Goal: Task Accomplishment & Management: Use online tool/utility

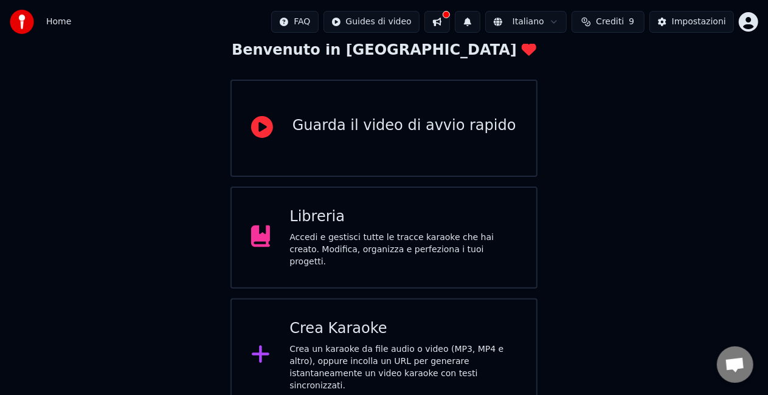
scroll to position [77, 0]
click at [343, 214] on div "Libreria" at bounding box center [402, 216] width 227 height 19
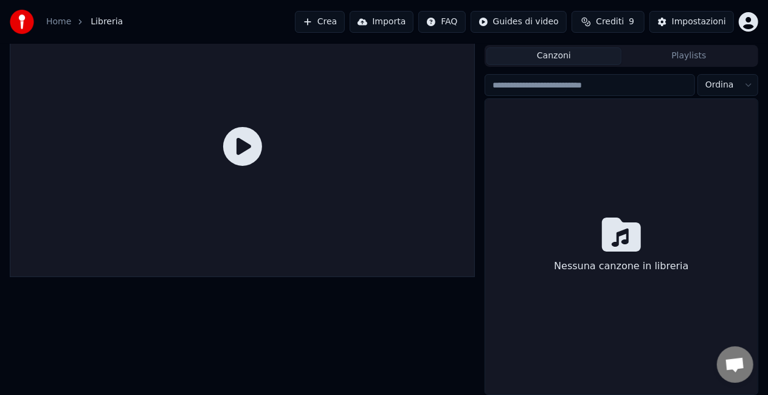
scroll to position [27, 0]
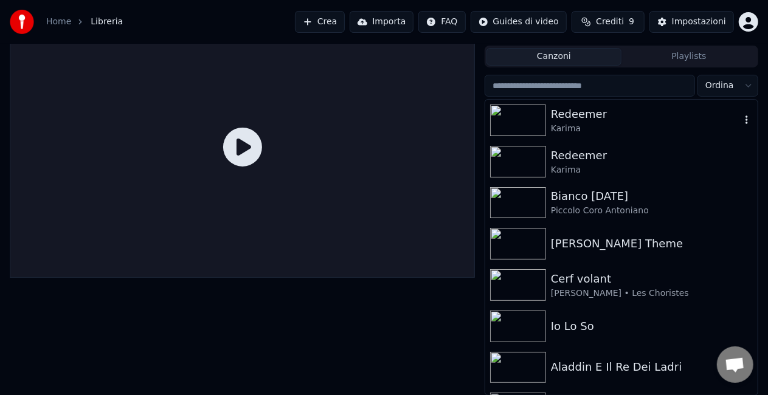
click at [586, 130] on div "Karima" at bounding box center [646, 129] width 190 height 12
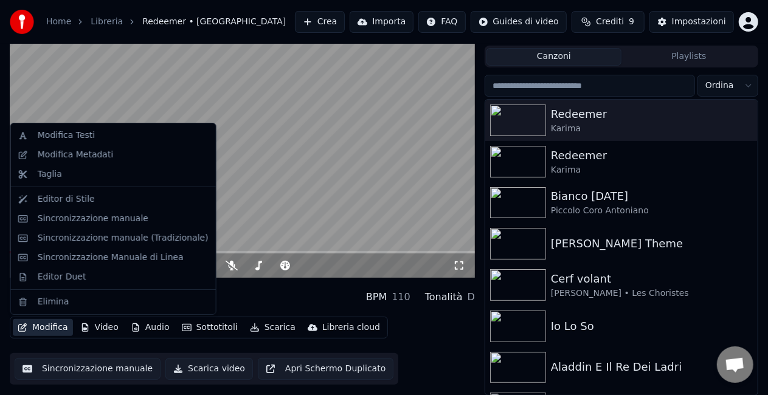
click at [44, 325] on button "Modifica" at bounding box center [43, 327] width 60 height 17
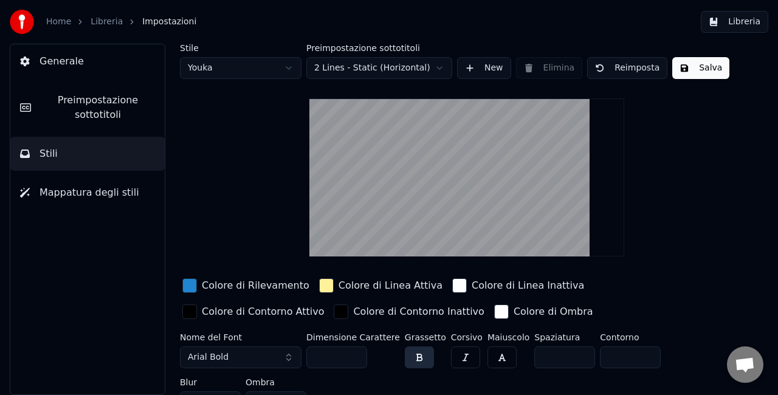
click at [103, 24] on link "Libreria" at bounding box center [107, 22] width 32 height 12
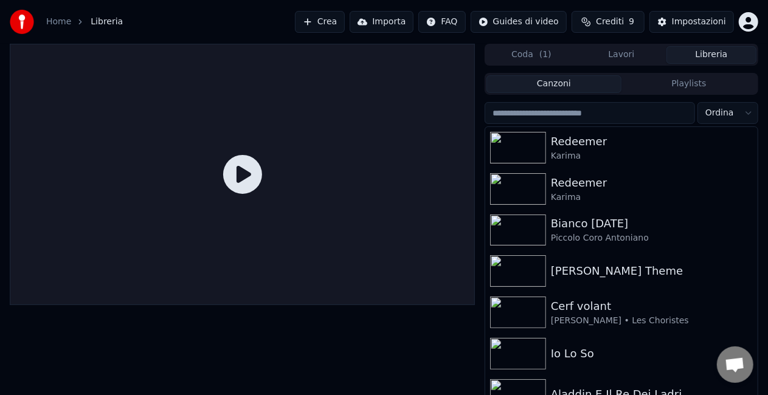
click at [238, 170] on icon at bounding box center [242, 174] width 39 height 39
click at [606, 144] on div "Redeemer" at bounding box center [646, 141] width 190 height 17
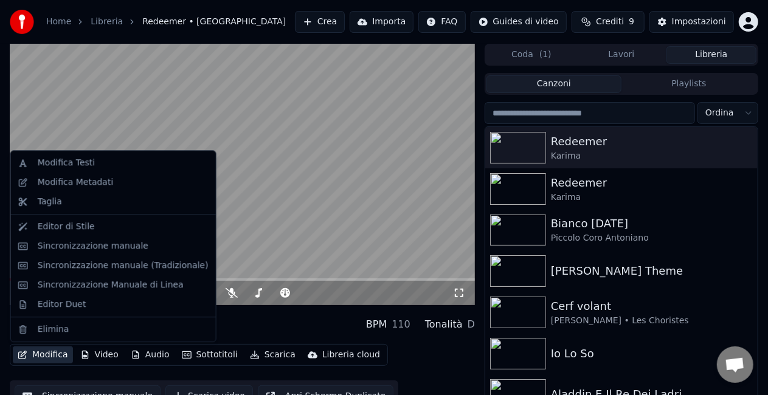
click at [55, 359] on button "Modifica" at bounding box center [43, 355] width 60 height 17
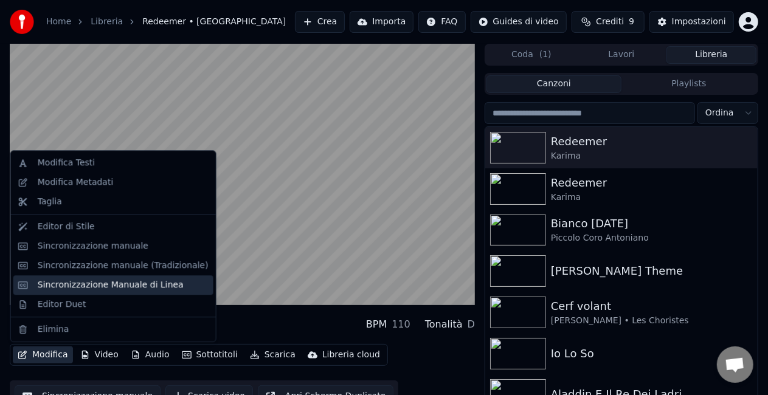
click at [117, 285] on div "Sincronizzazione Manuale di Linea" at bounding box center [111, 285] width 146 height 12
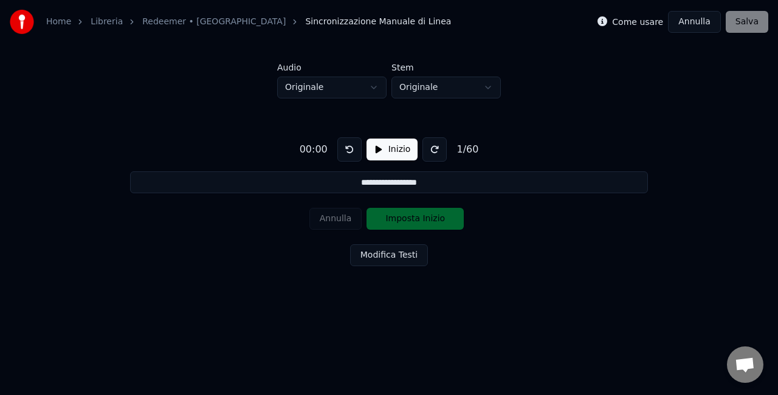
click at [398, 151] on button "Inizio" at bounding box center [393, 150] width 52 height 22
click at [420, 210] on button "Imposta Inizio" at bounding box center [415, 219] width 97 height 22
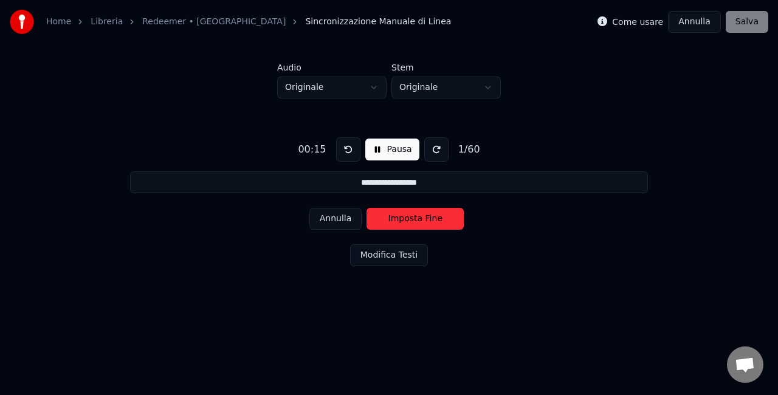
click at [420, 210] on button "Imposta Fine" at bounding box center [415, 219] width 97 height 22
click at [420, 210] on button "Imposta Inizio" at bounding box center [415, 219] width 97 height 22
click at [420, 210] on button "Imposta Fine" at bounding box center [415, 219] width 97 height 22
click at [420, 210] on button "Imposta Inizio" at bounding box center [415, 219] width 97 height 22
click at [420, 210] on button "Imposta Fine" at bounding box center [415, 219] width 97 height 22
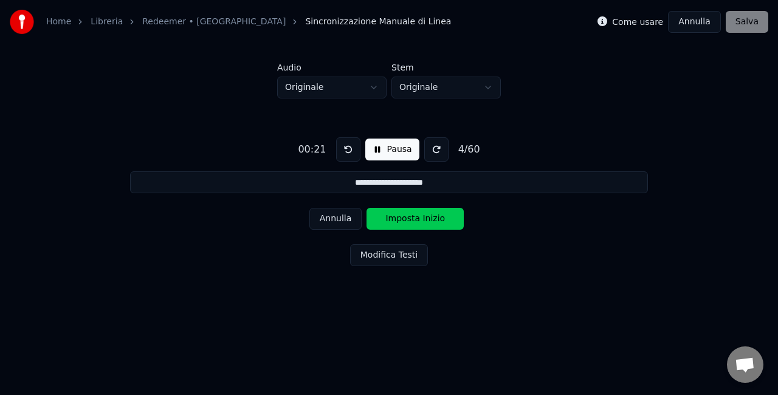
click at [420, 210] on button "Imposta Inizio" at bounding box center [415, 219] width 97 height 22
click at [420, 210] on button "Imposta Fine" at bounding box center [415, 219] width 97 height 22
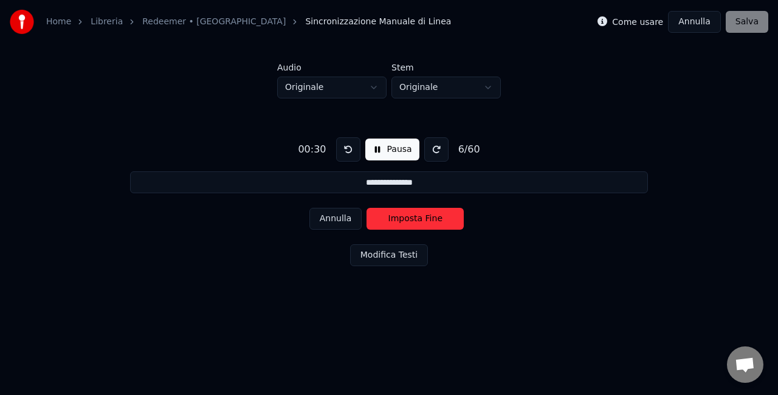
click at [420, 210] on button "Imposta Fine" at bounding box center [415, 219] width 97 height 22
click at [420, 210] on button "Imposta Inizio" at bounding box center [415, 219] width 97 height 22
click at [420, 210] on button "Imposta Fine" at bounding box center [415, 219] width 97 height 22
click at [420, 210] on button "Imposta Inizio" at bounding box center [415, 219] width 97 height 22
click at [334, 215] on button "Annulla" at bounding box center [336, 219] width 53 height 22
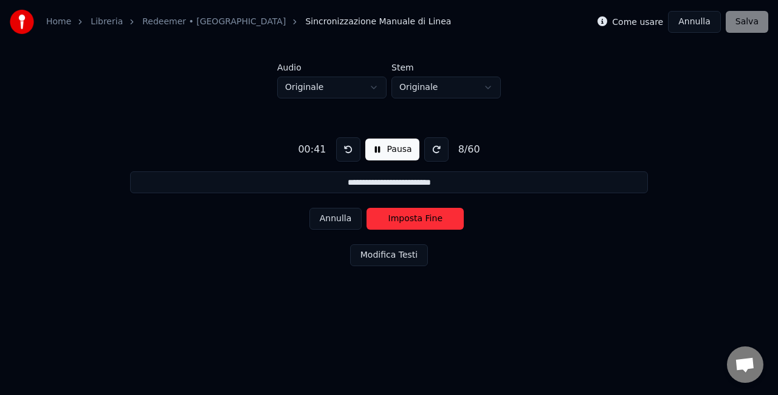
click at [334, 215] on button "Annulla" at bounding box center [336, 219] width 53 height 22
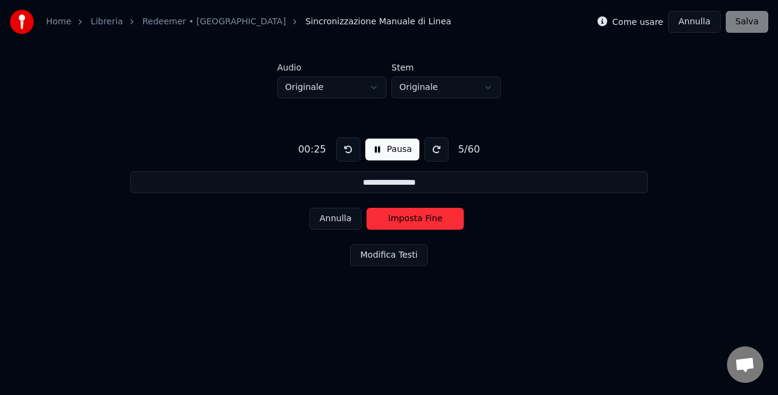
click at [334, 215] on button "Annulla" at bounding box center [336, 219] width 53 height 22
type input "**********"
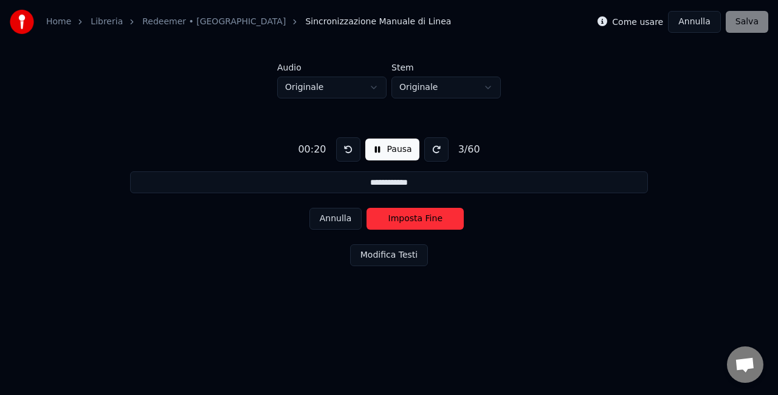
click at [334, 215] on button "Annulla" at bounding box center [336, 219] width 53 height 22
type input "**********"
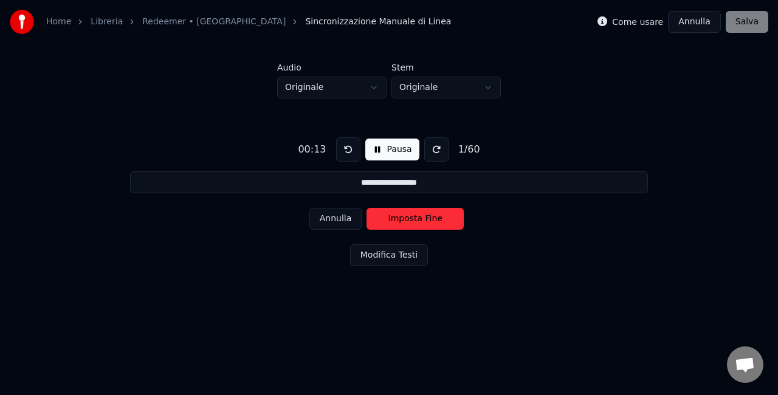
click at [334, 215] on button "Annulla" at bounding box center [336, 219] width 53 height 22
click at [334, 215] on div "Annulla Imposta Fine" at bounding box center [390, 219] width 160 height 32
click at [334, 215] on div "Annulla Imposta Inizio" at bounding box center [390, 219] width 160 height 32
click at [388, 153] on button "Pausa" at bounding box center [392, 150] width 54 height 22
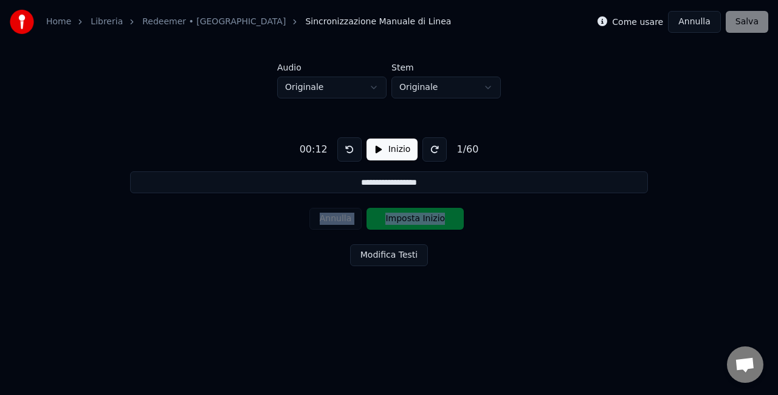
click at [341, 151] on button at bounding box center [350, 149] width 24 height 24
click at [272, 220] on div "**********" at bounding box center [388, 200] width 739 height 202
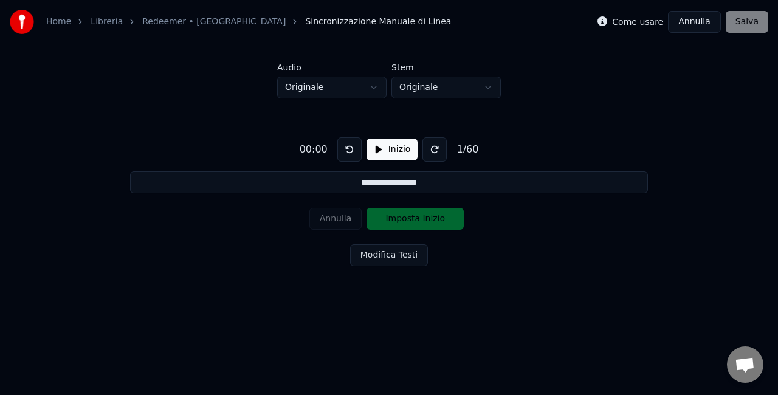
click at [399, 150] on button "Inizio" at bounding box center [393, 150] width 52 height 22
click at [387, 140] on button "Pausa" at bounding box center [392, 150] width 54 height 22
click at [351, 148] on button at bounding box center [350, 149] width 24 height 24
click at [338, 137] on button at bounding box center [350, 149] width 24 height 24
click at [377, 140] on button "Inizio" at bounding box center [393, 150] width 52 height 22
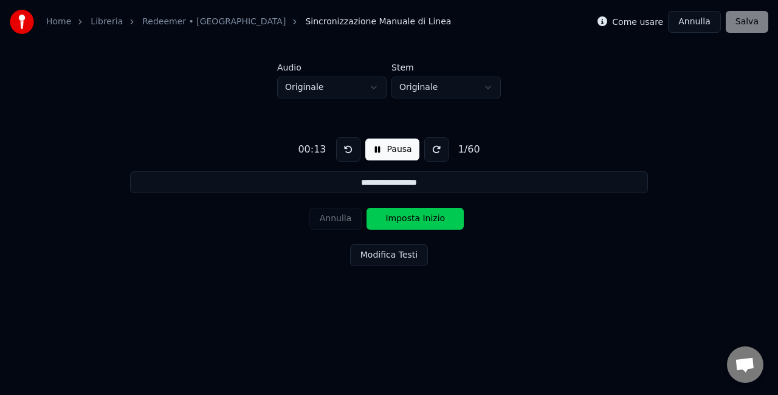
click at [409, 223] on button "Imposta Inizio" at bounding box center [415, 219] width 97 height 22
click at [409, 223] on button "Imposta Fine" at bounding box center [415, 219] width 97 height 22
click at [338, 218] on button "Annulla" at bounding box center [336, 219] width 53 height 22
click at [338, 218] on div "Annulla Imposta Inizio" at bounding box center [390, 219] width 160 height 32
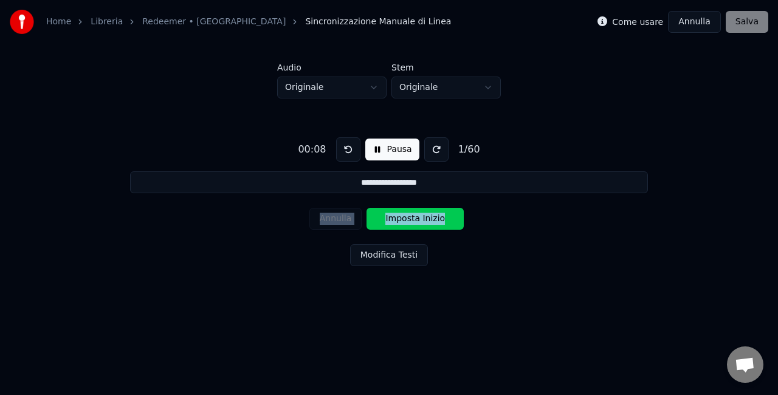
click at [338, 218] on div "Annulla Imposta Inizio" at bounding box center [390, 219] width 160 height 32
click at [620, 305] on html "**********" at bounding box center [389, 160] width 778 height 320
click at [336, 146] on button at bounding box center [348, 149] width 24 height 24
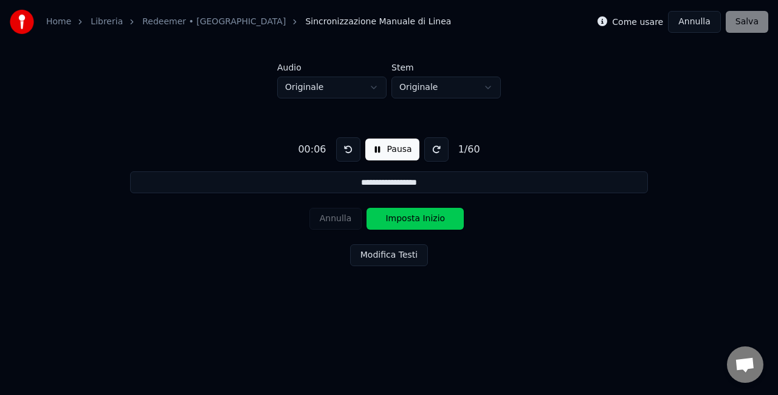
click at [336, 146] on button at bounding box center [348, 149] width 24 height 24
click at [426, 214] on button "Imposta Inizio" at bounding box center [415, 219] width 97 height 22
click at [426, 214] on button "Imposta Fine" at bounding box center [415, 219] width 97 height 22
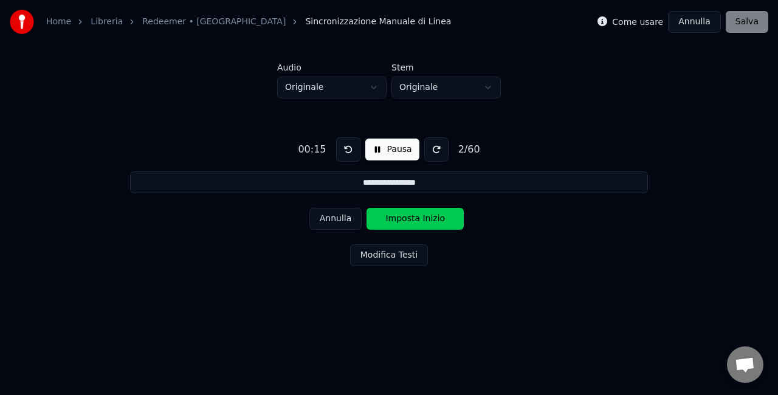
click at [426, 214] on button "Imposta Inizio" at bounding box center [415, 219] width 97 height 22
click at [426, 214] on button "Imposta Fine" at bounding box center [415, 219] width 97 height 22
click at [426, 214] on button "Imposta Inizio" at bounding box center [415, 219] width 97 height 22
click at [426, 214] on button "Imposta Fine" at bounding box center [415, 219] width 97 height 22
click at [426, 214] on button "Imposta Inizio" at bounding box center [415, 219] width 97 height 22
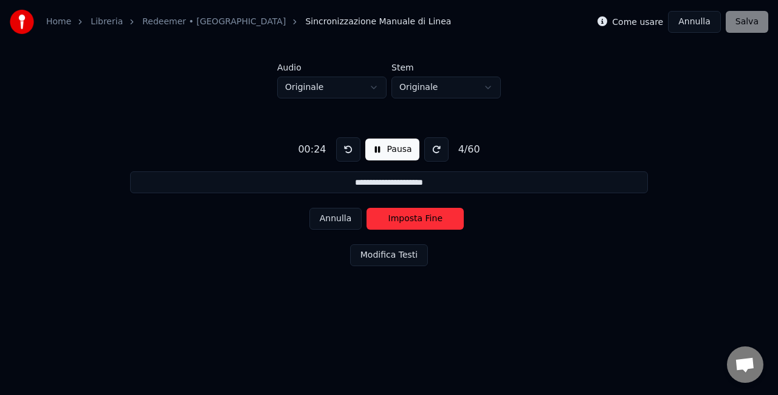
click at [426, 214] on button "Imposta Fine" at bounding box center [415, 219] width 97 height 22
click at [426, 214] on button "Imposta Inizio" at bounding box center [415, 219] width 97 height 22
click at [426, 214] on button "Imposta Fine" at bounding box center [415, 219] width 97 height 22
click at [426, 214] on button "Imposta Inizio" at bounding box center [415, 219] width 97 height 22
click at [426, 214] on button "Imposta Fine" at bounding box center [415, 219] width 97 height 22
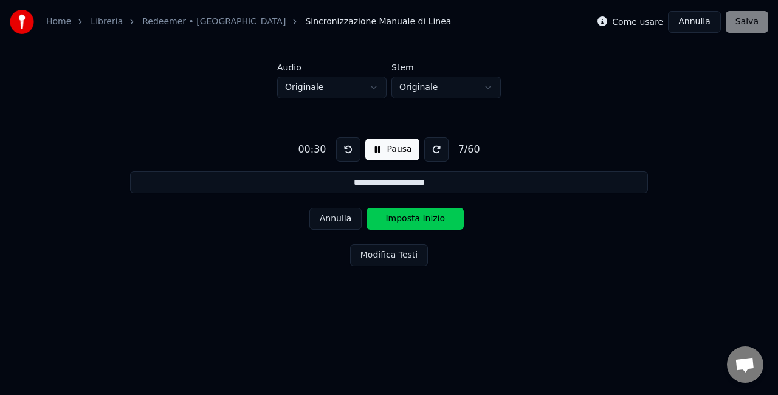
click at [426, 214] on button "Imposta Inizio" at bounding box center [415, 219] width 97 height 22
click at [426, 214] on button "Imposta Fine" at bounding box center [415, 219] width 97 height 22
click at [426, 214] on button "Imposta Inizio" at bounding box center [415, 219] width 97 height 22
click at [426, 214] on button "Imposta Fine" at bounding box center [415, 219] width 97 height 22
click at [426, 214] on button "Imposta Inizio" at bounding box center [415, 219] width 97 height 22
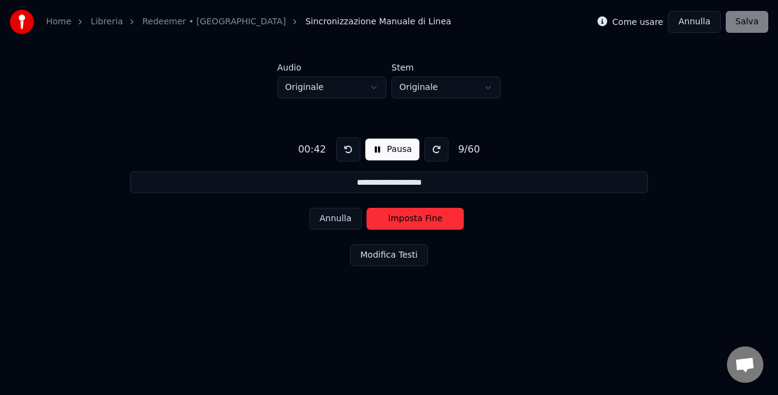
click at [426, 214] on button "Imposta Fine" at bounding box center [415, 219] width 97 height 22
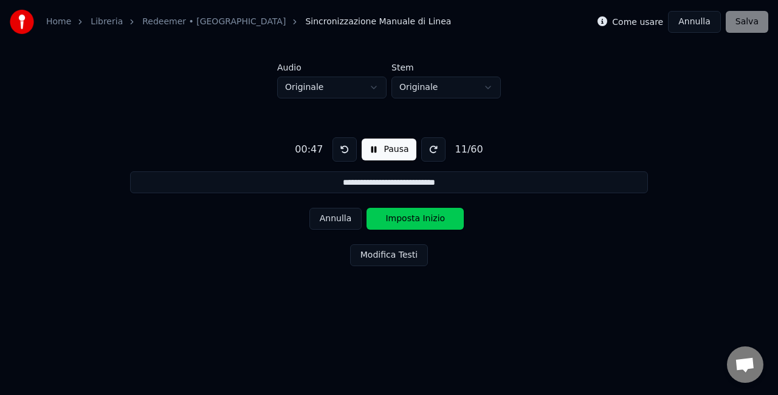
click at [426, 214] on button "Imposta Inizio" at bounding box center [415, 219] width 97 height 22
click at [426, 214] on button "Imposta Fine" at bounding box center [415, 219] width 97 height 22
click at [426, 214] on button "Imposta Inizio" at bounding box center [415, 219] width 97 height 22
click at [426, 214] on button "Imposta Fine" at bounding box center [415, 219] width 97 height 22
click at [426, 214] on button "Imposta Inizio" at bounding box center [415, 219] width 97 height 22
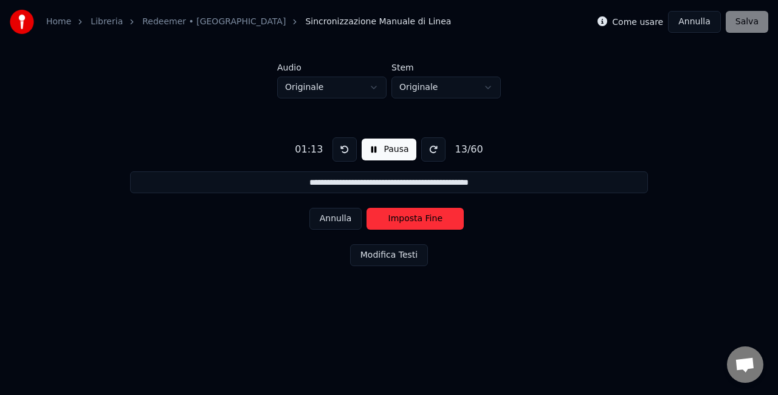
click at [426, 214] on button "Imposta Fine" at bounding box center [415, 219] width 97 height 22
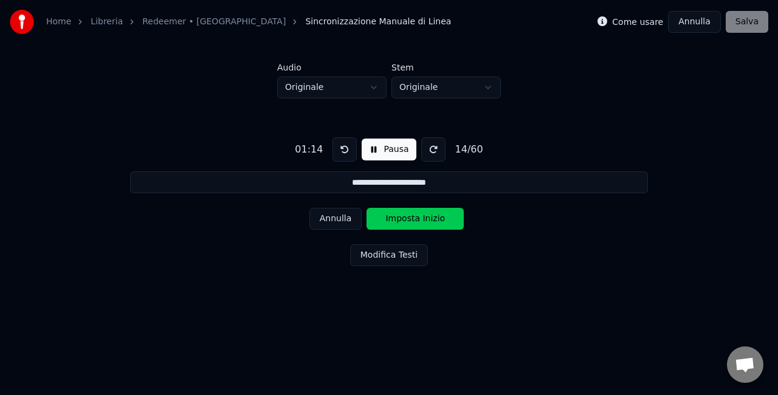
click at [426, 214] on button "Imposta Inizio" at bounding box center [415, 219] width 97 height 22
click at [426, 214] on button "Imposta Fine" at bounding box center [415, 219] width 97 height 22
click at [426, 214] on button "Imposta Inizio" at bounding box center [415, 219] width 97 height 22
click at [426, 214] on button "Imposta Fine" at bounding box center [415, 219] width 97 height 22
click at [426, 214] on button "Imposta Inizio" at bounding box center [415, 219] width 97 height 22
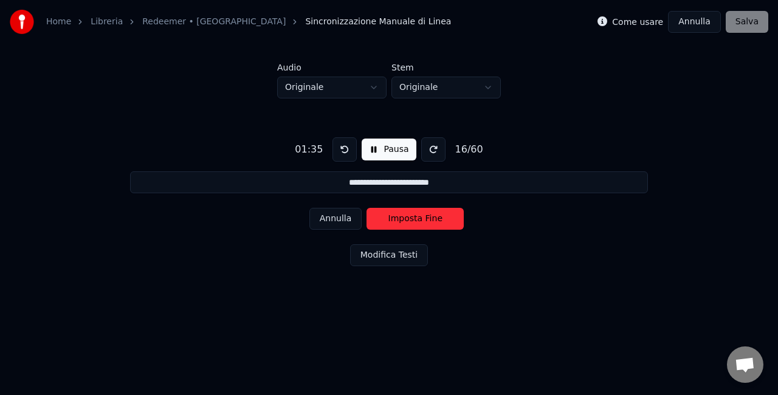
click at [426, 214] on button "Imposta Fine" at bounding box center [415, 219] width 97 height 22
click at [426, 214] on button "Imposta Inizio" at bounding box center [415, 219] width 97 height 22
click at [426, 214] on button "Imposta Fine" at bounding box center [415, 219] width 97 height 22
click at [426, 214] on button "Imposta Inizio" at bounding box center [415, 219] width 97 height 22
click at [426, 214] on button "Imposta Fine" at bounding box center [415, 219] width 97 height 22
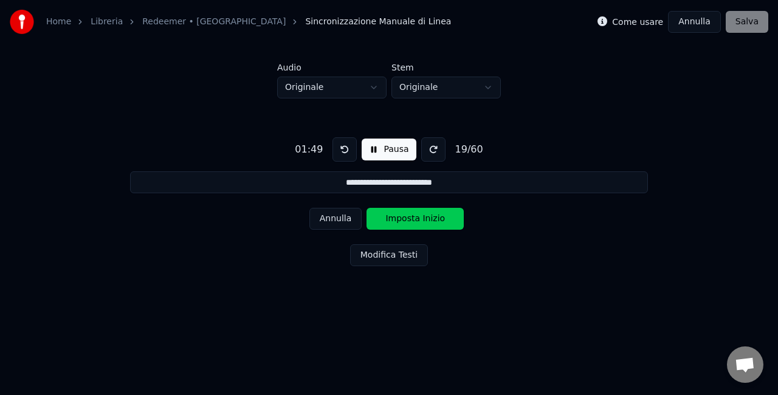
click at [426, 214] on button "Imposta Inizio" at bounding box center [415, 219] width 97 height 22
click at [382, 154] on button "Pausa" at bounding box center [389, 150] width 54 height 22
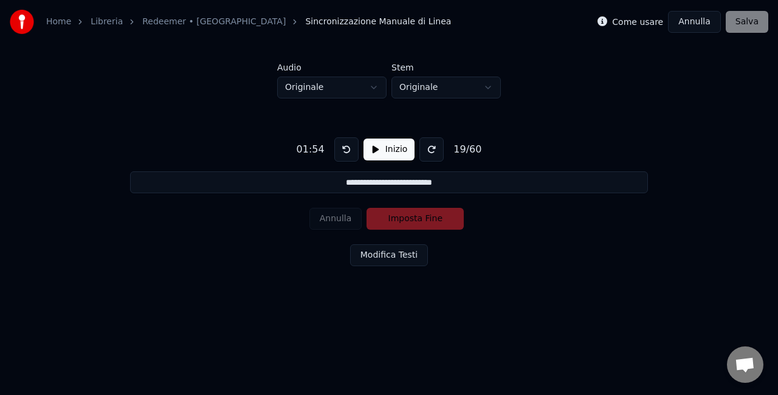
click at [382, 154] on button "Inizio" at bounding box center [390, 150] width 52 height 22
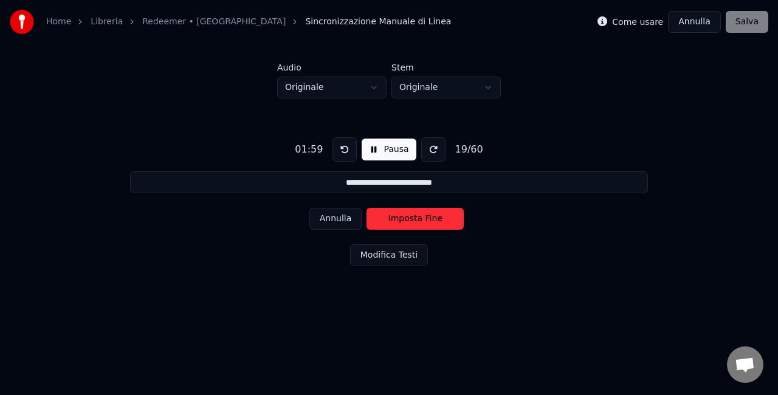
click at [341, 139] on button at bounding box center [345, 149] width 24 height 24
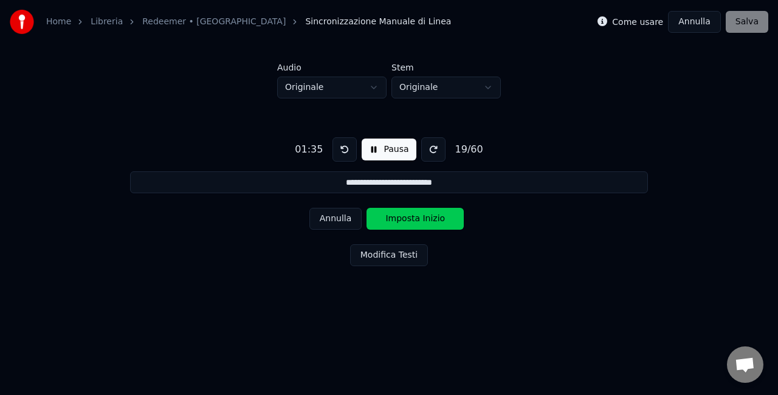
click at [341, 139] on button at bounding box center [345, 149] width 24 height 24
click at [424, 218] on button "Imposta Inizio" at bounding box center [415, 219] width 97 height 22
click at [424, 218] on button "Imposta Fine" at bounding box center [415, 219] width 97 height 22
click at [424, 218] on button "Imposta Inizio" at bounding box center [415, 219] width 97 height 22
click at [424, 218] on button "Imposta Fine" at bounding box center [415, 219] width 97 height 22
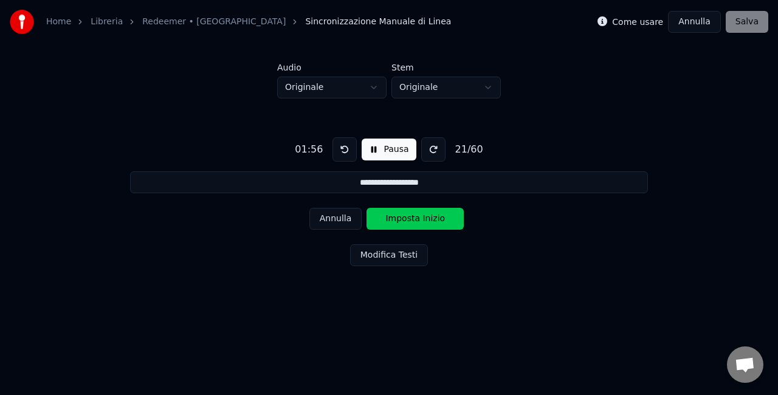
click at [424, 218] on button "Imposta Inizio" at bounding box center [415, 219] width 97 height 22
click at [424, 218] on button "Imposta Fine" at bounding box center [415, 219] width 97 height 22
click at [424, 218] on button "Imposta Inizio" at bounding box center [415, 219] width 97 height 22
click at [424, 218] on button "Imposta Fine" at bounding box center [415, 219] width 97 height 22
click at [424, 218] on button "Imposta Inizio" at bounding box center [415, 219] width 97 height 22
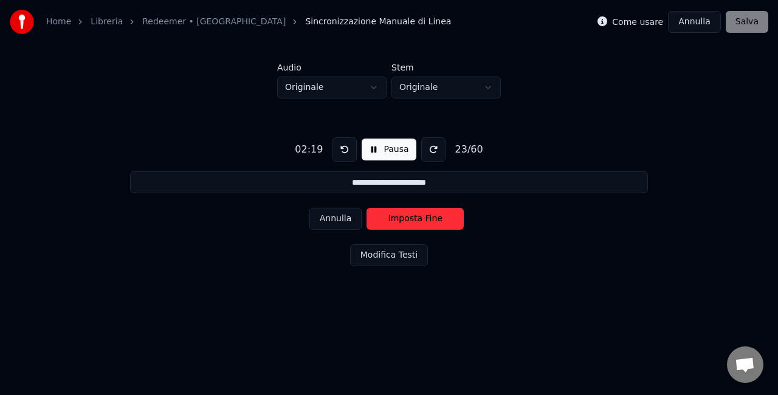
click at [424, 218] on button "Imposta Fine" at bounding box center [415, 219] width 97 height 22
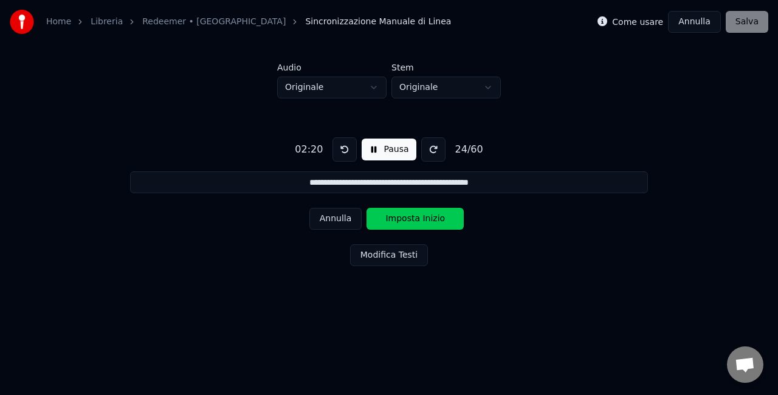
click at [424, 218] on button "Imposta Inizio" at bounding box center [415, 219] width 97 height 22
click at [424, 218] on button "Imposta Fine" at bounding box center [415, 219] width 97 height 22
click at [424, 218] on button "Imposta Inizio" at bounding box center [415, 219] width 97 height 22
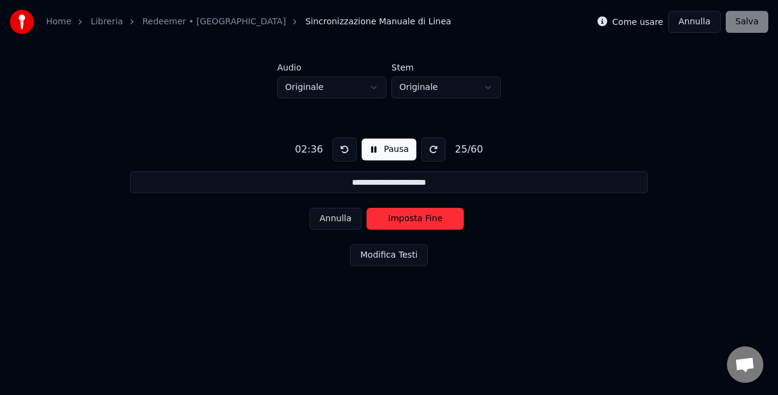
click at [424, 218] on button "Imposta Fine" at bounding box center [415, 219] width 97 height 22
click at [424, 218] on button "Imposta Inizio" at bounding box center [415, 219] width 97 height 22
click at [424, 218] on button "Imposta Fine" at bounding box center [415, 219] width 97 height 22
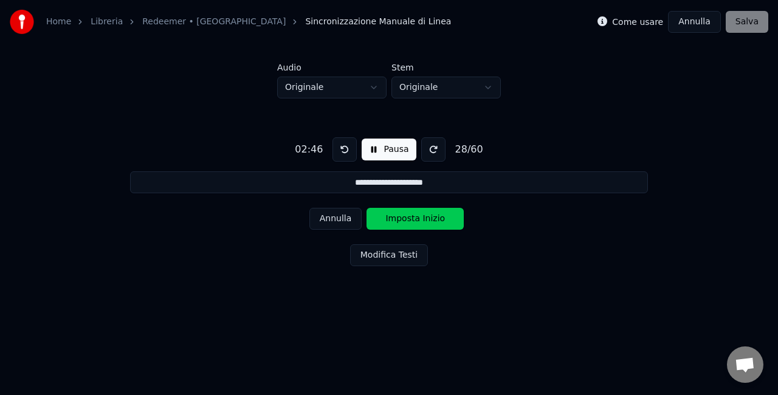
click at [424, 218] on button "Imposta Inizio" at bounding box center [415, 219] width 97 height 22
click at [424, 218] on button "Imposta Fine" at bounding box center [415, 219] width 97 height 22
click at [424, 218] on button "Imposta Inizio" at bounding box center [415, 219] width 97 height 22
click at [424, 218] on button "Imposta Fine" at bounding box center [415, 219] width 97 height 22
click at [424, 218] on button "Imposta Inizio" at bounding box center [415, 219] width 97 height 22
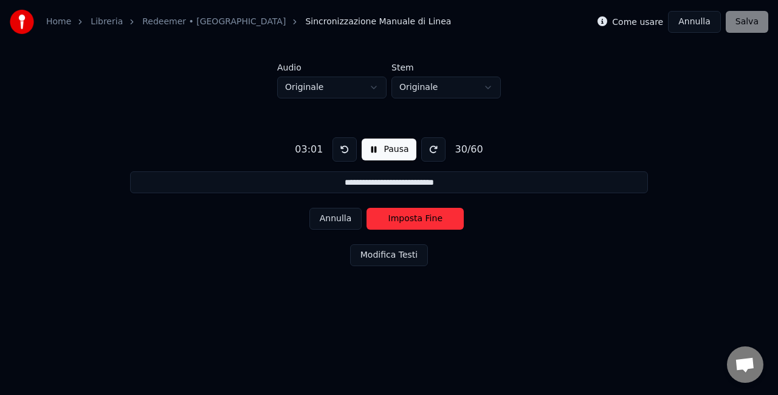
click at [424, 218] on button "Imposta Fine" at bounding box center [415, 219] width 97 height 22
click at [424, 218] on button "Imposta Inizio" at bounding box center [415, 219] width 97 height 22
click at [424, 218] on button "Imposta Fine" at bounding box center [415, 219] width 97 height 22
click at [424, 218] on button "Imposta Inizio" at bounding box center [415, 219] width 97 height 22
click at [424, 218] on button "Imposta Fine" at bounding box center [415, 219] width 97 height 22
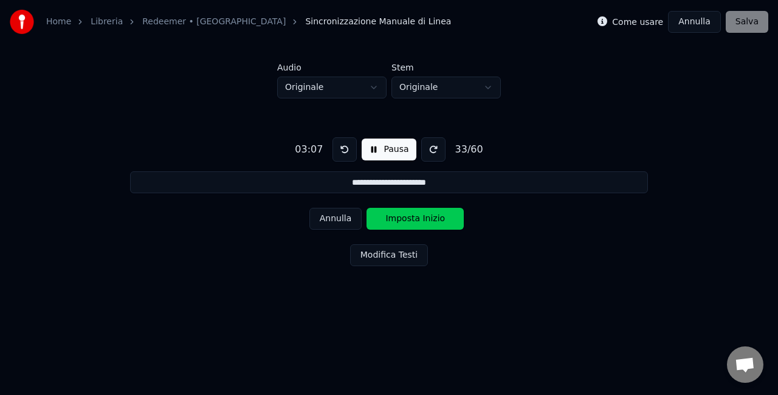
click at [424, 218] on button "Imposta Inizio" at bounding box center [415, 219] width 97 height 22
click at [424, 218] on button "Imposta Fine" at bounding box center [415, 219] width 97 height 22
click at [424, 218] on button "Imposta Inizio" at bounding box center [415, 219] width 97 height 22
click at [424, 218] on button "Imposta Fine" at bounding box center [415, 219] width 97 height 22
click at [424, 218] on button "Imposta Inizio" at bounding box center [415, 219] width 97 height 22
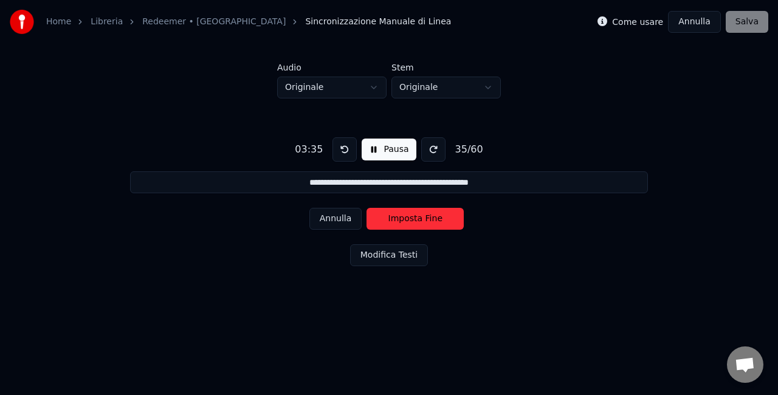
click at [424, 218] on button "Imposta Fine" at bounding box center [415, 219] width 97 height 22
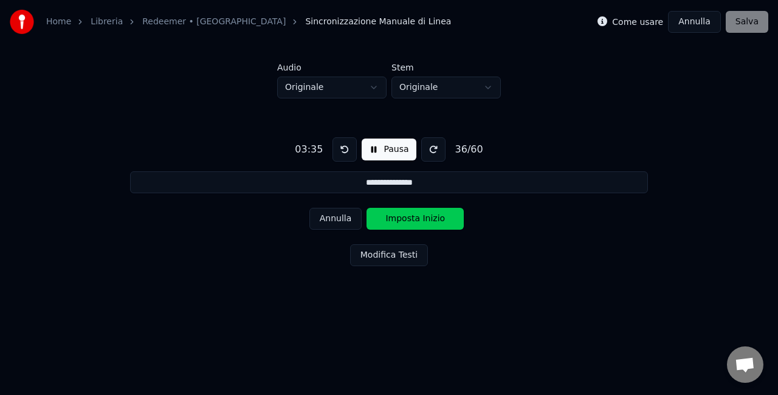
click at [424, 218] on button "Imposta Inizio" at bounding box center [415, 219] width 97 height 22
click at [424, 218] on button "Imposta Fine" at bounding box center [415, 219] width 97 height 22
click at [424, 218] on button "Imposta Inizio" at bounding box center [415, 219] width 97 height 22
click at [424, 218] on button "Imposta Fine" at bounding box center [415, 219] width 97 height 22
click at [424, 218] on button "Imposta Inizio" at bounding box center [415, 219] width 97 height 22
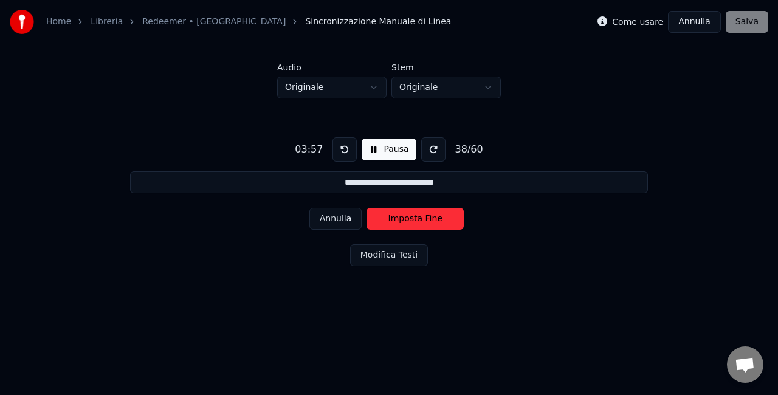
click at [424, 218] on button "Imposta Fine" at bounding box center [415, 219] width 97 height 22
click at [424, 218] on button "Imposta Inizio" at bounding box center [415, 219] width 97 height 22
click at [424, 218] on button "Imposta Fine" at bounding box center [415, 219] width 97 height 22
click at [424, 218] on button "Imposta Inizio" at bounding box center [415, 219] width 97 height 22
click at [424, 218] on button "Imposta Fine" at bounding box center [415, 219] width 97 height 22
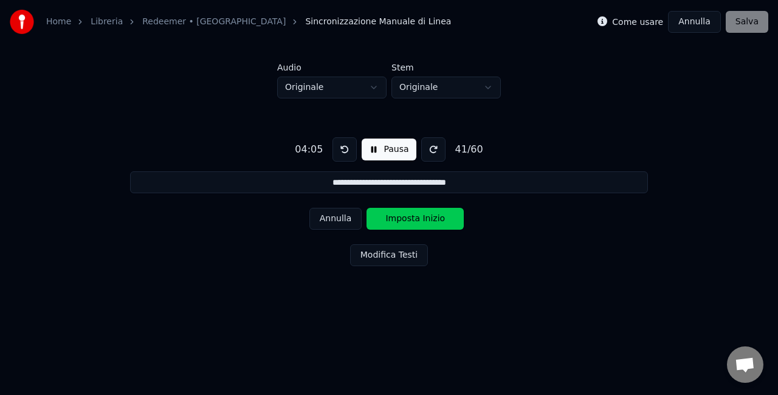
click at [424, 218] on button "Imposta Inizio" at bounding box center [415, 219] width 97 height 22
click at [424, 218] on button "Imposta Fine" at bounding box center [415, 219] width 97 height 22
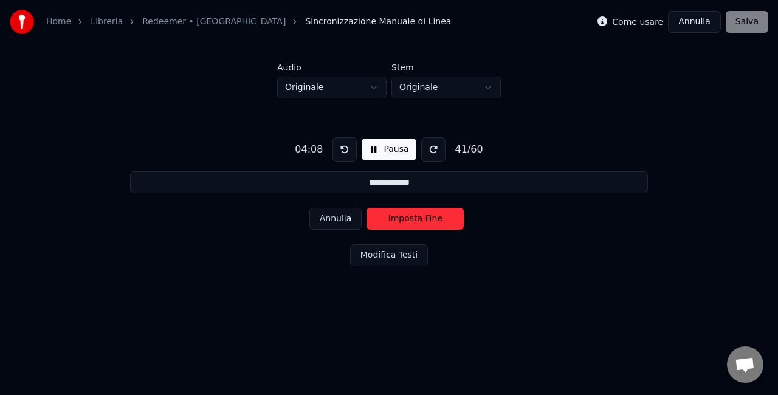
click at [424, 218] on button "Imposta Fine" at bounding box center [415, 219] width 97 height 22
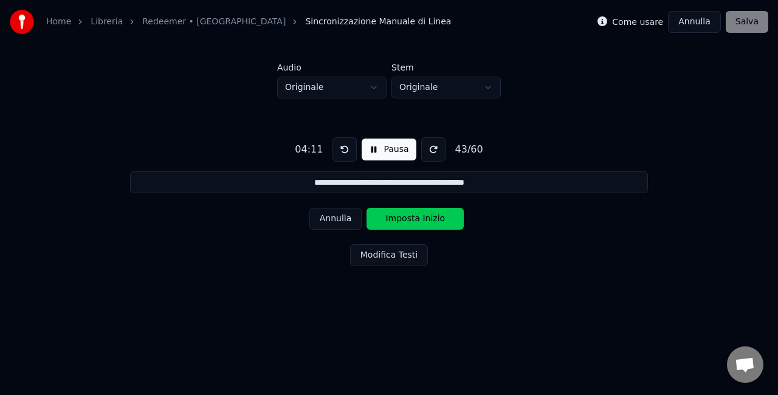
click at [424, 218] on button "Imposta Inizio" at bounding box center [415, 219] width 97 height 22
click at [424, 218] on button "Imposta Fine" at bounding box center [415, 219] width 97 height 22
click at [424, 218] on button "Imposta Inizio" at bounding box center [415, 219] width 97 height 22
click at [424, 218] on button "Imposta Fine" at bounding box center [415, 219] width 97 height 22
click at [424, 218] on button "Imposta Inizio" at bounding box center [415, 219] width 97 height 22
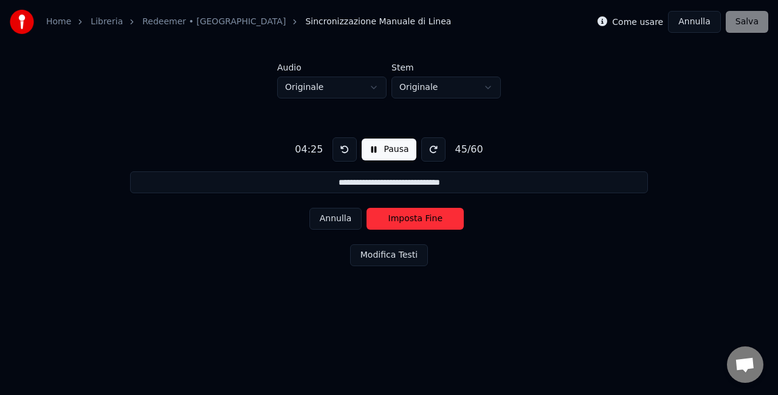
click at [424, 218] on button "Imposta Fine" at bounding box center [415, 219] width 97 height 22
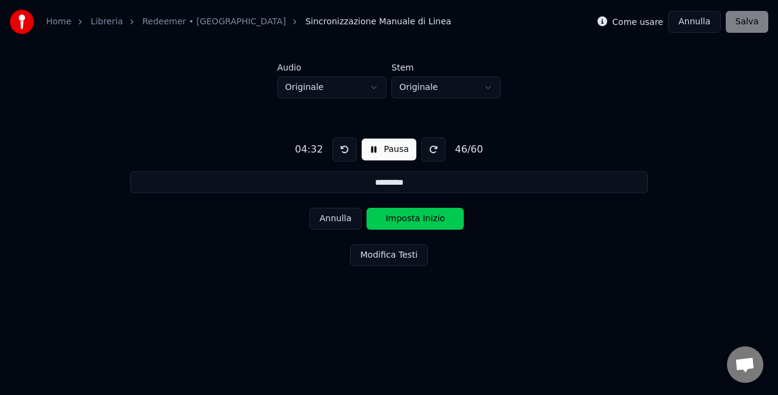
click at [424, 218] on button "Imposta Inizio" at bounding box center [415, 219] width 97 height 22
click at [424, 218] on button "Imposta Fine" at bounding box center [415, 219] width 97 height 22
click at [424, 218] on button "Imposta Inizio" at bounding box center [415, 219] width 97 height 22
click at [424, 218] on button "Imposta Fine" at bounding box center [415, 219] width 97 height 22
click at [424, 218] on button "Imposta Inizio" at bounding box center [415, 219] width 97 height 22
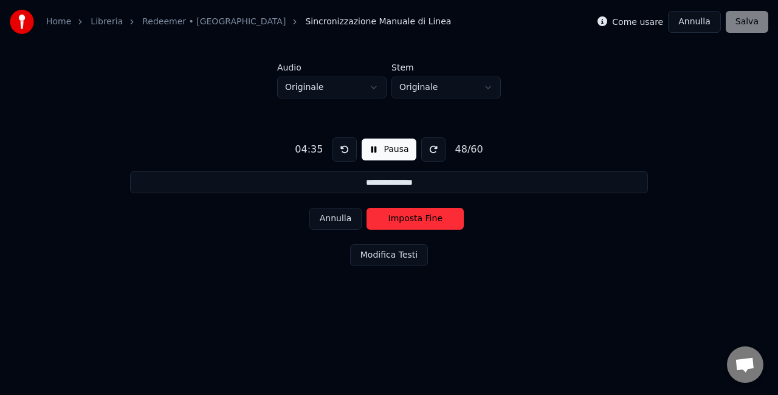
click at [424, 218] on button "Imposta Fine" at bounding box center [415, 219] width 97 height 22
click at [424, 218] on button "Imposta Inizio" at bounding box center [415, 219] width 97 height 22
click at [424, 218] on button "Imposta Fine" at bounding box center [415, 219] width 97 height 22
click at [424, 218] on button "Imposta Inizio" at bounding box center [415, 219] width 97 height 22
click at [424, 218] on button "Imposta Fine" at bounding box center [415, 219] width 97 height 22
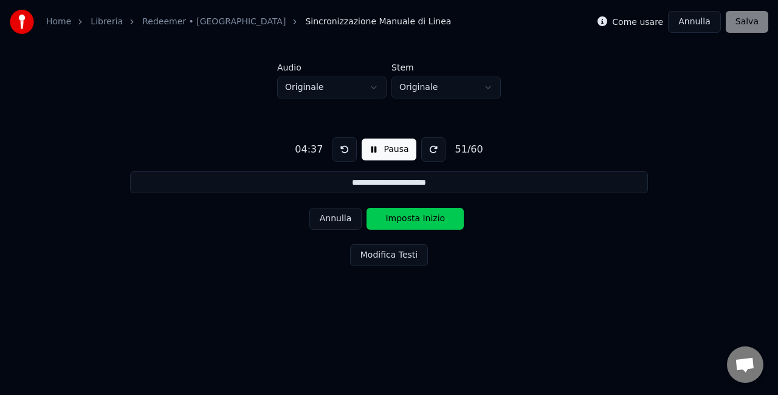
click at [424, 218] on button "Imposta Inizio" at bounding box center [415, 219] width 97 height 22
drag, startPoint x: 424, startPoint y: 218, endPoint x: 340, endPoint y: 218, distance: 83.9
click at [340, 218] on div "Annulla Imposta Fine" at bounding box center [390, 219] width 160 height 32
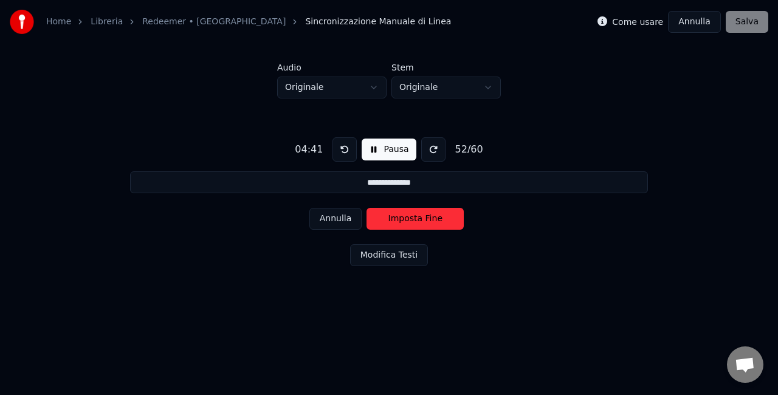
click at [383, 154] on button "Pausa" at bounding box center [389, 150] width 54 height 22
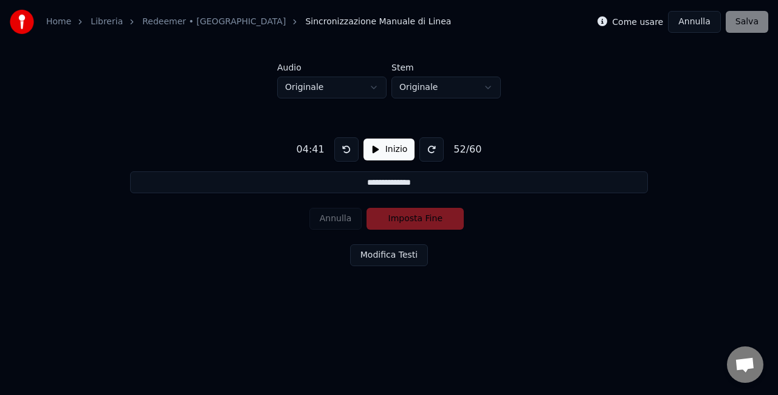
click at [342, 156] on button at bounding box center [346, 149] width 24 height 24
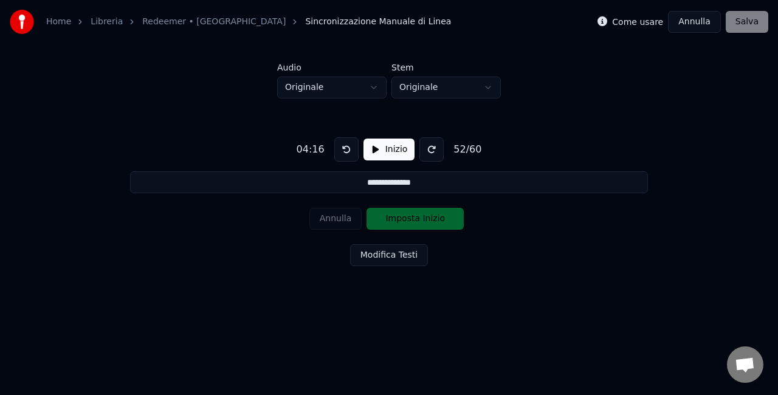
click at [342, 156] on button at bounding box center [346, 149] width 24 height 24
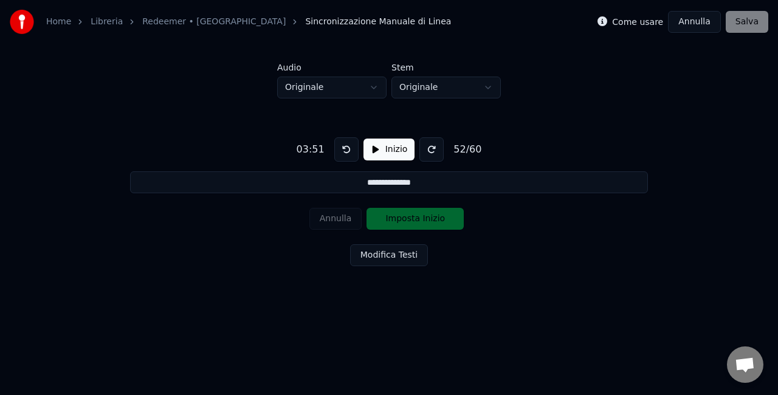
click at [342, 156] on button at bounding box center [346, 149] width 24 height 24
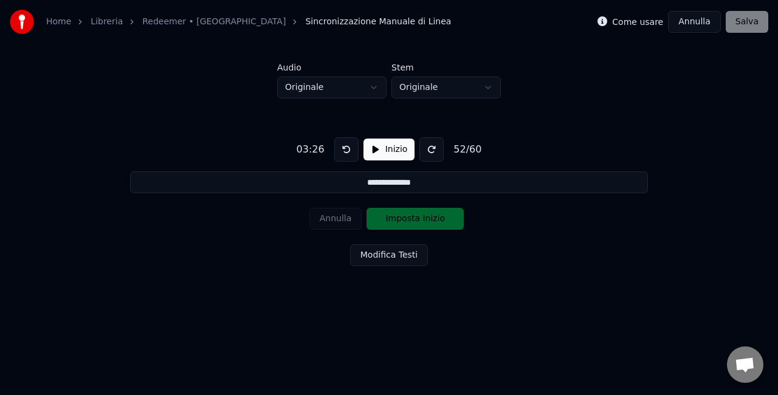
click at [342, 156] on button at bounding box center [346, 149] width 24 height 24
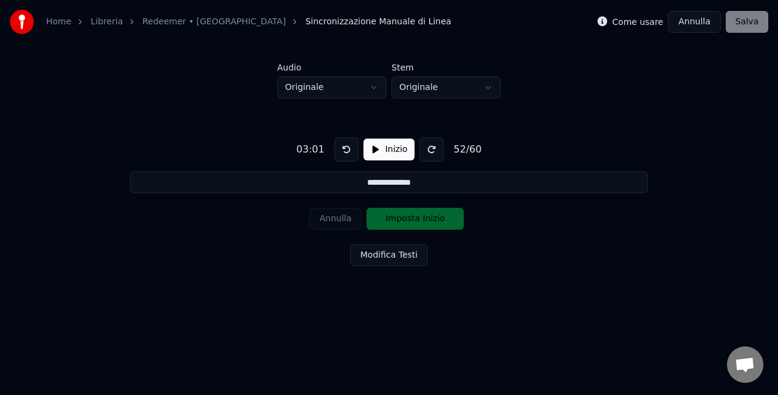
click at [342, 156] on button at bounding box center [346, 149] width 24 height 24
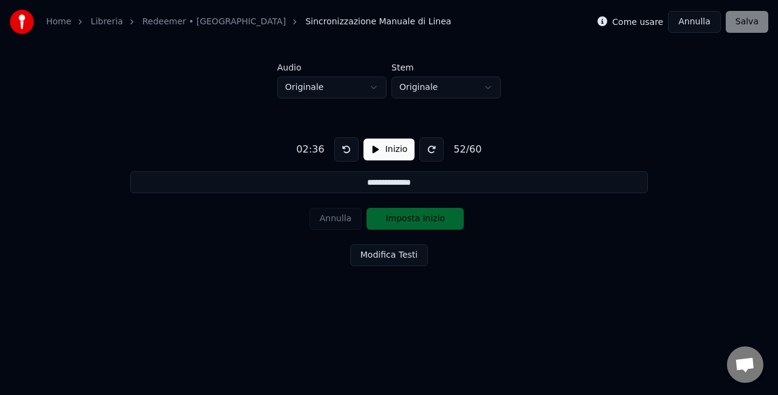
click at [342, 156] on button at bounding box center [346, 149] width 24 height 24
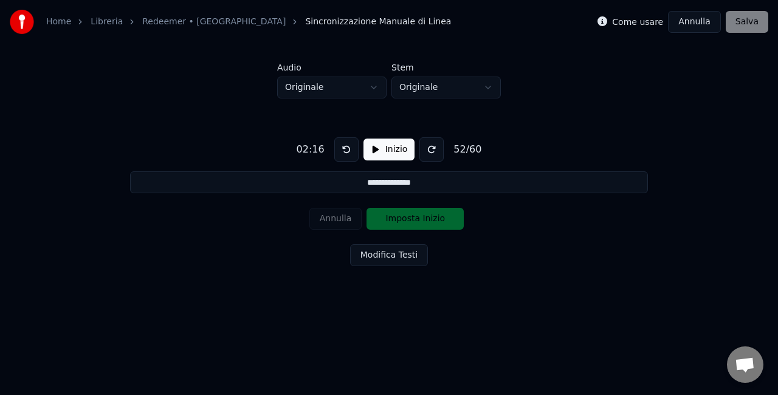
click at [342, 156] on button at bounding box center [346, 149] width 24 height 24
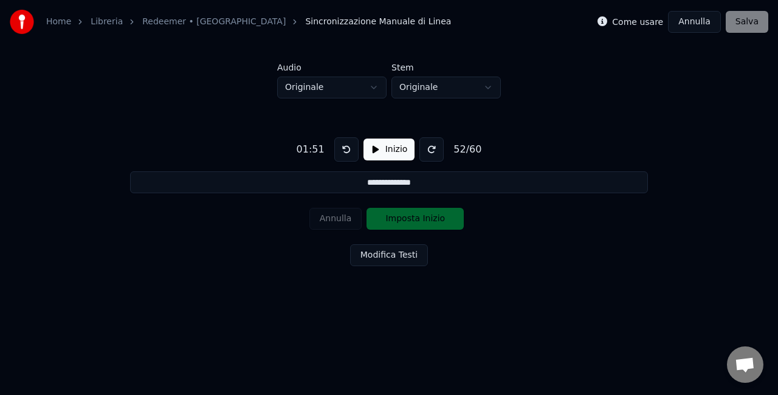
click at [342, 156] on button at bounding box center [346, 149] width 24 height 24
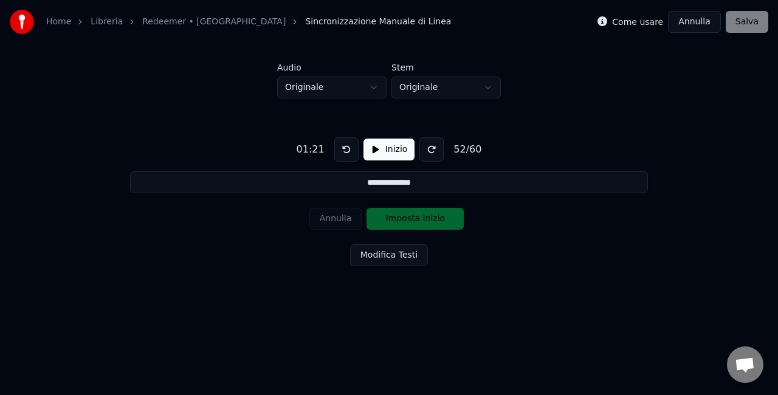
click at [342, 156] on button at bounding box center [346, 149] width 24 height 24
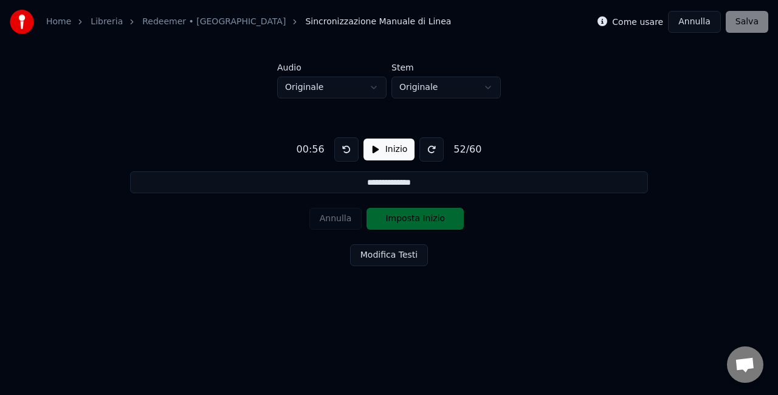
click at [342, 156] on button at bounding box center [346, 149] width 24 height 24
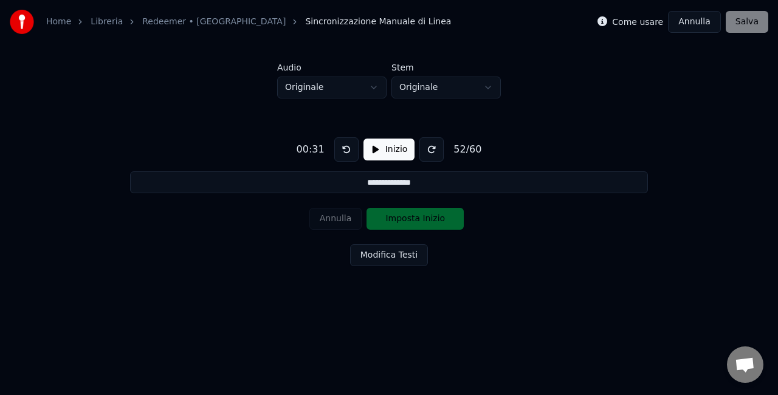
click at [342, 156] on button at bounding box center [346, 149] width 24 height 24
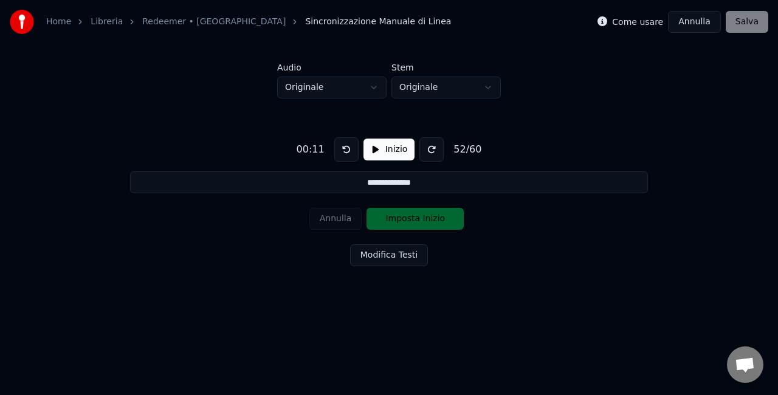
click at [342, 156] on button at bounding box center [346, 149] width 24 height 24
click at [375, 153] on button "Inizio" at bounding box center [390, 150] width 52 height 22
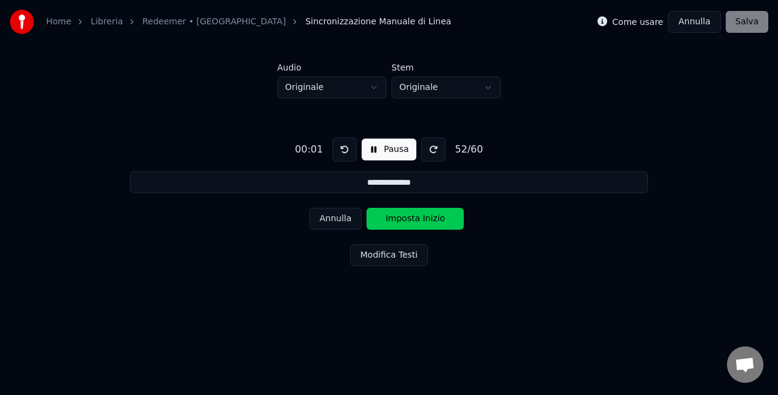
click at [356, 220] on button "Annulla" at bounding box center [336, 219] width 53 height 22
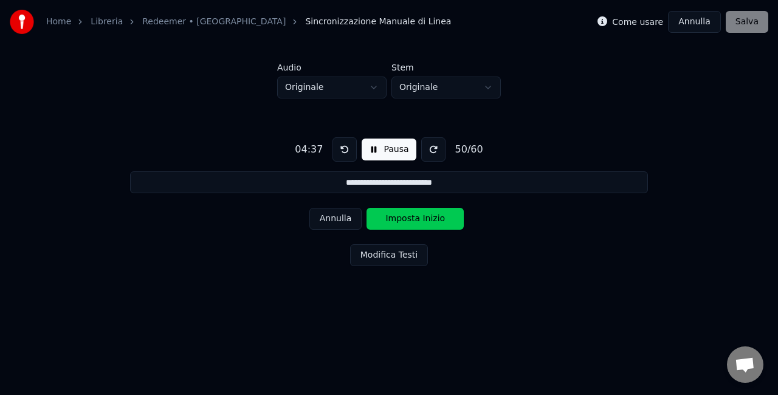
click at [356, 220] on button "Annulla" at bounding box center [336, 219] width 53 height 22
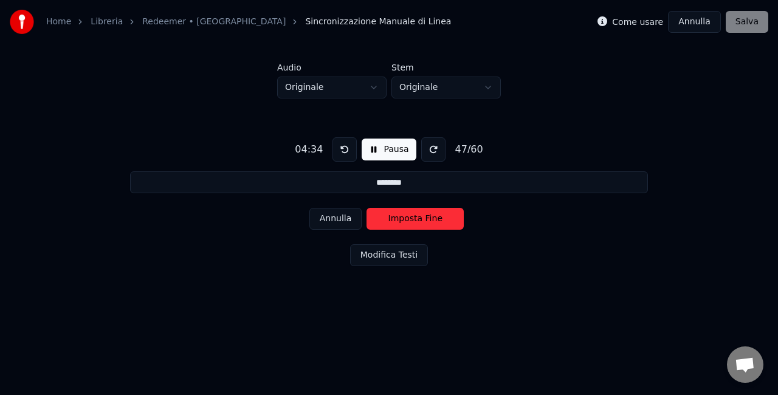
click at [356, 220] on button "Annulla" at bounding box center [336, 219] width 53 height 22
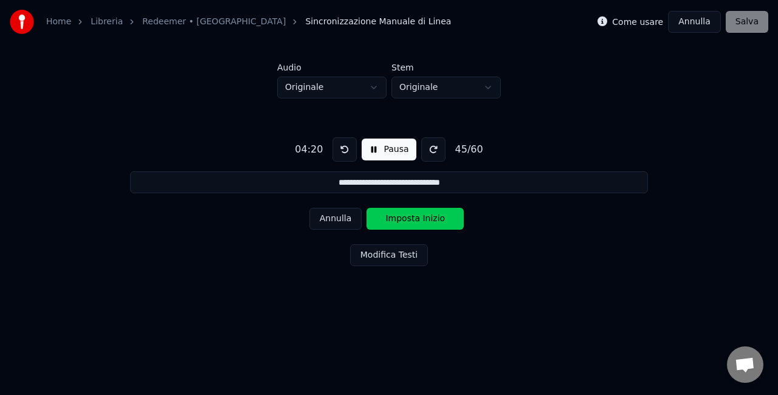
click at [356, 220] on button "Annulla" at bounding box center [336, 219] width 53 height 22
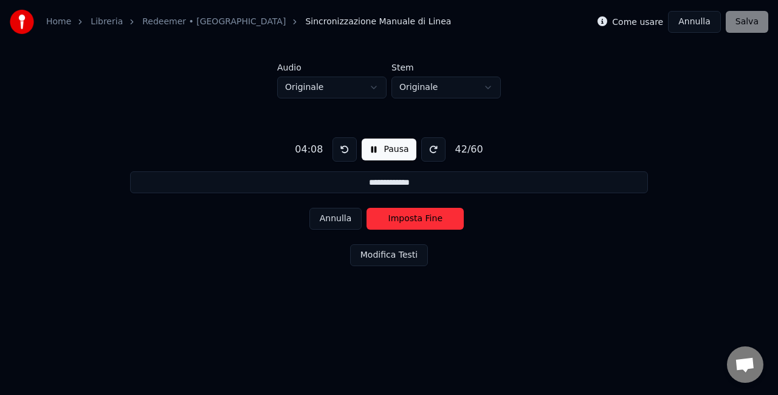
click at [356, 220] on button "Annulla" at bounding box center [336, 219] width 53 height 22
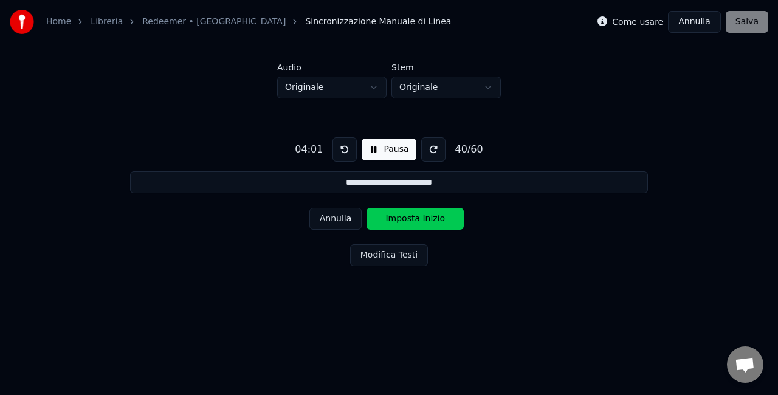
click at [356, 220] on button "Annulla" at bounding box center [336, 219] width 53 height 22
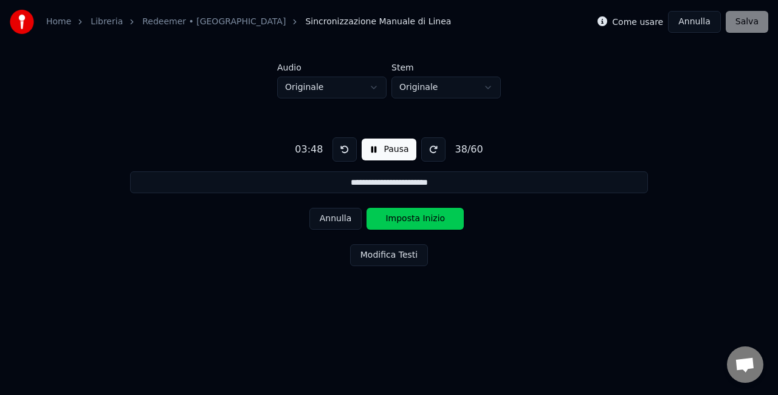
click at [356, 220] on button "Annulla" at bounding box center [336, 219] width 53 height 22
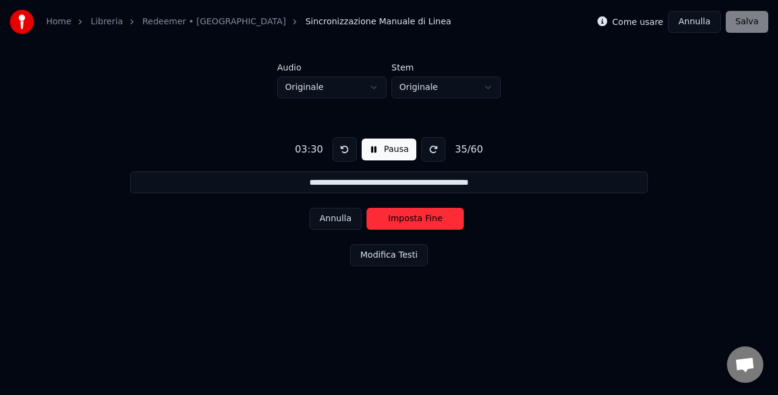
click at [356, 220] on button "Annulla" at bounding box center [336, 219] width 53 height 22
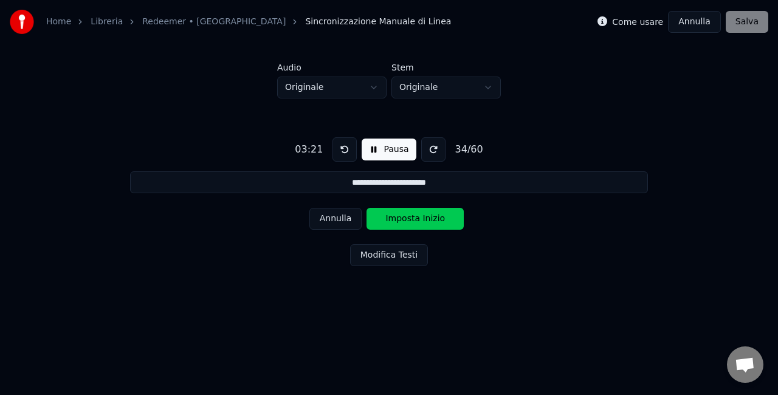
drag, startPoint x: 356, startPoint y: 220, endPoint x: 387, endPoint y: 152, distance: 75.1
click at [387, 152] on div "**********" at bounding box center [388, 200] width 739 height 202
click at [387, 152] on button "Pausa" at bounding box center [389, 150] width 54 height 22
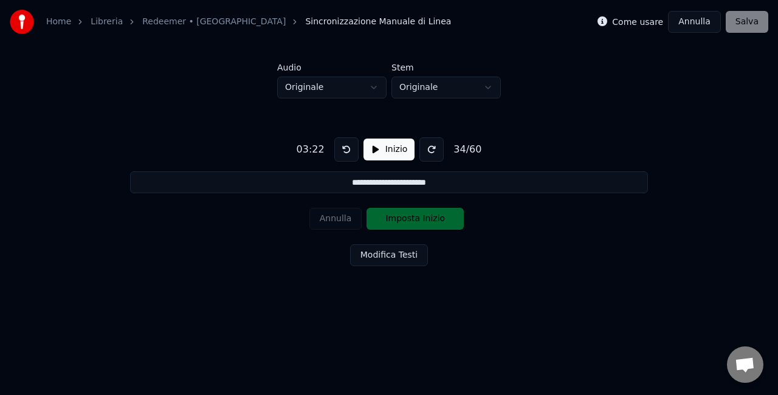
click at [378, 146] on button "Inizio" at bounding box center [390, 150] width 52 height 22
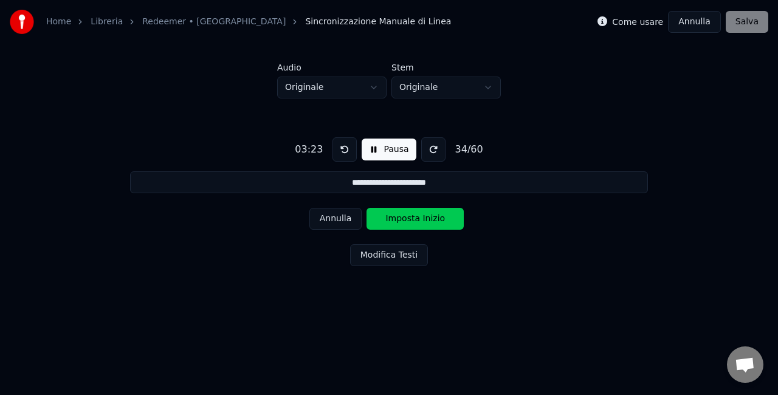
click at [356, 216] on button "Annulla" at bounding box center [336, 219] width 53 height 22
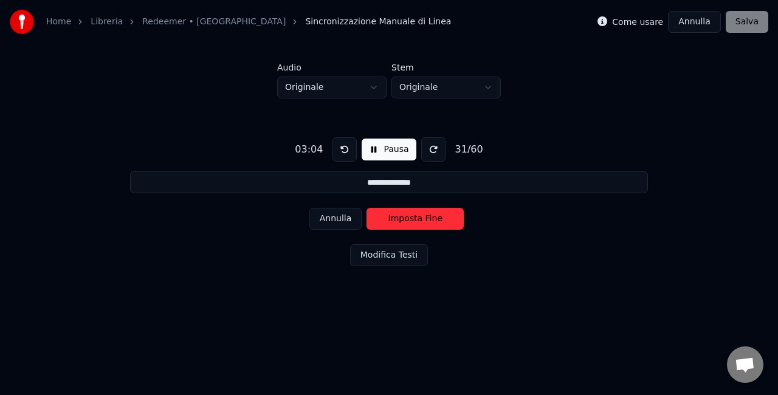
click at [356, 216] on button "Annulla" at bounding box center [336, 219] width 53 height 22
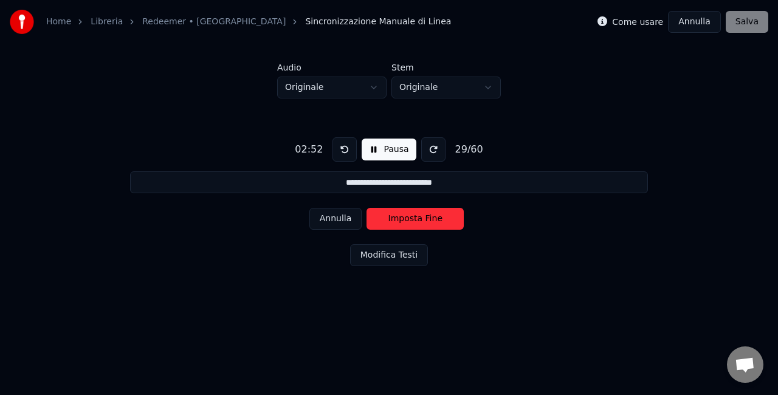
click at [356, 216] on button "Annulla" at bounding box center [336, 219] width 53 height 22
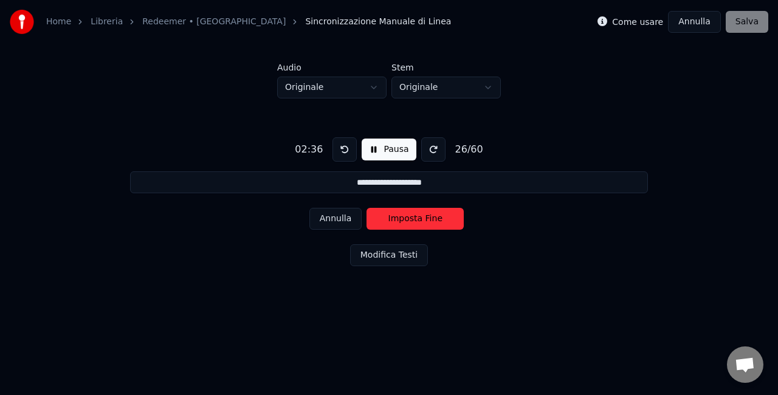
click at [356, 216] on button "Annulla" at bounding box center [336, 219] width 53 height 22
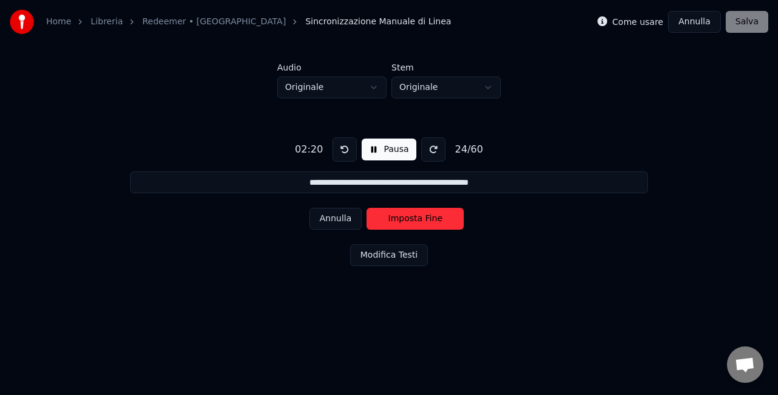
click at [356, 216] on button "Annulla" at bounding box center [336, 219] width 53 height 22
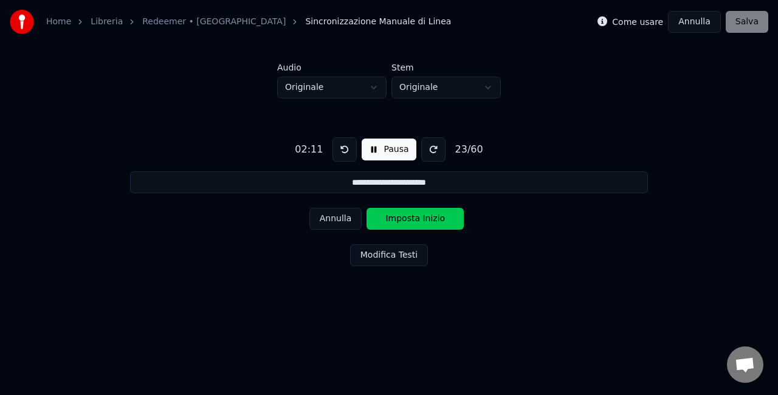
click at [356, 216] on button "Annulla" at bounding box center [336, 219] width 53 height 22
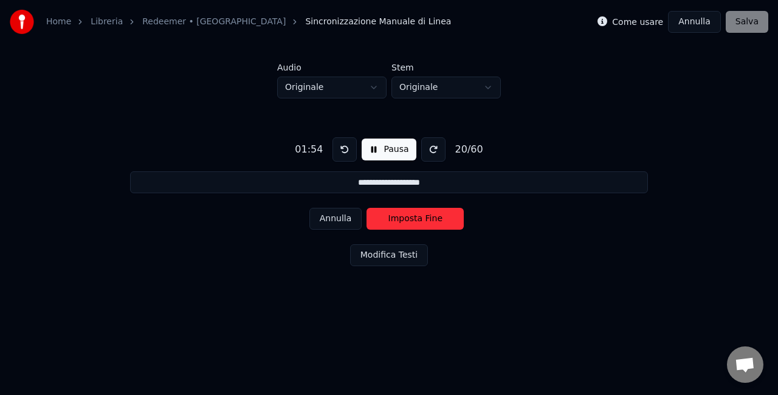
click at [356, 216] on button "Annulla" at bounding box center [336, 219] width 53 height 22
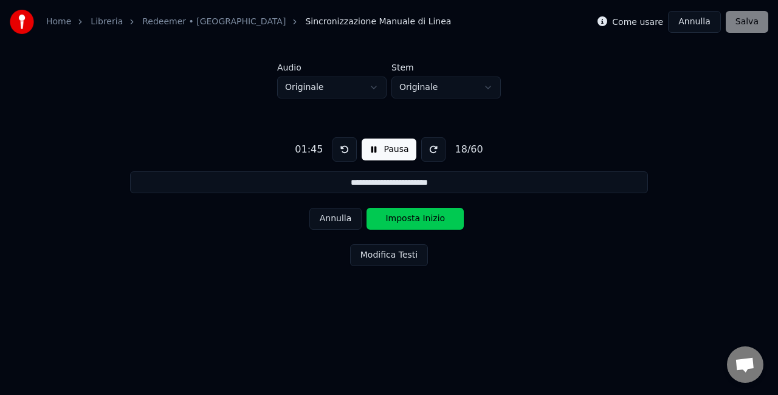
click at [356, 216] on button "Annulla" at bounding box center [336, 219] width 53 height 22
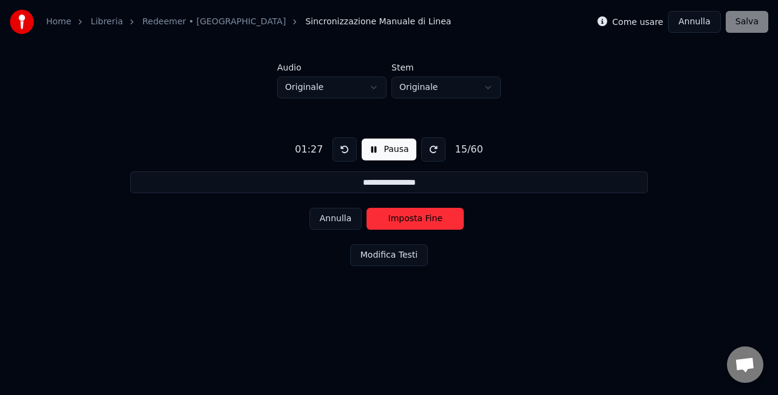
click at [356, 212] on button "Annulla" at bounding box center [336, 219] width 53 height 22
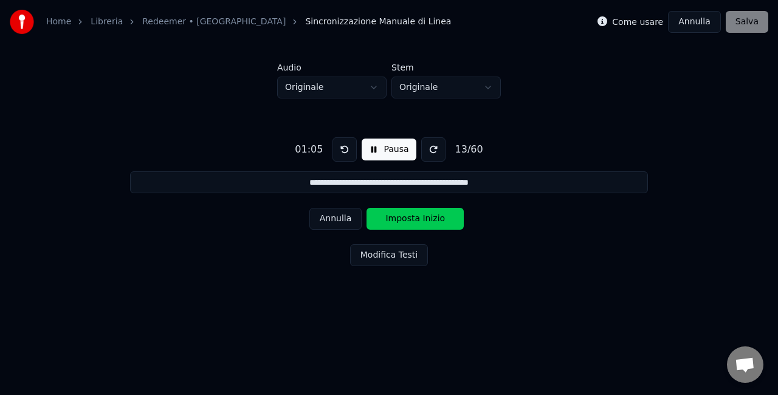
click at [356, 212] on button "Annulla" at bounding box center [336, 219] width 53 height 22
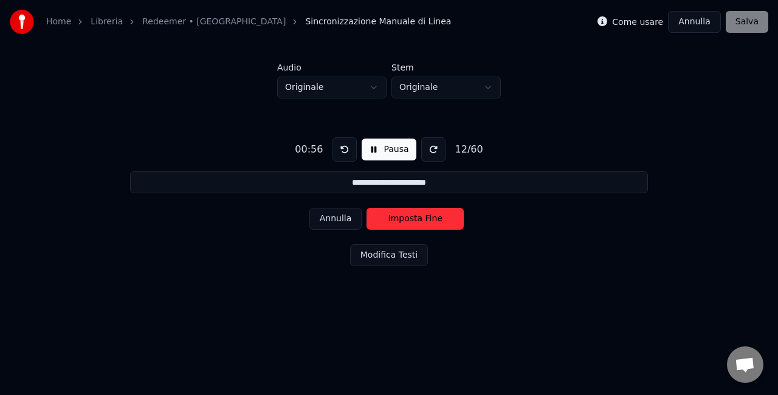
click at [356, 212] on button "Annulla" at bounding box center [336, 219] width 53 height 22
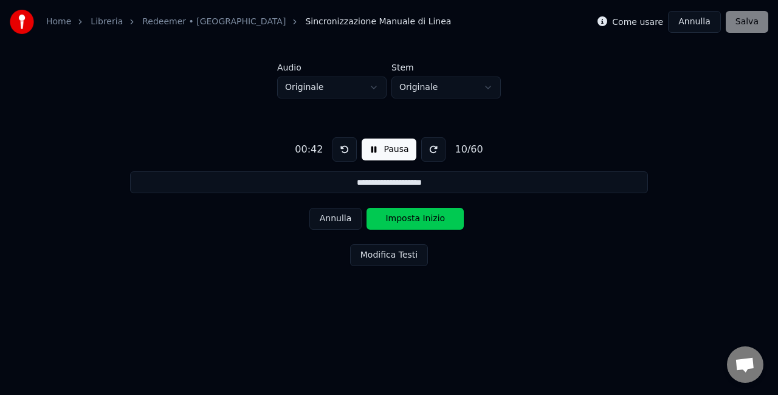
click at [356, 212] on button "Annulla" at bounding box center [336, 219] width 53 height 22
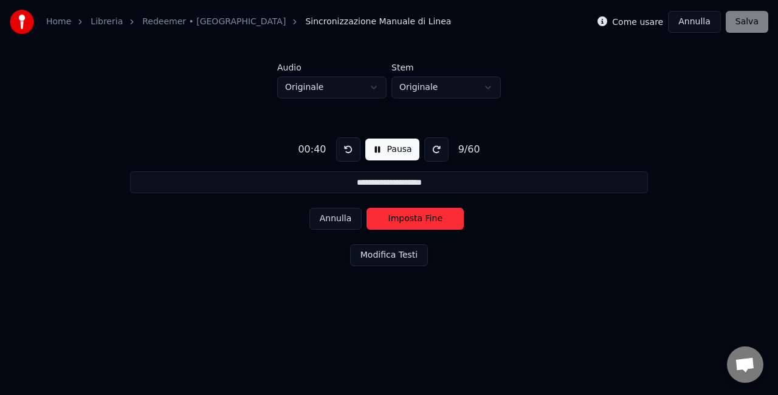
click at [356, 212] on button "Annulla" at bounding box center [336, 219] width 53 height 22
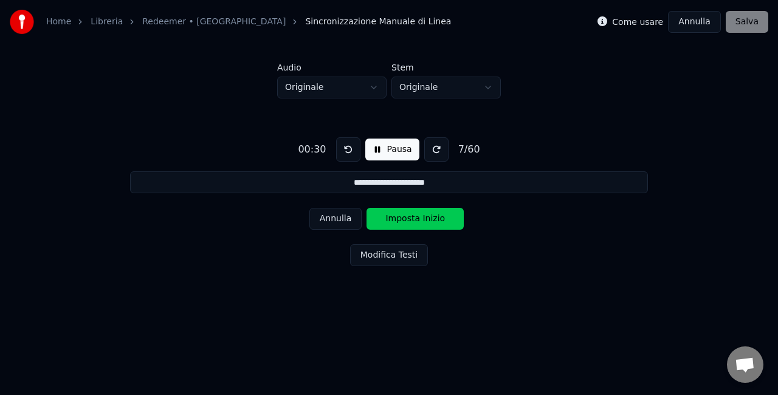
click at [356, 212] on button "Annulla" at bounding box center [336, 219] width 53 height 22
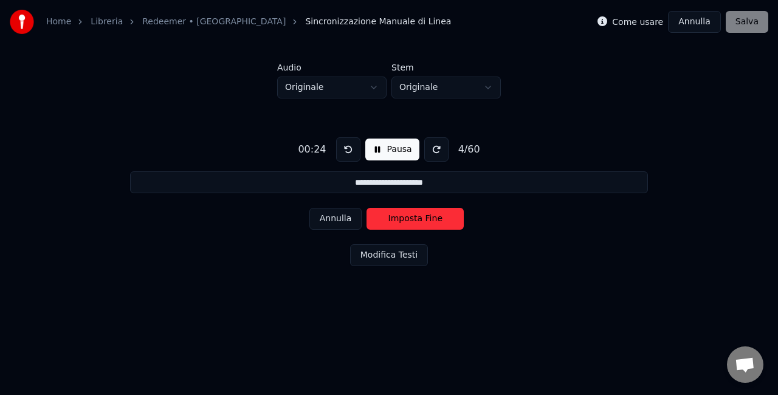
click at [356, 212] on button "Annulla" at bounding box center [336, 219] width 53 height 22
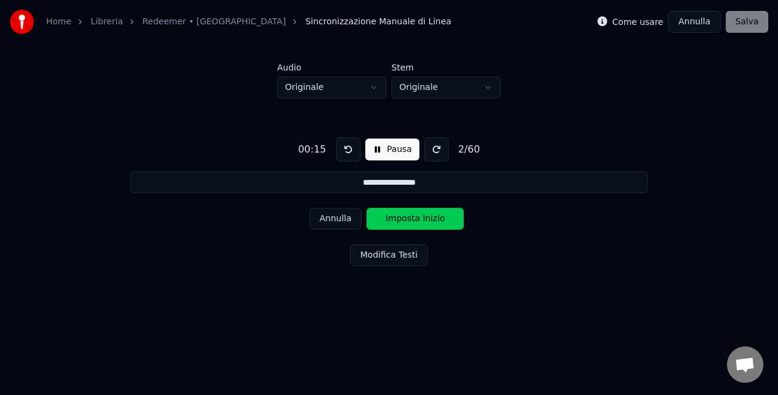
click at [356, 212] on button "Annulla" at bounding box center [336, 219] width 53 height 22
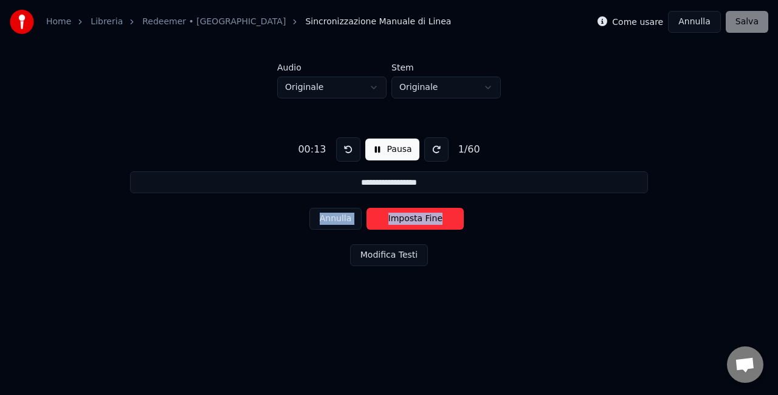
click at [356, 212] on div "Annulla Imposta Fine" at bounding box center [390, 219] width 160 height 32
click at [348, 161] on button at bounding box center [348, 149] width 24 height 24
click at [235, 300] on html "**********" at bounding box center [389, 160] width 778 height 320
click at [347, 159] on button at bounding box center [348, 149] width 24 height 24
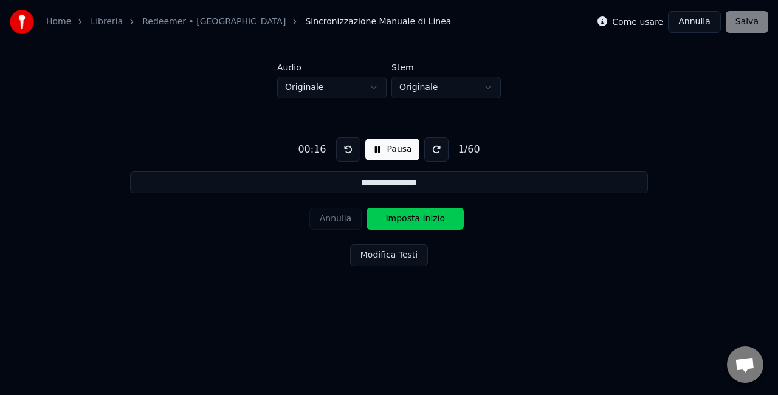
click at [347, 159] on button at bounding box center [348, 149] width 24 height 24
click at [389, 151] on button "Pausa" at bounding box center [392, 150] width 54 height 22
click at [387, 149] on button "Inizio" at bounding box center [393, 150] width 52 height 22
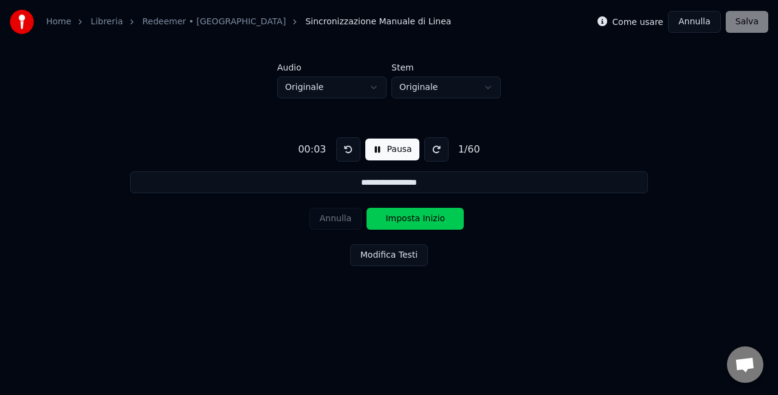
click at [375, 153] on button "Pausa" at bounding box center [392, 150] width 54 height 22
click at [344, 150] on button at bounding box center [350, 149] width 24 height 24
click at [381, 149] on button "Inizio" at bounding box center [393, 150] width 52 height 22
click at [437, 216] on button "Imposta Inizio" at bounding box center [415, 219] width 97 height 22
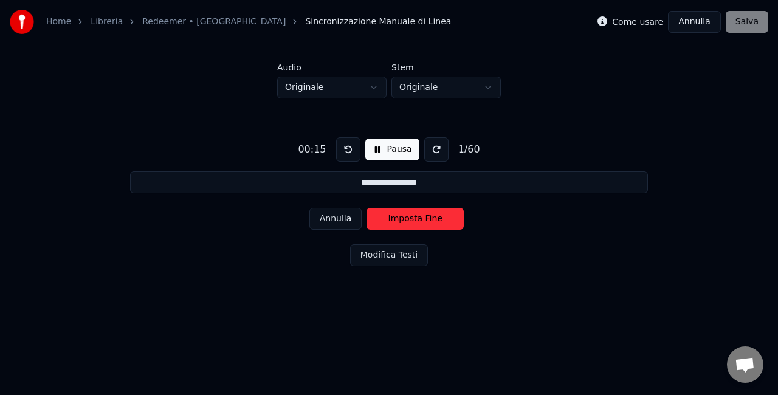
click at [437, 216] on button "Imposta Fine" at bounding box center [415, 219] width 97 height 22
click at [437, 216] on button "Imposta Inizio" at bounding box center [415, 219] width 97 height 22
click at [437, 216] on button "Imposta Fine" at bounding box center [415, 219] width 97 height 22
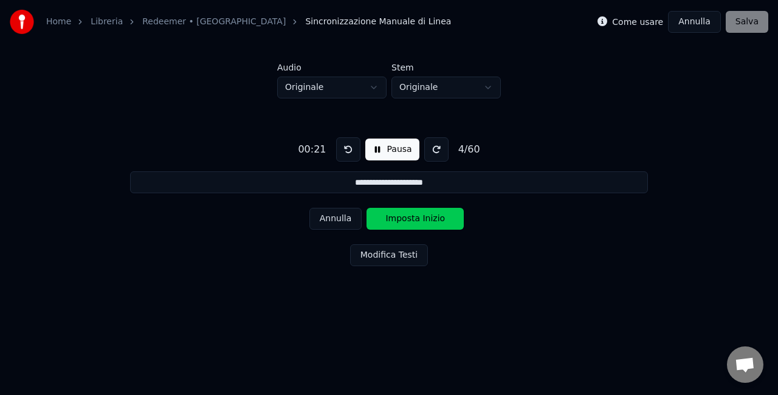
click at [437, 216] on button "Imposta Inizio" at bounding box center [415, 219] width 97 height 22
click at [437, 216] on button "Imposta Fine" at bounding box center [415, 219] width 97 height 22
click at [437, 216] on button "Imposta Inizio" at bounding box center [415, 219] width 97 height 22
click at [437, 216] on button "Imposta Fine" at bounding box center [415, 219] width 97 height 22
click at [437, 216] on button "Imposta Inizio" at bounding box center [415, 219] width 97 height 22
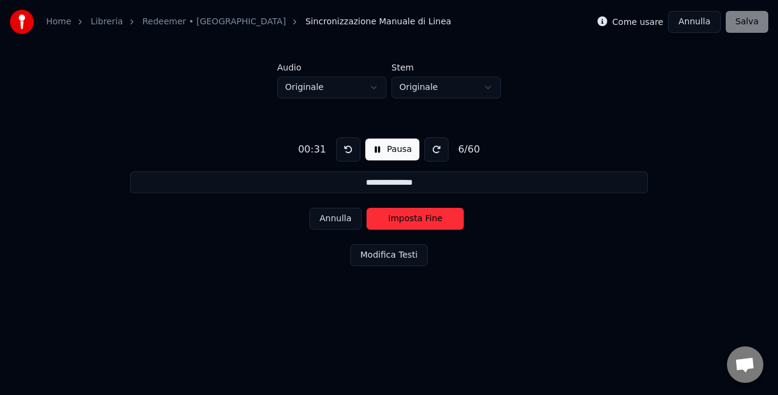
click at [437, 216] on button "Imposta Fine" at bounding box center [415, 219] width 97 height 22
click at [437, 216] on button "Imposta Inizio" at bounding box center [415, 219] width 97 height 22
click at [437, 216] on button "Imposta Fine" at bounding box center [415, 219] width 97 height 22
click at [437, 216] on button "Imposta Inizio" at bounding box center [415, 219] width 97 height 22
click at [437, 216] on button "Imposta Fine" at bounding box center [415, 219] width 97 height 22
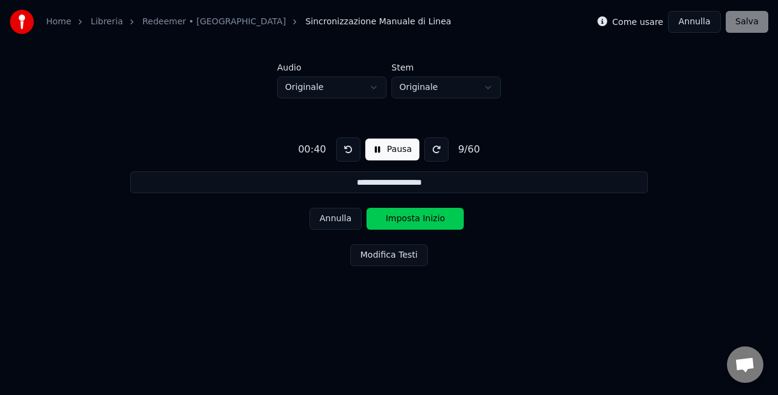
click at [437, 216] on button "Imposta Inizio" at bounding box center [415, 219] width 97 height 22
click at [437, 216] on button "Imposta Fine" at bounding box center [415, 219] width 97 height 22
click at [437, 216] on button "Imposta Inizio" at bounding box center [415, 219] width 97 height 22
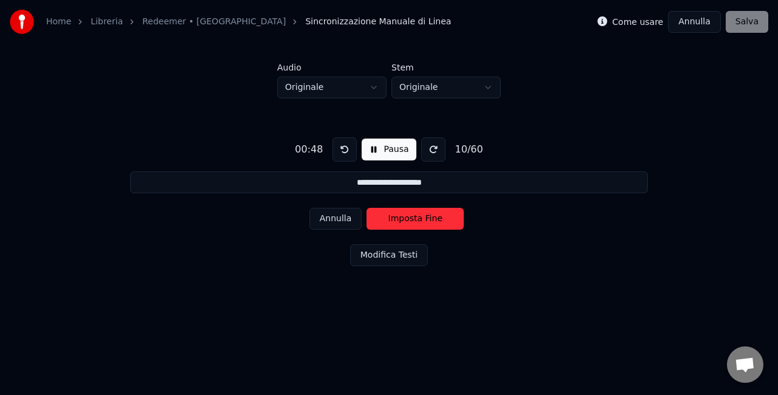
click at [437, 216] on button "Imposta Fine" at bounding box center [415, 219] width 97 height 22
click at [437, 216] on button "Imposta Inizio" at bounding box center [415, 219] width 97 height 22
click at [437, 216] on button "Imposta Fine" at bounding box center [415, 219] width 97 height 22
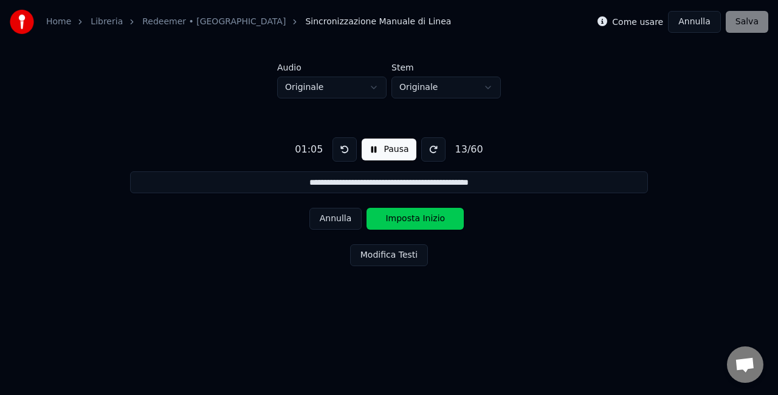
click at [437, 216] on button "Imposta Inizio" at bounding box center [415, 219] width 97 height 22
click at [437, 216] on button "Imposta Fine" at bounding box center [415, 219] width 97 height 22
click at [437, 216] on button "Imposta Inizio" at bounding box center [415, 219] width 97 height 22
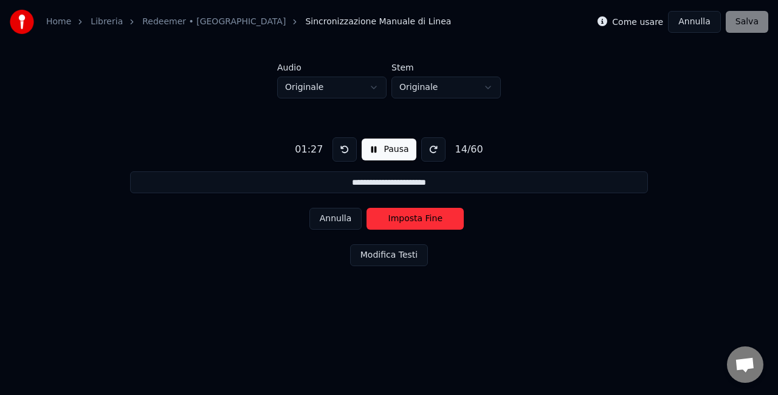
click at [437, 216] on button "Imposta Fine" at bounding box center [415, 219] width 97 height 22
click at [437, 216] on button "Imposta Inizio" at bounding box center [415, 219] width 97 height 22
click at [437, 216] on button "Imposta Fine" at bounding box center [415, 219] width 97 height 22
click at [437, 216] on button "Imposta Inizio" at bounding box center [415, 219] width 97 height 22
click at [437, 216] on button "Imposta Fine" at bounding box center [415, 219] width 97 height 22
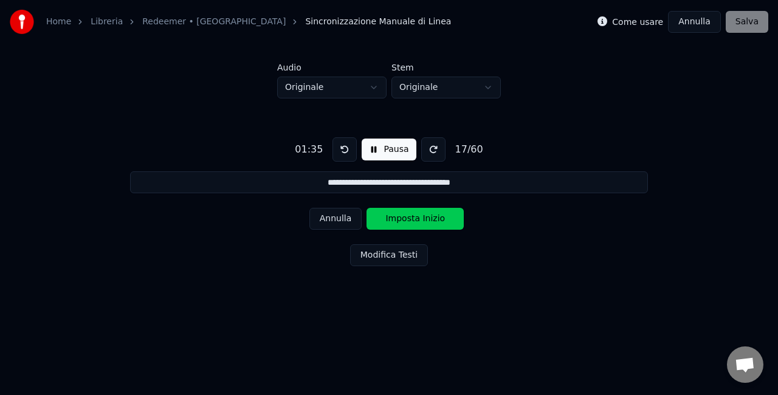
click at [437, 216] on button "Imposta Inizio" at bounding box center [415, 219] width 97 height 22
click at [437, 216] on button "Imposta Fine" at bounding box center [415, 219] width 97 height 22
click at [437, 216] on button "Imposta Inizio" at bounding box center [415, 219] width 97 height 22
click at [437, 216] on button "Imposta Fine" at bounding box center [415, 219] width 97 height 22
click at [437, 216] on button "Imposta Inizio" at bounding box center [415, 219] width 97 height 22
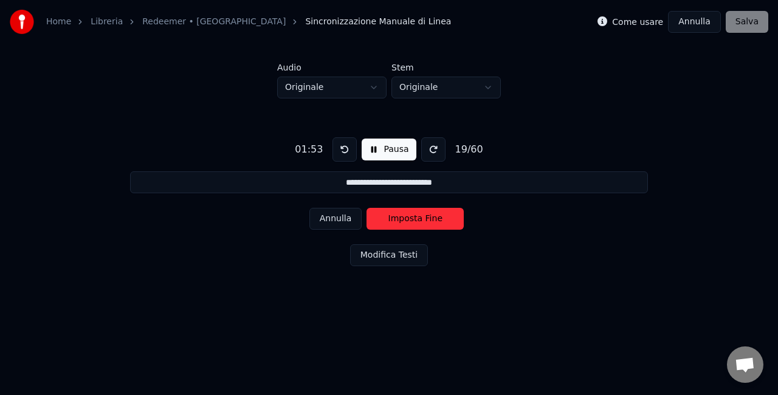
click at [437, 216] on button "Imposta Fine" at bounding box center [415, 219] width 97 height 22
click at [437, 216] on button "Imposta Inizio" at bounding box center [415, 219] width 97 height 22
click at [437, 216] on button "Imposta Fine" at bounding box center [415, 219] width 97 height 22
click at [437, 216] on button "Imposta Inizio" at bounding box center [415, 219] width 97 height 22
click at [437, 216] on button "Imposta Fine" at bounding box center [415, 219] width 97 height 22
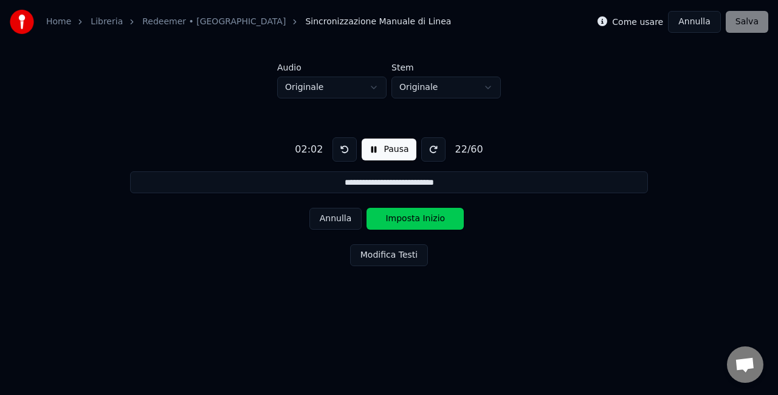
click at [437, 216] on button "Imposta Inizio" at bounding box center [415, 219] width 97 height 22
click at [437, 216] on button "Imposta Fine" at bounding box center [415, 219] width 97 height 22
click at [437, 216] on button "Imposta Inizio" at bounding box center [415, 219] width 97 height 22
click at [437, 216] on button "Imposta Fine" at bounding box center [415, 219] width 97 height 22
click at [437, 216] on button "Imposta Inizio" at bounding box center [415, 219] width 97 height 22
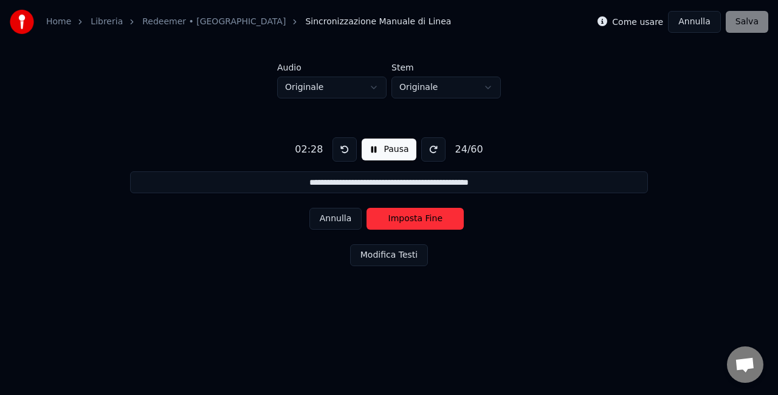
click at [437, 216] on button "Imposta Fine" at bounding box center [415, 219] width 97 height 22
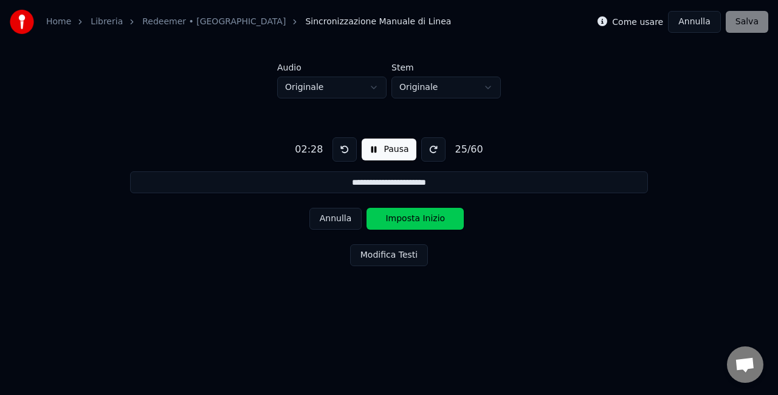
click at [437, 216] on button "Imposta Inizio" at bounding box center [415, 219] width 97 height 22
click at [437, 216] on button "Imposta Fine" at bounding box center [415, 219] width 97 height 22
click at [437, 216] on button "Imposta Inizio" at bounding box center [415, 219] width 97 height 22
click at [437, 216] on button "Imposta Fine" at bounding box center [415, 219] width 97 height 22
click at [437, 216] on button "Imposta Inizio" at bounding box center [415, 219] width 97 height 22
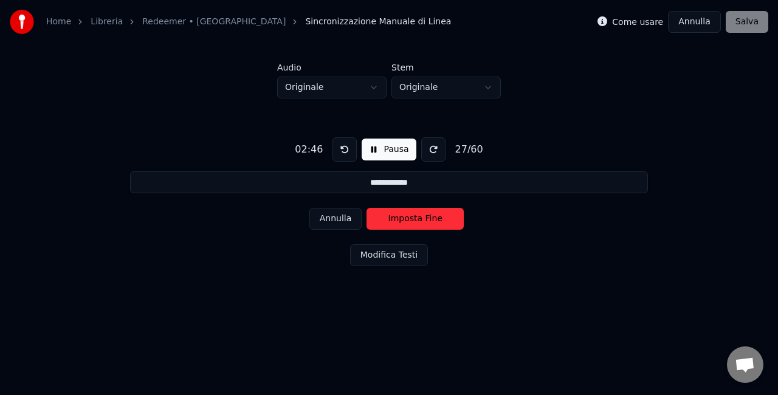
click at [437, 216] on button "Imposta Fine" at bounding box center [415, 219] width 97 height 22
click at [437, 216] on button "Imposta Inizio" at bounding box center [415, 219] width 97 height 22
click at [437, 216] on button "Imposta Fine" at bounding box center [415, 219] width 97 height 22
click at [437, 216] on button "Imposta Inizio" at bounding box center [415, 219] width 97 height 22
click at [437, 216] on button "Imposta Fine" at bounding box center [415, 219] width 97 height 22
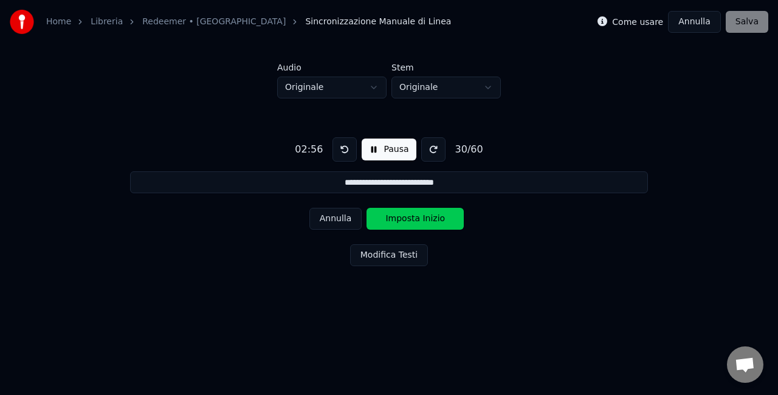
click at [437, 216] on button "Imposta Inizio" at bounding box center [415, 219] width 97 height 22
click at [437, 216] on button "Imposta Fine" at bounding box center [415, 219] width 97 height 22
click at [437, 216] on button "Imposta Inizio" at bounding box center [415, 219] width 97 height 22
click at [437, 216] on button "Imposta Fine" at bounding box center [415, 219] width 97 height 22
click at [437, 216] on button "Imposta Inizio" at bounding box center [415, 219] width 97 height 22
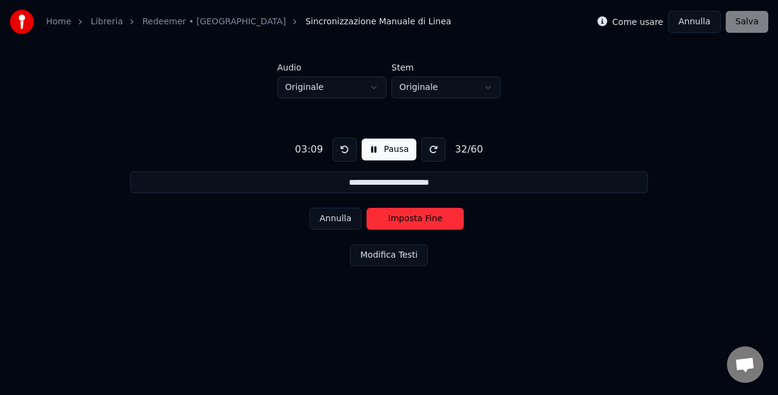
click at [437, 216] on button "Imposta Fine" at bounding box center [415, 219] width 97 height 22
click at [437, 216] on button "Imposta Inizio" at bounding box center [415, 219] width 97 height 22
click at [437, 216] on button "Imposta Fine" at bounding box center [415, 219] width 97 height 22
click at [437, 216] on button "Imposta Inizio" at bounding box center [415, 219] width 97 height 22
click at [437, 216] on button "Imposta Fine" at bounding box center [415, 219] width 97 height 22
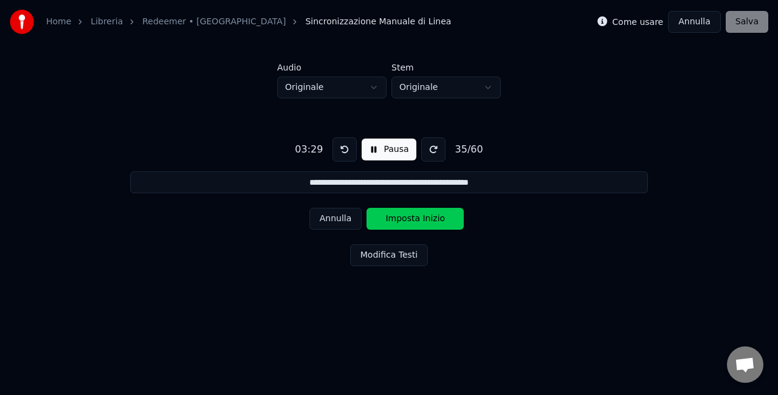
click at [437, 216] on button "Imposta Inizio" at bounding box center [415, 219] width 97 height 22
click at [437, 216] on button "Imposta Fine" at bounding box center [415, 219] width 97 height 22
click at [437, 216] on button "Imposta Inizio" at bounding box center [415, 219] width 97 height 22
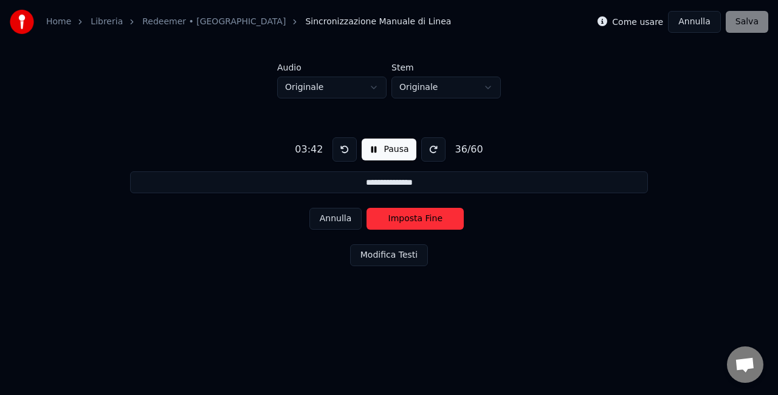
click at [437, 216] on button "Imposta Fine" at bounding box center [415, 219] width 97 height 22
click at [437, 216] on button "Imposta Inizio" at bounding box center [415, 219] width 97 height 22
click at [437, 216] on button "Imposta Fine" at bounding box center [415, 219] width 97 height 22
click at [437, 216] on button "Imposta Inizio" at bounding box center [415, 219] width 97 height 22
click at [437, 216] on button "Imposta Fine" at bounding box center [415, 219] width 97 height 22
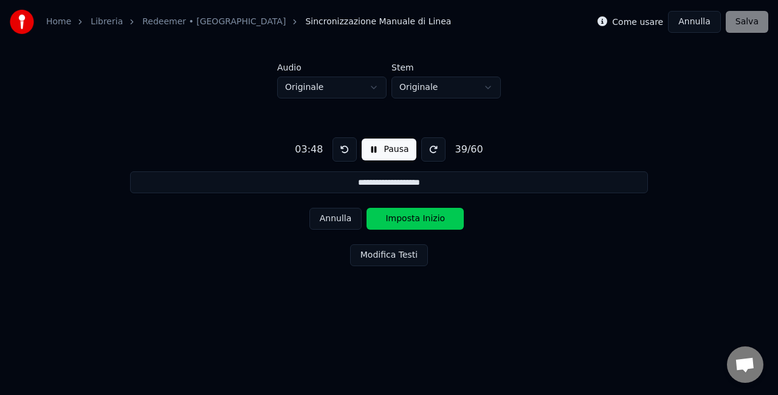
click at [437, 216] on button "Imposta Inizio" at bounding box center [415, 219] width 97 height 22
click at [437, 216] on button "Imposta Fine" at bounding box center [415, 219] width 97 height 22
click at [437, 216] on button "Imposta Inizio" at bounding box center [415, 219] width 97 height 22
click at [437, 216] on button "Imposta Fine" at bounding box center [415, 219] width 97 height 22
click at [437, 216] on button "Imposta Inizio" at bounding box center [415, 219] width 97 height 22
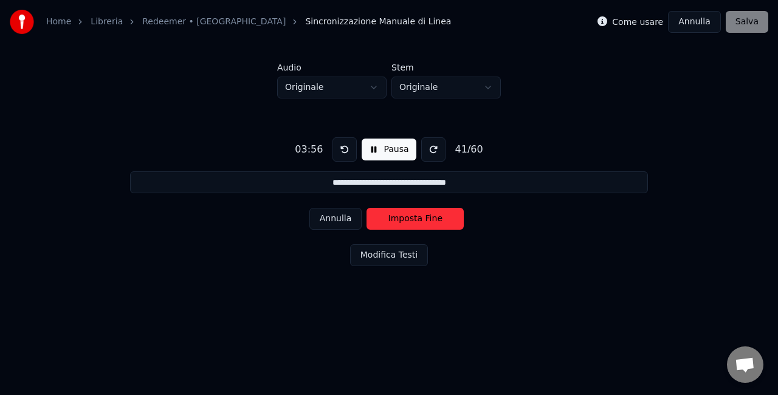
click at [437, 216] on button "Imposta Fine" at bounding box center [415, 219] width 97 height 22
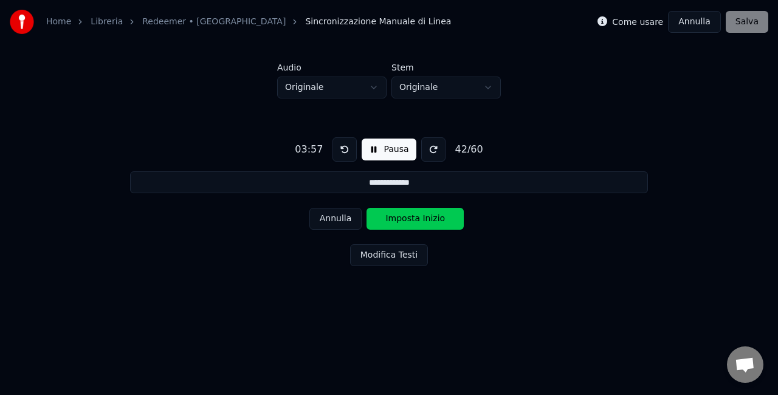
click at [437, 216] on button "Imposta Inizio" at bounding box center [415, 219] width 97 height 22
click at [437, 216] on button "Imposta Fine" at bounding box center [415, 219] width 97 height 22
click at [437, 216] on button "Imposta Inizio" at bounding box center [415, 219] width 97 height 22
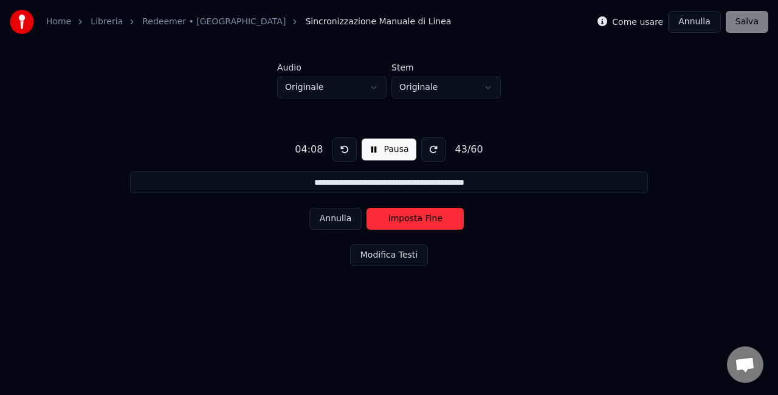
click at [437, 216] on button "Imposta Fine" at bounding box center [415, 219] width 97 height 22
click at [437, 216] on button "Imposta Inizio" at bounding box center [415, 219] width 97 height 22
click at [437, 216] on button "Imposta Fine" at bounding box center [415, 219] width 97 height 22
click at [437, 216] on button "Imposta Inizio" at bounding box center [415, 219] width 97 height 22
click at [437, 216] on button "Imposta Fine" at bounding box center [415, 219] width 97 height 22
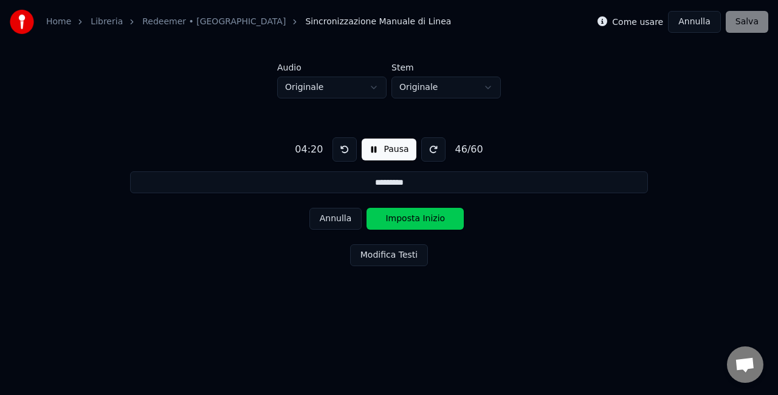
click at [437, 216] on button "Imposta Inizio" at bounding box center [415, 219] width 97 height 22
click at [437, 216] on button "Imposta Fine" at bounding box center [415, 219] width 97 height 22
click at [437, 216] on button "Imposta Inizio" at bounding box center [415, 219] width 97 height 22
click at [437, 216] on button "Imposta Fine" at bounding box center [415, 219] width 97 height 22
click at [437, 216] on button "Imposta Inizio" at bounding box center [415, 219] width 97 height 22
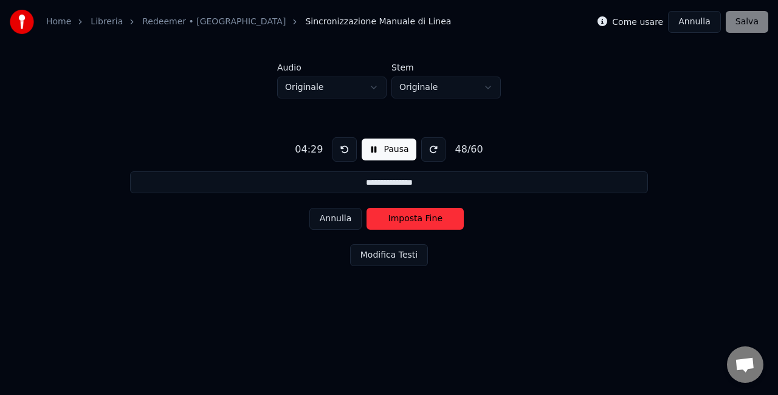
click at [437, 216] on button "Imposta Fine" at bounding box center [415, 219] width 97 height 22
click at [437, 216] on button "Imposta Inizio" at bounding box center [415, 219] width 97 height 22
click at [437, 216] on button "Imposta Fine" at bounding box center [415, 219] width 97 height 22
click at [437, 216] on button "Imposta Inizio" at bounding box center [415, 219] width 97 height 22
click at [437, 216] on button "Imposta Fine" at bounding box center [415, 219] width 97 height 22
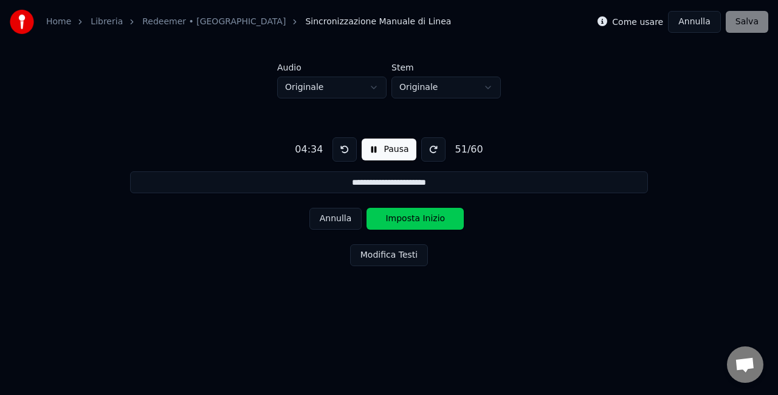
click at [437, 216] on button "Imposta Inizio" at bounding box center [415, 219] width 97 height 22
click at [437, 216] on button "Imposta Fine" at bounding box center [415, 219] width 97 height 22
click at [437, 216] on button "Imposta Inizio" at bounding box center [415, 219] width 97 height 22
click at [437, 216] on button "Imposta Fine" at bounding box center [415, 219] width 97 height 22
click at [350, 146] on button at bounding box center [345, 149] width 24 height 24
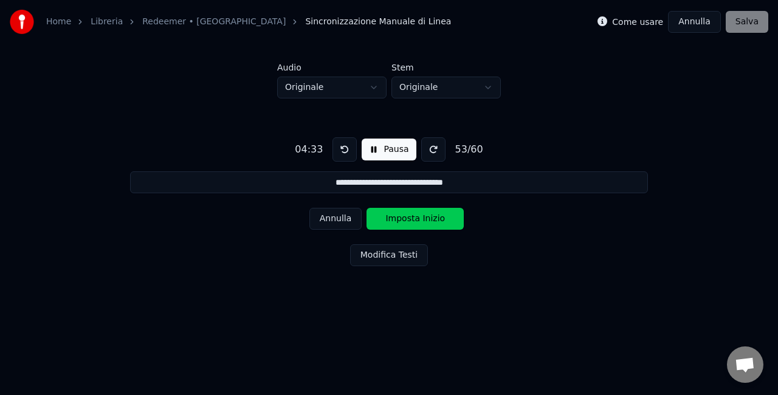
click at [350, 146] on button at bounding box center [345, 149] width 24 height 24
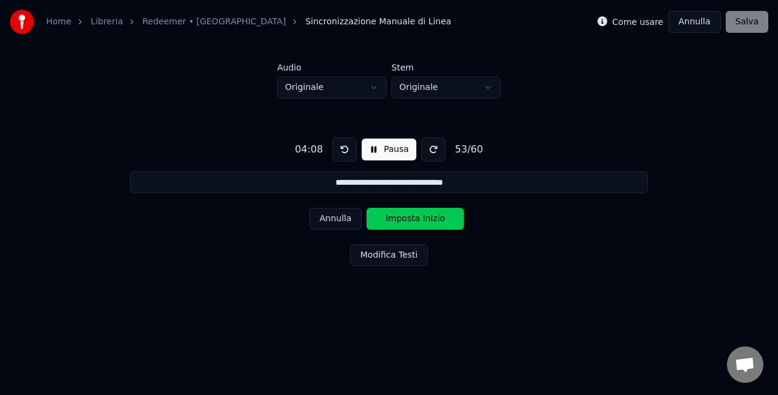
click at [350, 146] on button at bounding box center [345, 149] width 24 height 24
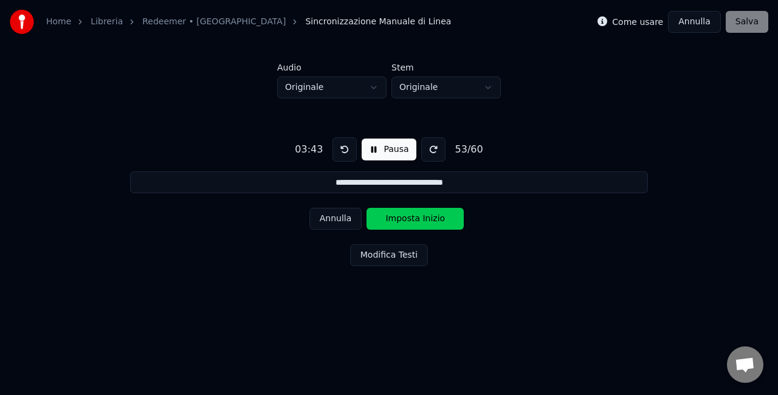
click at [350, 146] on button at bounding box center [345, 149] width 24 height 24
click at [423, 145] on button at bounding box center [433, 149] width 24 height 24
click at [408, 151] on button "Pausa" at bounding box center [389, 150] width 54 height 22
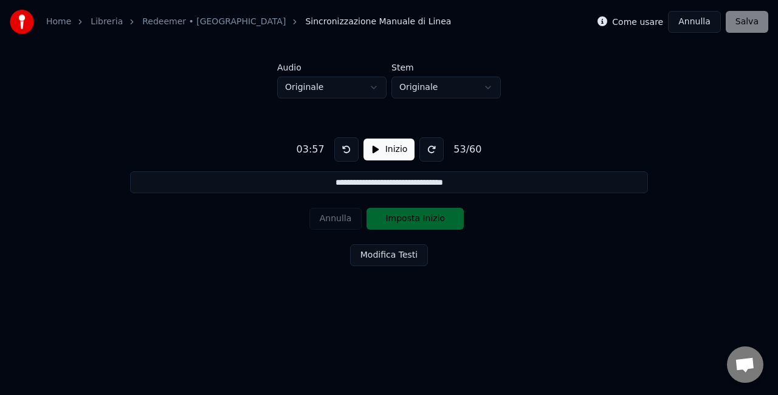
click at [427, 150] on button at bounding box center [432, 149] width 24 height 24
click at [395, 151] on button "Inizio" at bounding box center [390, 150] width 52 height 22
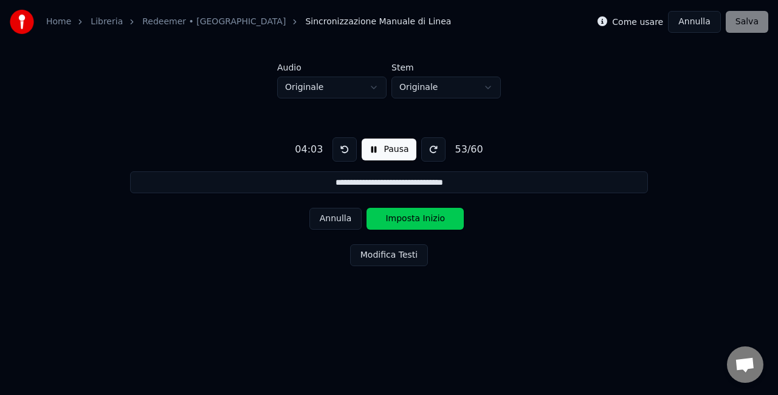
click at [414, 221] on button "Imposta Inizio" at bounding box center [415, 219] width 97 height 22
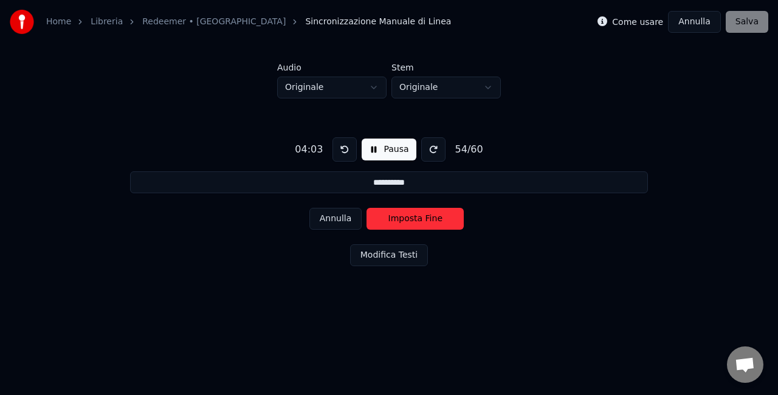
click at [414, 221] on button "Imposta Fine" at bounding box center [415, 219] width 97 height 22
click at [414, 221] on button "Imposta Inizio" at bounding box center [415, 219] width 97 height 22
click at [414, 221] on button "Imposta Fine" at bounding box center [415, 219] width 97 height 22
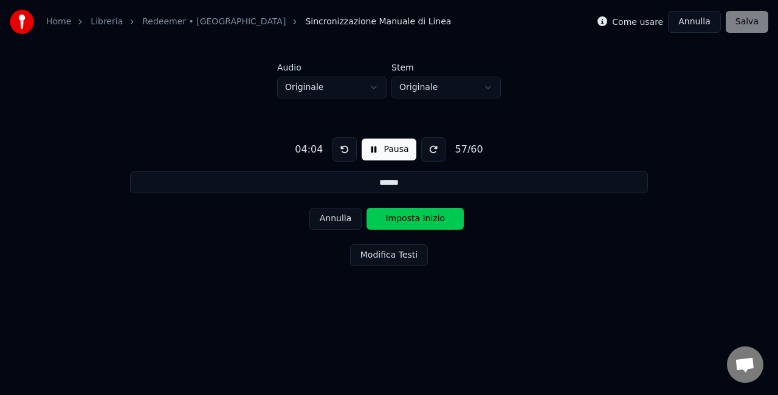
click at [414, 221] on button "Imposta Inizio" at bounding box center [415, 219] width 97 height 22
click at [414, 221] on button "Imposta Fine" at bounding box center [415, 219] width 97 height 22
click at [414, 221] on button "Imposta Inizio" at bounding box center [415, 219] width 97 height 22
click at [414, 221] on button "Imposta Fine" at bounding box center [415, 219] width 97 height 22
click at [414, 221] on button "Imposta Inizio" at bounding box center [415, 219] width 97 height 22
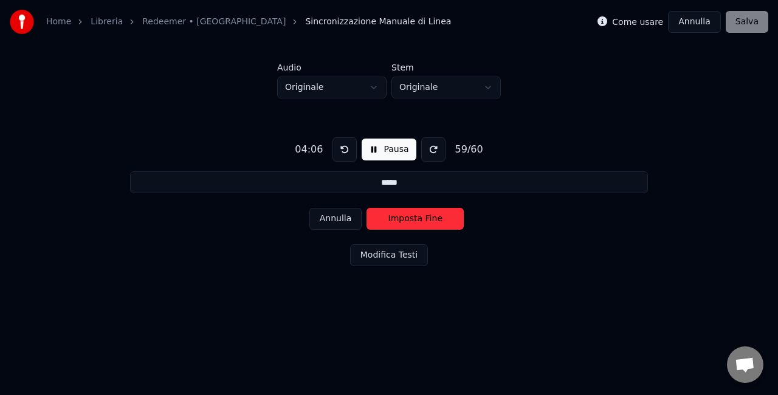
click at [414, 221] on button "Imposta Fine" at bounding box center [415, 219] width 97 height 22
type input "**********"
click at [414, 221] on button "Imposta Inizio" at bounding box center [415, 219] width 97 height 22
click at [462, 212] on button "Imposta Fine" at bounding box center [415, 219] width 97 height 22
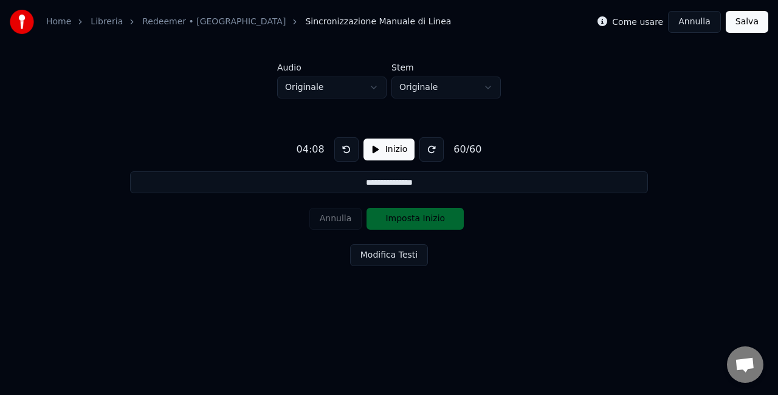
click at [746, 22] on button "Salva" at bounding box center [747, 22] width 43 height 22
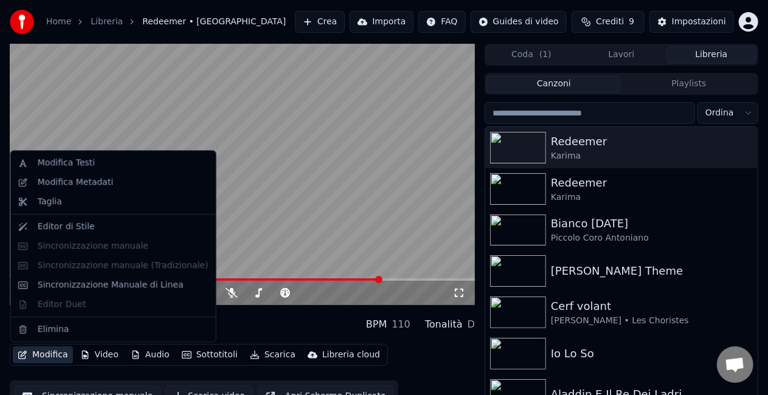
click at [44, 362] on button "Modifica" at bounding box center [43, 355] width 60 height 17
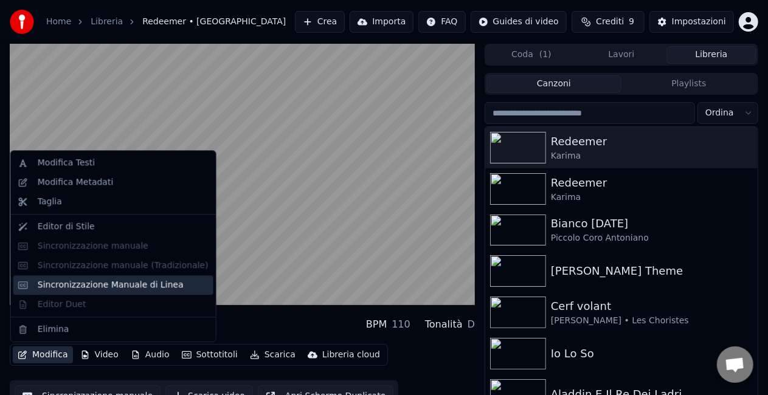
click at [112, 282] on div "Sincronizzazione Manuale di Linea" at bounding box center [111, 285] width 146 height 12
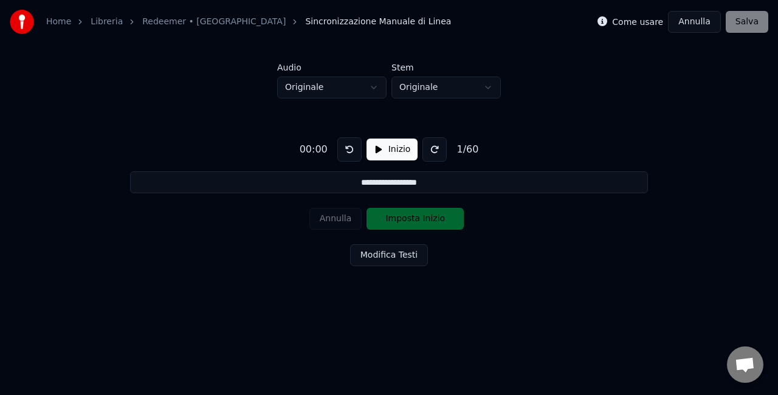
click at [373, 144] on button "Inizio" at bounding box center [393, 150] width 52 height 22
click at [345, 146] on button at bounding box center [348, 149] width 24 height 24
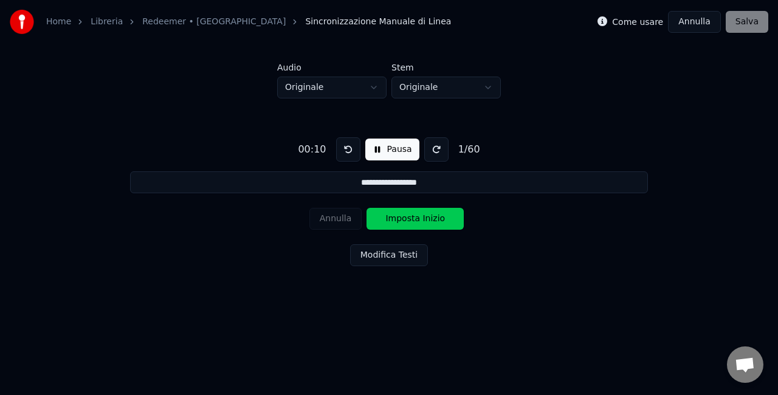
click at [384, 157] on button "Pausa" at bounding box center [392, 150] width 54 height 22
click at [348, 151] on button at bounding box center [350, 149] width 24 height 24
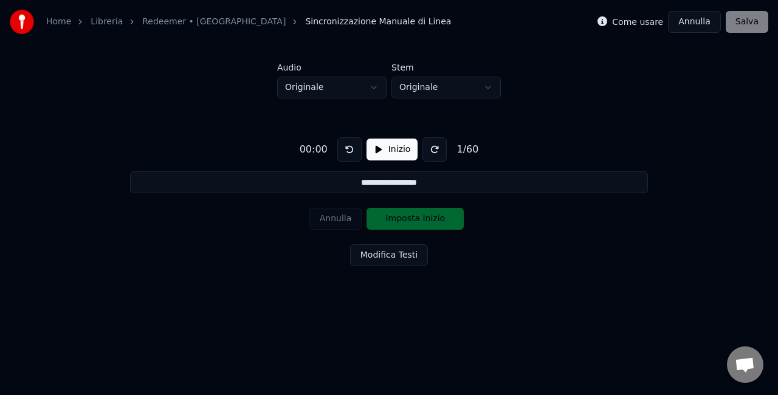
click at [341, 142] on button at bounding box center [350, 149] width 24 height 24
click at [390, 153] on button "Inizio" at bounding box center [393, 150] width 52 height 22
click at [344, 151] on button at bounding box center [348, 149] width 24 height 24
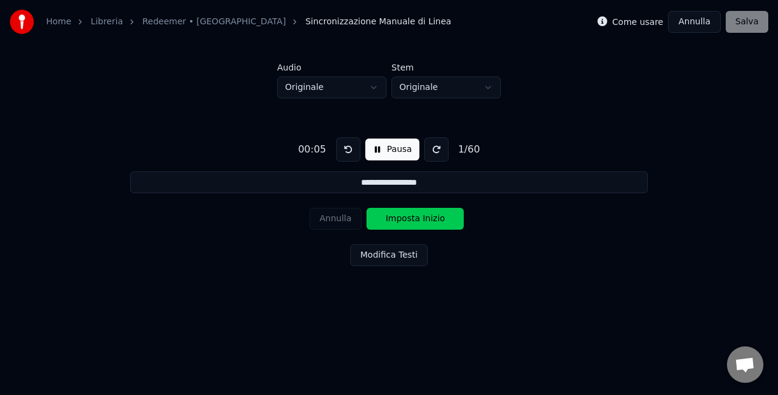
click at [344, 151] on button at bounding box center [348, 149] width 24 height 24
click at [352, 145] on button at bounding box center [348, 149] width 24 height 24
click at [372, 150] on button "Pausa" at bounding box center [392, 150] width 54 height 22
click at [358, 148] on button at bounding box center [350, 149] width 24 height 24
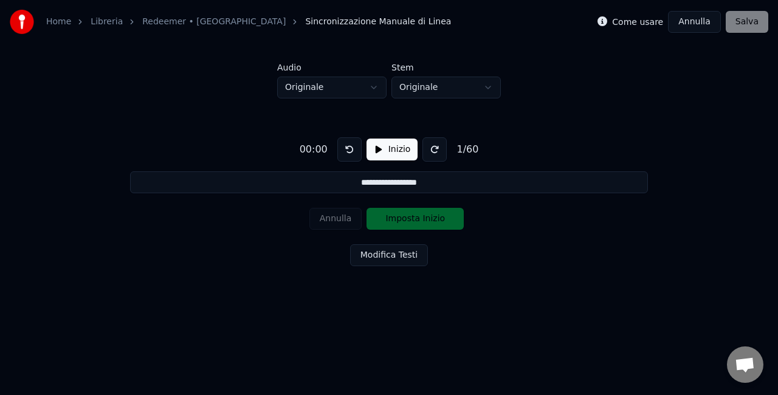
click at [358, 148] on button at bounding box center [350, 149] width 24 height 24
click at [398, 145] on button "Inizio" at bounding box center [393, 150] width 52 height 22
click at [348, 142] on button at bounding box center [348, 149] width 24 height 24
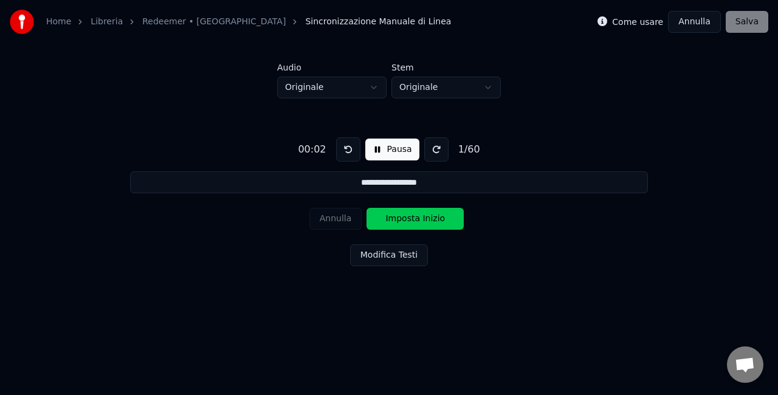
click at [348, 142] on button at bounding box center [348, 149] width 24 height 24
click at [341, 147] on button at bounding box center [348, 149] width 24 height 24
click at [395, 151] on button "Pausa" at bounding box center [392, 150] width 54 height 22
click at [395, 151] on button "Inizio" at bounding box center [393, 150] width 52 height 22
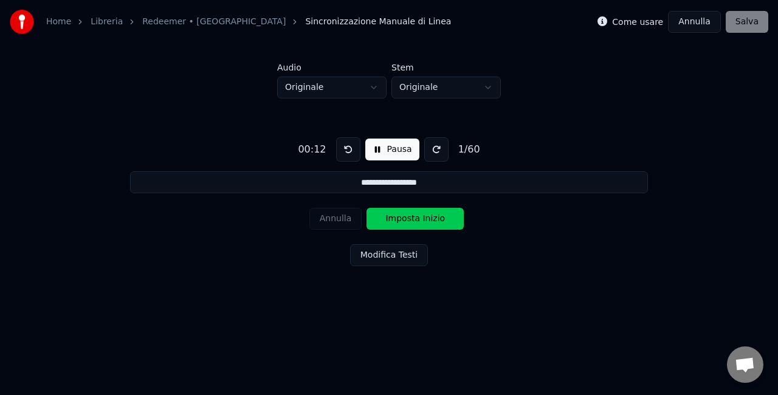
click at [395, 151] on button "Pausa" at bounding box center [392, 150] width 54 height 22
click at [405, 152] on button "Inizio" at bounding box center [393, 150] width 52 height 22
click at [424, 213] on button "Imposta Inizio" at bounding box center [415, 219] width 97 height 22
click at [424, 213] on button "Imposta Fine" at bounding box center [415, 219] width 97 height 22
click at [424, 213] on button "Imposta Inizio" at bounding box center [415, 219] width 97 height 22
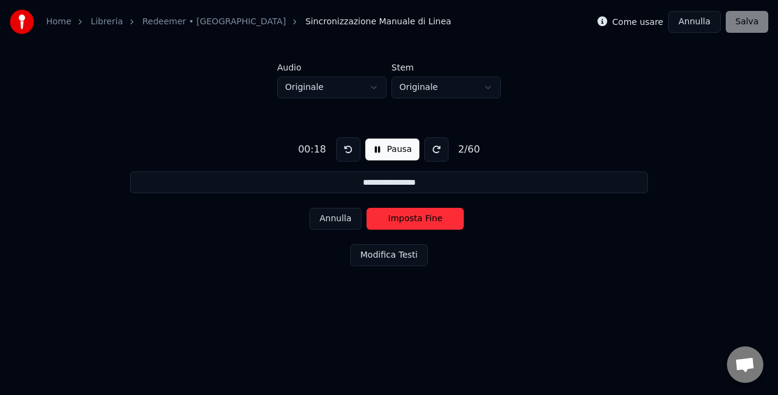
click at [349, 155] on button at bounding box center [348, 149] width 24 height 24
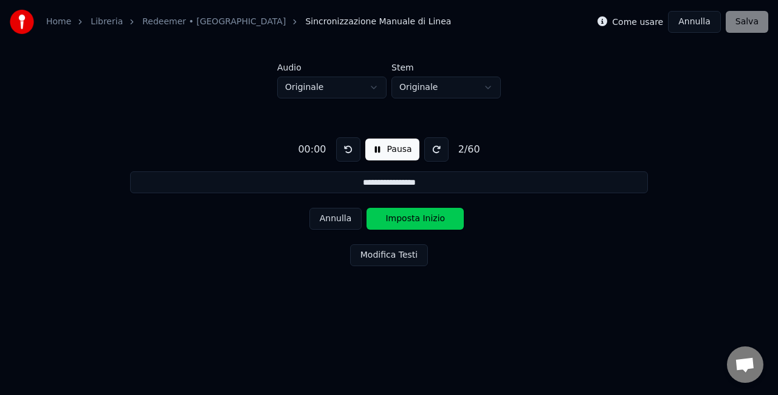
click at [379, 150] on button "Pausa" at bounding box center [392, 150] width 54 height 22
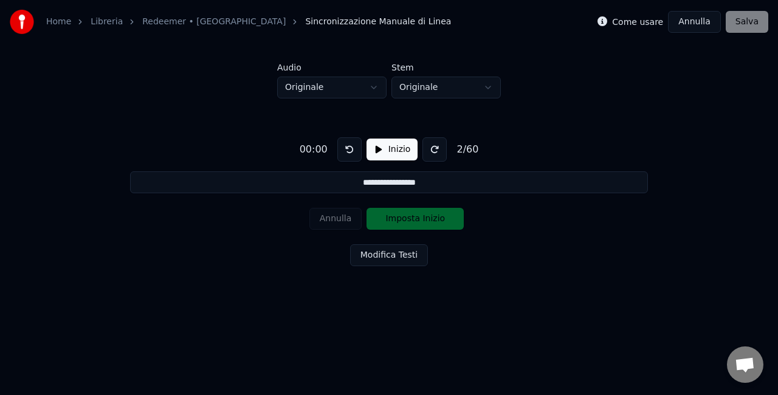
click at [377, 148] on button "Inizio" at bounding box center [393, 150] width 52 height 22
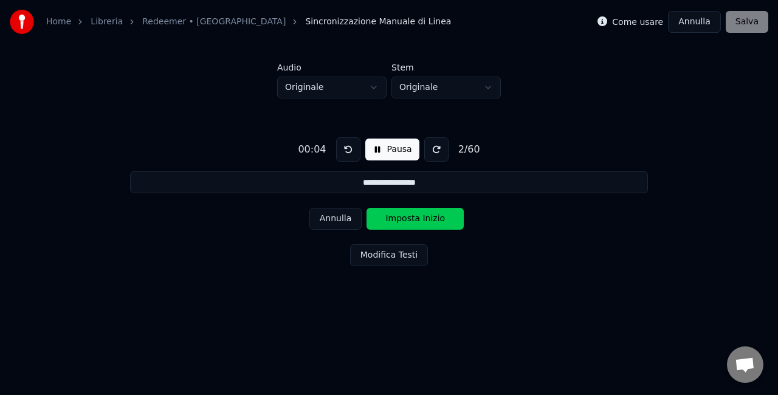
click at [377, 148] on button "Pausa" at bounding box center [392, 150] width 54 height 22
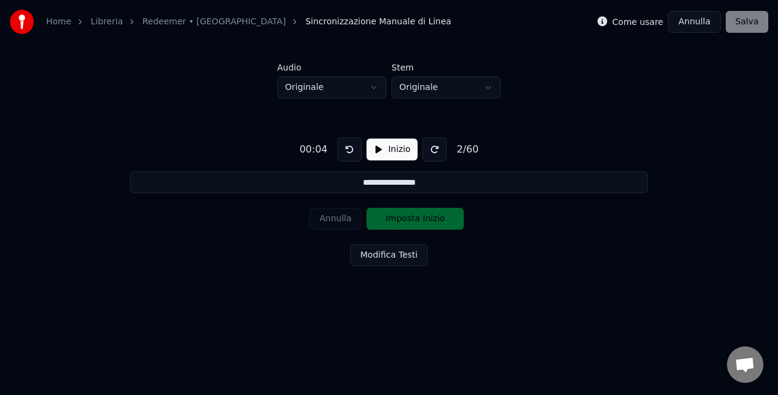
click at [345, 150] on button at bounding box center [350, 149] width 24 height 24
click at [378, 152] on button "Inizio" at bounding box center [393, 150] width 52 height 22
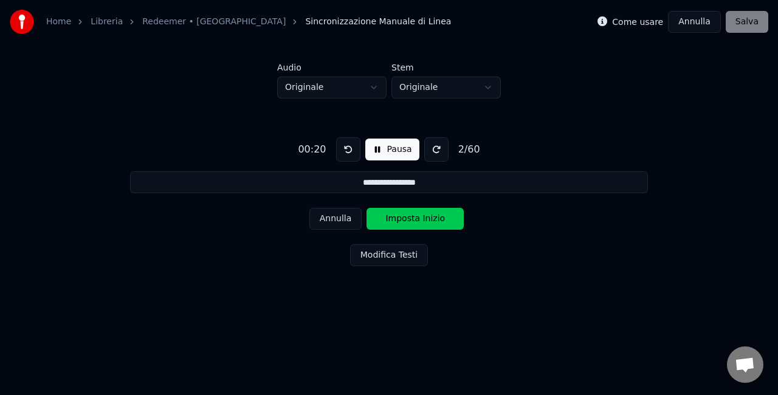
click at [349, 156] on button at bounding box center [348, 149] width 24 height 24
click at [344, 153] on button at bounding box center [348, 149] width 24 height 24
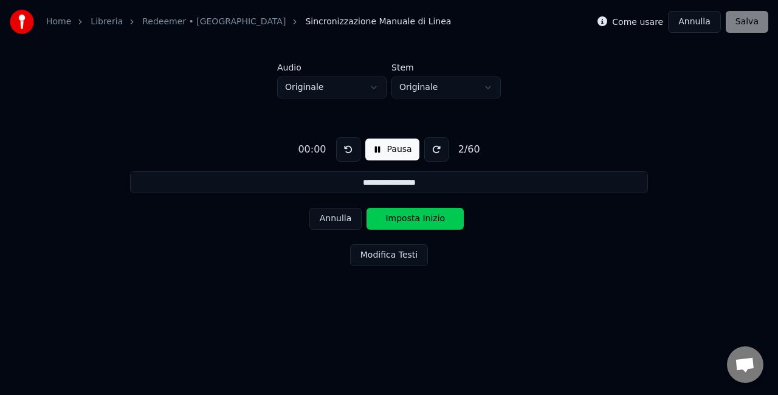
click at [344, 153] on button at bounding box center [348, 149] width 24 height 24
click at [352, 221] on button "Annulla" at bounding box center [336, 219] width 53 height 22
click at [343, 222] on button "Annulla" at bounding box center [336, 219] width 53 height 22
click at [343, 222] on div "Annulla Imposta Inizio" at bounding box center [390, 219] width 160 height 32
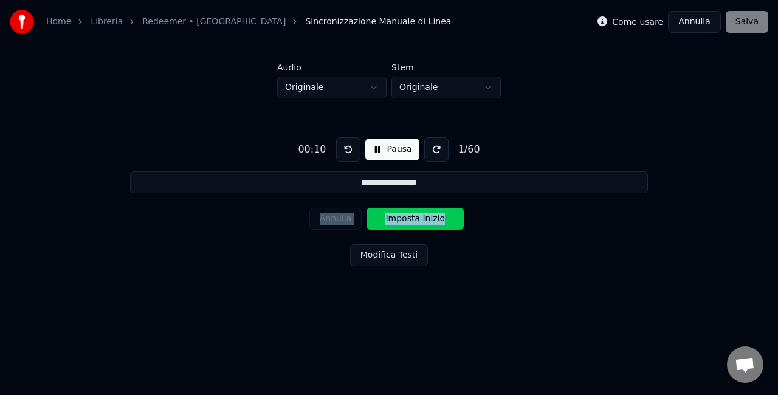
click at [343, 222] on div "Annulla Imposta Inizio" at bounding box center [390, 219] width 160 height 32
click at [586, 263] on div "**********" at bounding box center [388, 200] width 739 height 202
click at [398, 151] on button "Pausa" at bounding box center [392, 150] width 54 height 22
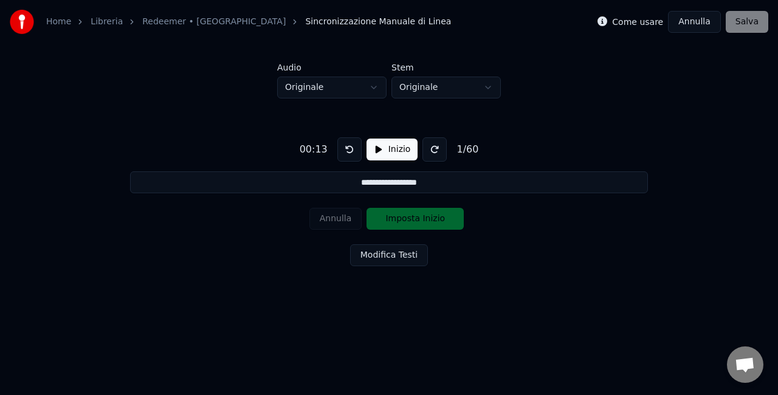
click at [347, 146] on button at bounding box center [350, 149] width 24 height 24
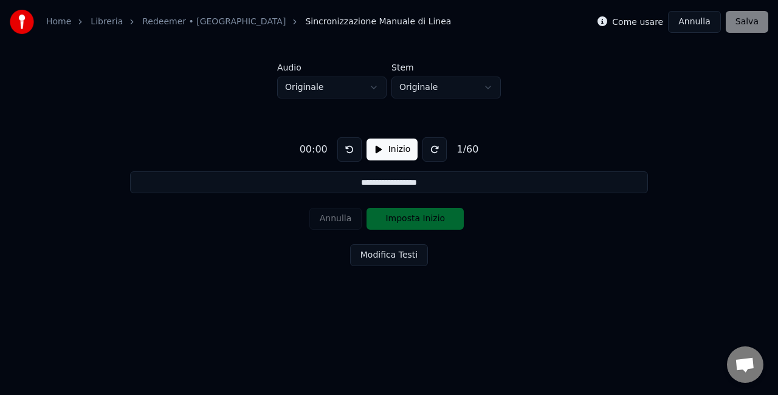
click at [375, 151] on button "Inizio" at bounding box center [393, 150] width 52 height 22
click at [389, 153] on button "Pausa" at bounding box center [392, 150] width 54 height 22
click at [389, 153] on button "Inizio" at bounding box center [393, 150] width 52 height 22
click at [449, 318] on html "**********" at bounding box center [389, 160] width 778 height 320
click at [345, 147] on button at bounding box center [348, 149] width 24 height 24
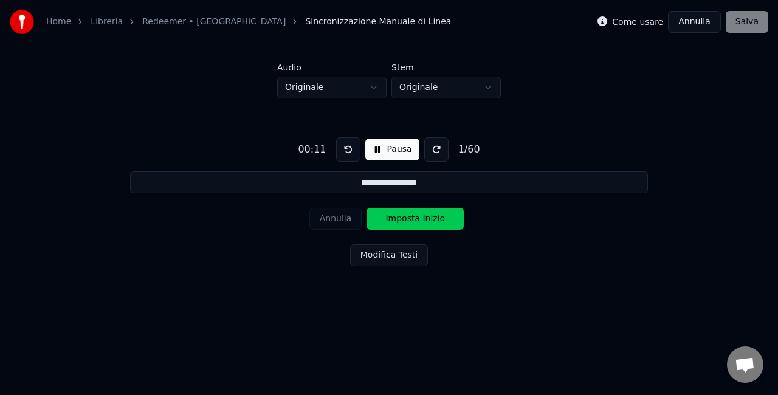
click at [345, 147] on button at bounding box center [348, 149] width 24 height 24
click at [404, 216] on button "Imposta Inizio" at bounding box center [415, 219] width 97 height 22
click at [404, 216] on button "Imposta Fine" at bounding box center [415, 219] width 97 height 22
click at [404, 216] on button "Imposta Inizio" at bounding box center [415, 219] width 97 height 22
click at [404, 216] on button "Imposta Fine" at bounding box center [415, 219] width 97 height 22
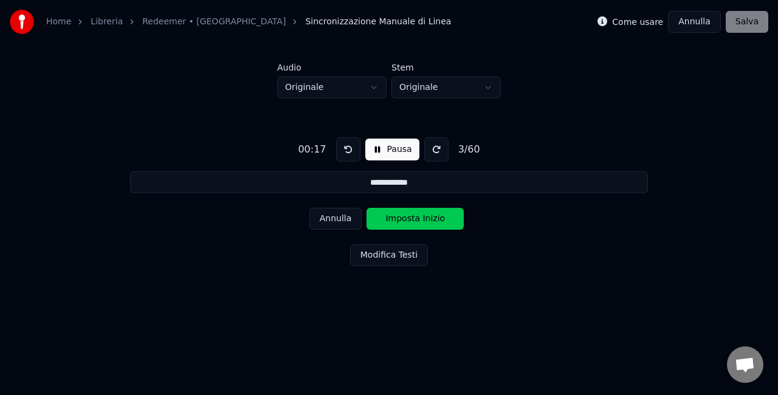
click at [404, 216] on button "Imposta Inizio" at bounding box center [415, 219] width 97 height 22
click at [404, 216] on button "Imposta Fine" at bounding box center [415, 219] width 97 height 22
click at [404, 216] on button "Imposta Inizio" at bounding box center [415, 219] width 97 height 22
click at [404, 216] on button "Imposta Fine" at bounding box center [415, 219] width 97 height 22
click at [404, 216] on button "Imposta Inizio" at bounding box center [415, 219] width 97 height 22
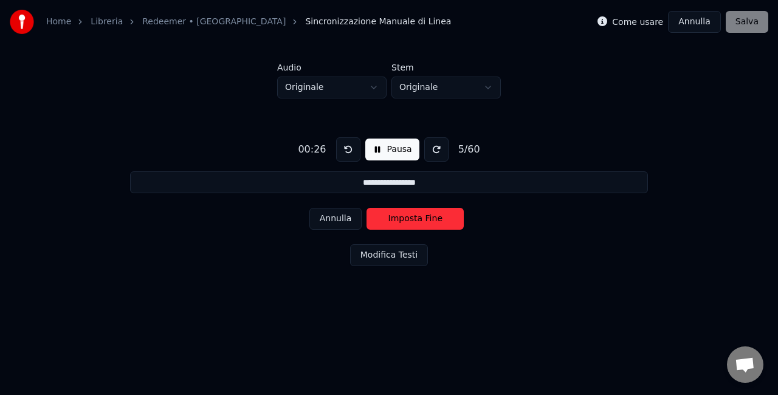
click at [404, 216] on button "Imposta Fine" at bounding box center [415, 219] width 97 height 22
click at [404, 216] on button "Imposta Inizio" at bounding box center [415, 219] width 97 height 22
click at [404, 216] on button "Imposta Fine" at bounding box center [415, 219] width 97 height 22
click at [404, 216] on button "Imposta Inizio" at bounding box center [415, 219] width 97 height 22
click at [404, 216] on button "Imposta Fine" at bounding box center [415, 219] width 97 height 22
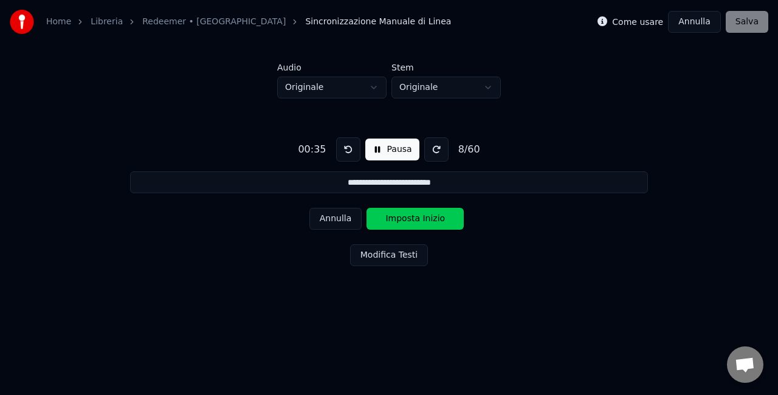
click at [404, 216] on button "Imposta Inizio" at bounding box center [415, 219] width 97 height 22
click at [404, 216] on button "Imposta Fine" at bounding box center [415, 219] width 97 height 22
click at [404, 216] on button "Imposta Inizio" at bounding box center [415, 219] width 97 height 22
click at [404, 216] on button "Imposta Fine" at bounding box center [415, 219] width 97 height 22
click at [404, 216] on button "Imposta Inizio" at bounding box center [415, 219] width 97 height 22
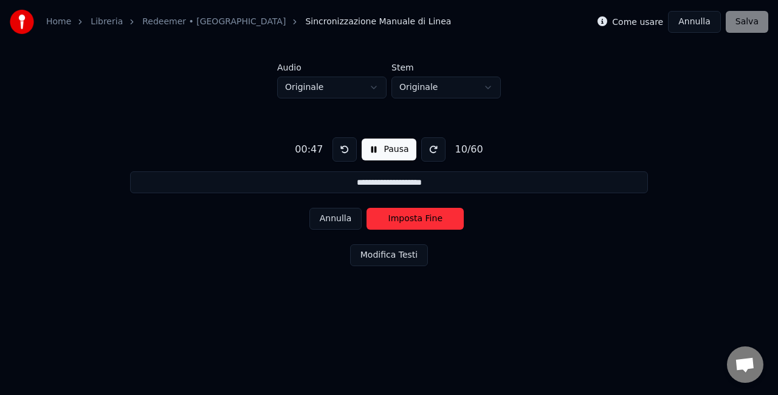
click at [404, 216] on button "Imposta Fine" at bounding box center [415, 219] width 97 height 22
click at [404, 216] on button "Imposta Inizio" at bounding box center [415, 219] width 97 height 22
click at [404, 216] on button "Imposta Fine" at bounding box center [415, 219] width 97 height 22
click at [404, 216] on button "Imposta Inizio" at bounding box center [415, 219] width 97 height 22
click at [404, 216] on button "Imposta Fine" at bounding box center [415, 219] width 97 height 22
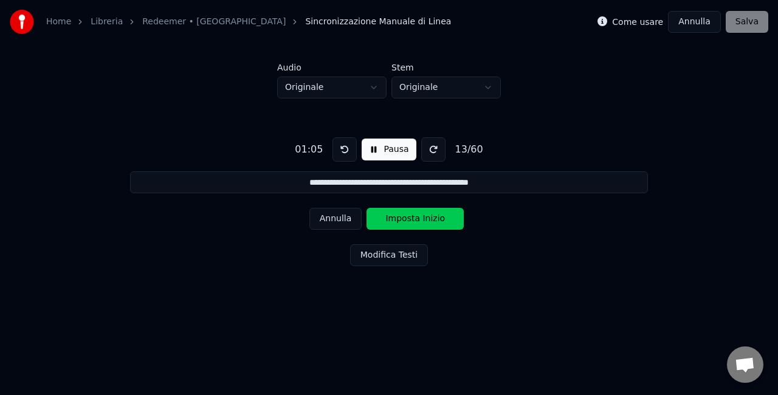
click at [404, 216] on button "Imposta Inizio" at bounding box center [415, 219] width 97 height 22
click at [404, 216] on button "Imposta Fine" at bounding box center [415, 219] width 97 height 22
click at [404, 216] on button "Imposta Inizio" at bounding box center [415, 219] width 97 height 22
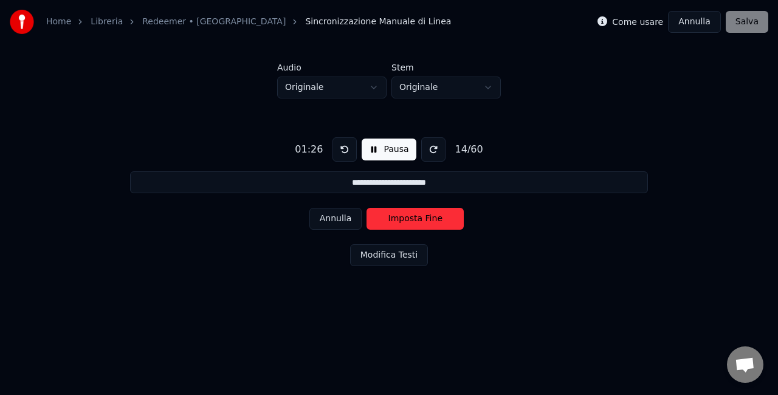
click at [404, 216] on button "Imposta Fine" at bounding box center [415, 219] width 97 height 22
click at [404, 216] on button "Imposta Inizio" at bounding box center [415, 219] width 97 height 22
click at [404, 216] on button "Imposta Fine" at bounding box center [415, 219] width 97 height 22
click at [404, 216] on button "Imposta Inizio" at bounding box center [415, 219] width 97 height 22
click at [404, 216] on button "Imposta Fine" at bounding box center [415, 219] width 97 height 22
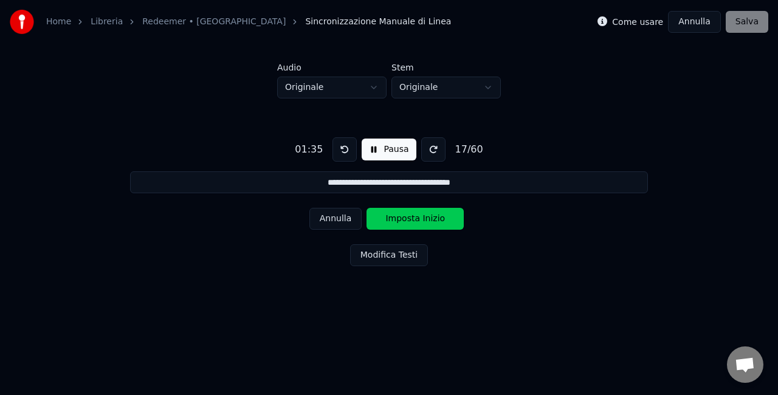
click at [404, 216] on button "Imposta Inizio" at bounding box center [415, 219] width 97 height 22
click at [404, 216] on button "Imposta Fine" at bounding box center [415, 219] width 97 height 22
click at [404, 216] on button "Imposta Inizio" at bounding box center [415, 219] width 97 height 22
click at [404, 216] on button "Imposta Fine" at bounding box center [415, 219] width 97 height 22
click at [404, 216] on button "Imposta Inizio" at bounding box center [415, 219] width 97 height 22
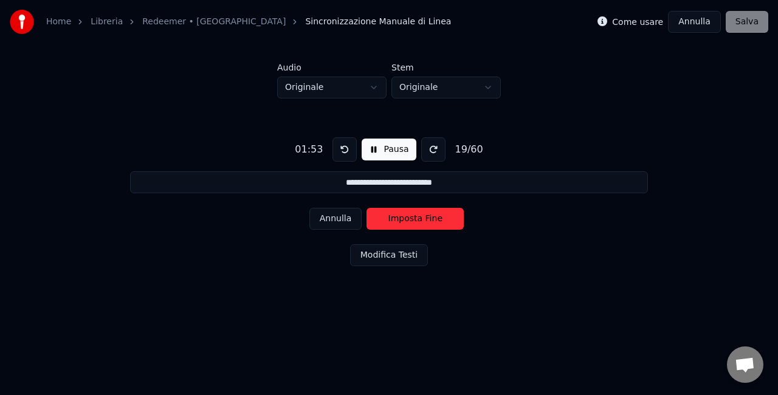
click at [404, 216] on button "Imposta Fine" at bounding box center [415, 219] width 97 height 22
click at [404, 216] on button "Imposta Inizio" at bounding box center [415, 219] width 97 height 22
click at [404, 216] on button "Imposta Fine" at bounding box center [415, 219] width 97 height 22
click at [404, 216] on button "Imposta Inizio" at bounding box center [415, 219] width 97 height 22
click at [404, 216] on button "Imposta Fine" at bounding box center [415, 219] width 97 height 22
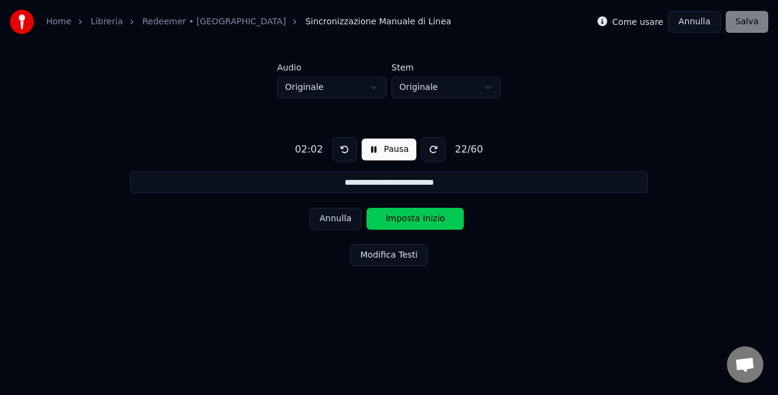
click at [404, 216] on button "Imposta Inizio" at bounding box center [415, 219] width 97 height 22
click at [404, 216] on button "Imposta Fine" at bounding box center [415, 219] width 97 height 22
click at [404, 216] on button "Imposta Inizio" at bounding box center [415, 219] width 97 height 22
click at [404, 216] on button "Imposta Fine" at bounding box center [415, 219] width 97 height 22
click at [404, 216] on button "Imposta Inizio" at bounding box center [415, 219] width 97 height 22
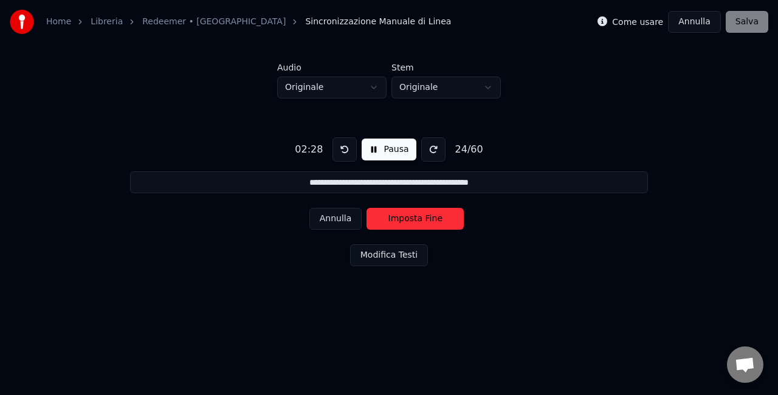
click at [404, 216] on button "Imposta Fine" at bounding box center [415, 219] width 97 height 22
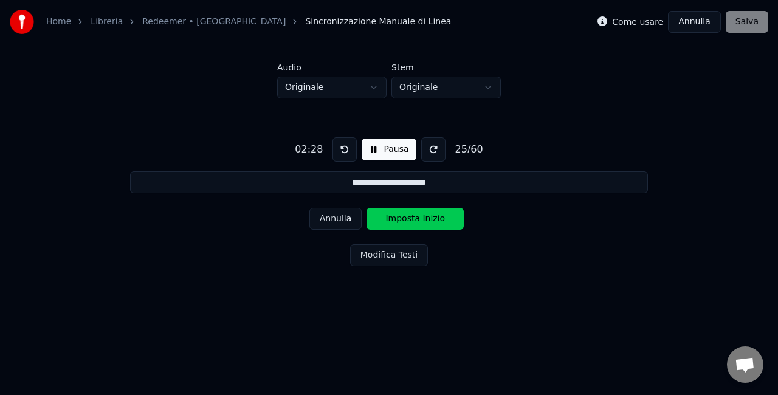
click at [404, 216] on button "Imposta Inizio" at bounding box center [415, 219] width 97 height 22
click at [404, 216] on button "Imposta Fine" at bounding box center [415, 219] width 97 height 22
click at [404, 216] on button "Imposta Inizio" at bounding box center [415, 219] width 97 height 22
click at [404, 216] on button "Imposta Fine" at bounding box center [415, 219] width 97 height 22
click at [404, 216] on button "Imposta Inizio" at bounding box center [415, 219] width 97 height 22
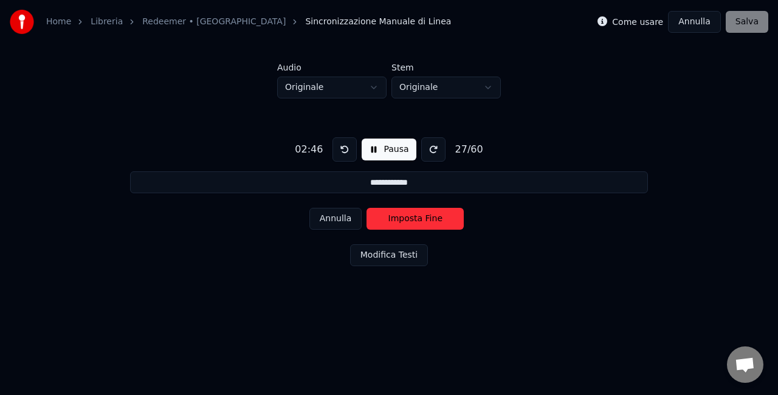
click at [404, 216] on button "Imposta Fine" at bounding box center [415, 219] width 97 height 22
click at [404, 216] on button "Imposta Inizio" at bounding box center [415, 219] width 97 height 22
click at [404, 216] on button "Imposta Fine" at bounding box center [415, 219] width 97 height 22
click at [404, 216] on button "Imposta Inizio" at bounding box center [415, 219] width 97 height 22
click at [404, 216] on button "Imposta Fine" at bounding box center [415, 219] width 97 height 22
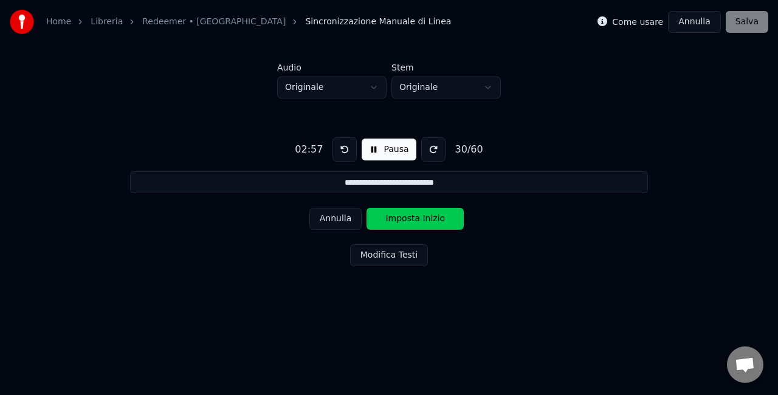
click at [404, 216] on button "Imposta Inizio" at bounding box center [415, 219] width 97 height 22
click at [404, 216] on button "Imposta Fine" at bounding box center [415, 219] width 97 height 22
click at [404, 216] on button "Imposta Inizio" at bounding box center [415, 219] width 97 height 22
click at [404, 216] on button "Imposta Fine" at bounding box center [415, 219] width 97 height 22
click at [404, 216] on button "Imposta Inizio" at bounding box center [415, 219] width 97 height 22
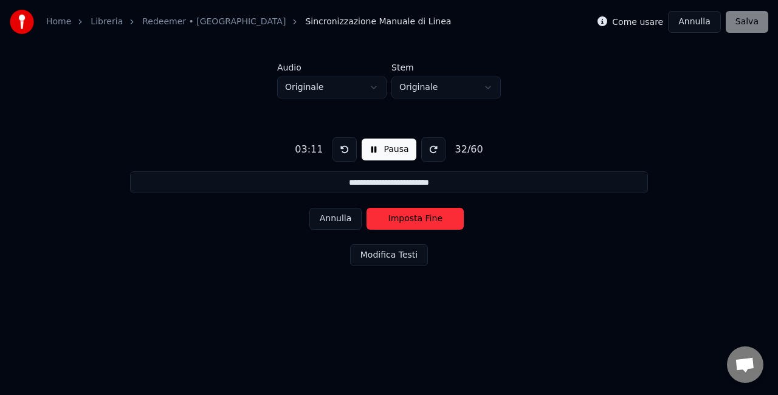
click at [404, 216] on button "Imposta Fine" at bounding box center [415, 219] width 97 height 22
click at [404, 216] on button "Imposta Inizio" at bounding box center [415, 219] width 97 height 22
click at [404, 216] on button "Imposta Fine" at bounding box center [415, 219] width 97 height 22
click at [404, 216] on button "Imposta Inizio" at bounding box center [415, 219] width 97 height 22
click at [404, 216] on button "Imposta Fine" at bounding box center [415, 219] width 97 height 22
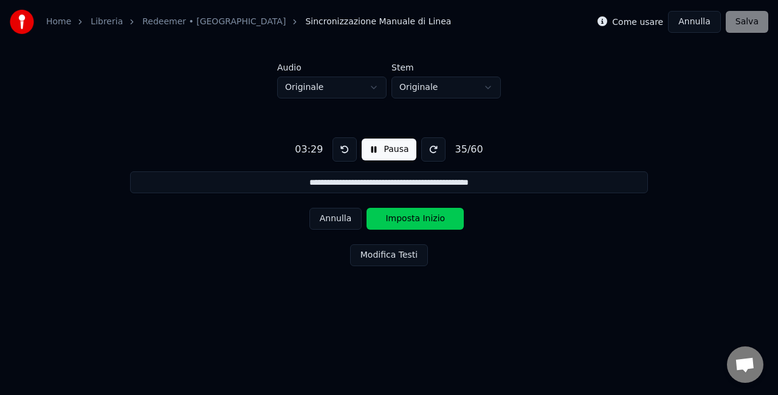
click at [404, 216] on button "Imposta Inizio" at bounding box center [415, 219] width 97 height 22
click at [404, 216] on button "Imposta Fine" at bounding box center [415, 219] width 97 height 22
click at [404, 216] on button "Imposta Inizio" at bounding box center [415, 219] width 97 height 22
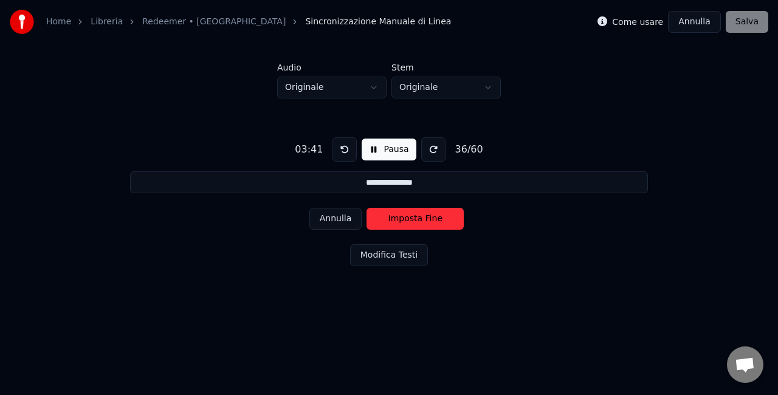
click at [404, 216] on button "Imposta Fine" at bounding box center [415, 219] width 97 height 22
click at [404, 216] on button "Imposta Inizio" at bounding box center [415, 219] width 97 height 22
click at [404, 216] on button "Imposta Fine" at bounding box center [415, 219] width 97 height 22
click at [404, 216] on button "Imposta Inizio" at bounding box center [415, 219] width 97 height 22
click at [404, 216] on button "Imposta Fine" at bounding box center [415, 219] width 97 height 22
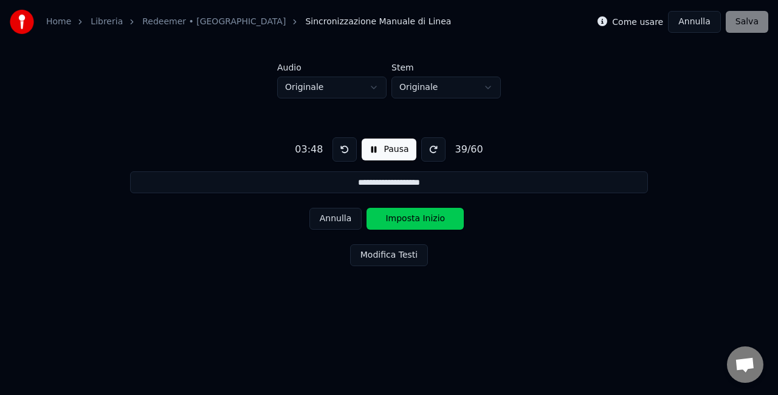
click at [404, 216] on button "Imposta Inizio" at bounding box center [415, 219] width 97 height 22
click at [404, 216] on button "Imposta Fine" at bounding box center [415, 219] width 97 height 22
click at [404, 216] on button "Imposta Inizio" at bounding box center [415, 219] width 97 height 22
click at [404, 216] on button "Imposta Fine" at bounding box center [415, 219] width 97 height 22
click at [404, 216] on button "Imposta Inizio" at bounding box center [415, 219] width 97 height 22
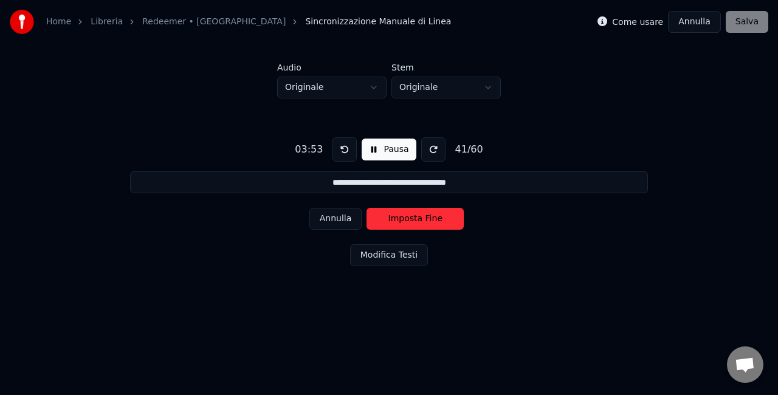
click at [404, 216] on button "Imposta Fine" at bounding box center [415, 219] width 97 height 22
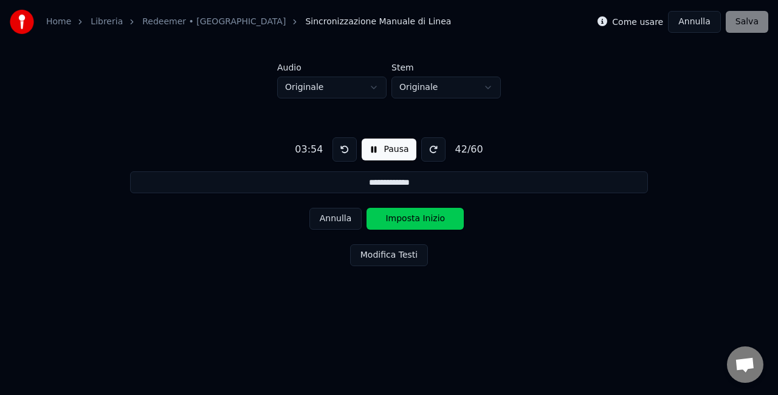
click at [404, 216] on button "Imposta Inizio" at bounding box center [415, 219] width 97 height 22
click at [404, 216] on button "Imposta Fine" at bounding box center [415, 219] width 97 height 22
click at [404, 216] on button "Imposta Inizio" at bounding box center [415, 219] width 97 height 22
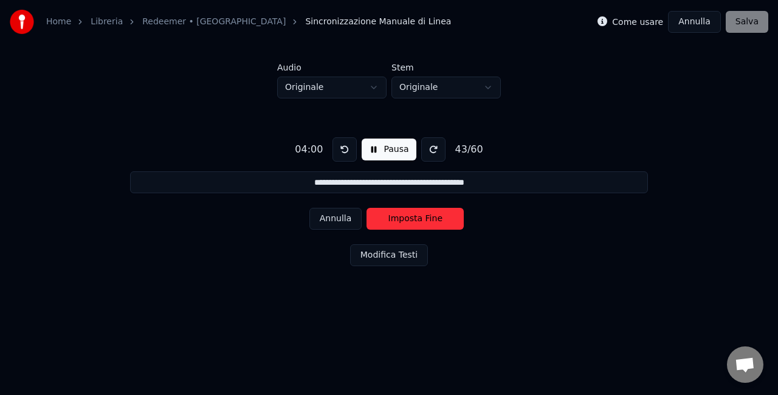
click at [404, 216] on button "Imposta Fine" at bounding box center [415, 219] width 97 height 22
click at [404, 216] on button "Imposta Inizio" at bounding box center [415, 219] width 97 height 22
click at [404, 216] on button "Imposta Fine" at bounding box center [415, 219] width 97 height 22
click at [404, 216] on button "Imposta Inizio" at bounding box center [415, 219] width 97 height 22
click at [404, 216] on button "Imposta Fine" at bounding box center [415, 219] width 97 height 22
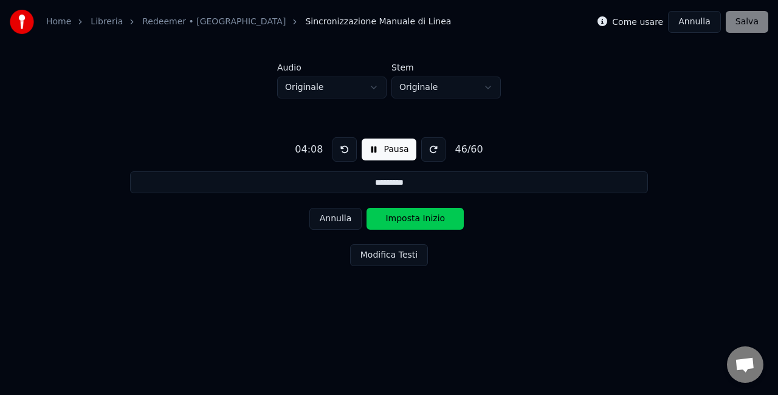
click at [404, 216] on button "Imposta Inizio" at bounding box center [415, 219] width 97 height 22
click at [404, 216] on button "Imposta Fine" at bounding box center [415, 219] width 97 height 22
click at [404, 216] on button "Imposta Inizio" at bounding box center [415, 219] width 97 height 22
click at [404, 216] on button "Imposta Fine" at bounding box center [415, 219] width 97 height 22
click at [404, 216] on button "Imposta Inizio" at bounding box center [415, 219] width 97 height 22
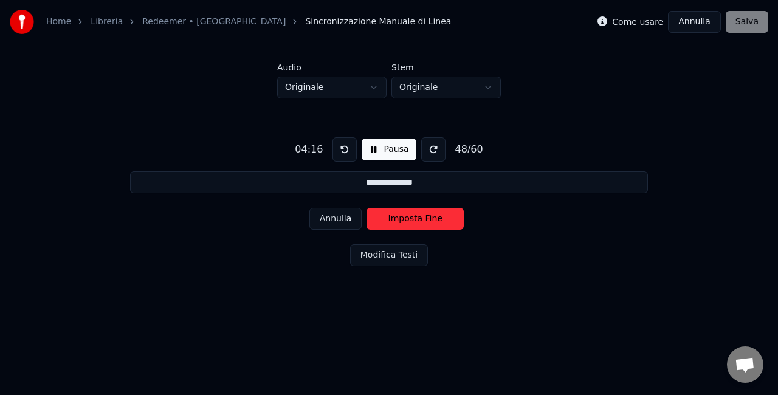
click at [404, 216] on button "Imposta Fine" at bounding box center [415, 219] width 97 height 22
click at [404, 216] on button "Imposta Inizio" at bounding box center [415, 219] width 97 height 22
click at [404, 216] on button "Imposta Fine" at bounding box center [415, 219] width 97 height 22
click at [404, 216] on button "Imposta Inizio" at bounding box center [415, 219] width 97 height 22
click at [404, 216] on button "Imposta Fine" at bounding box center [415, 219] width 97 height 22
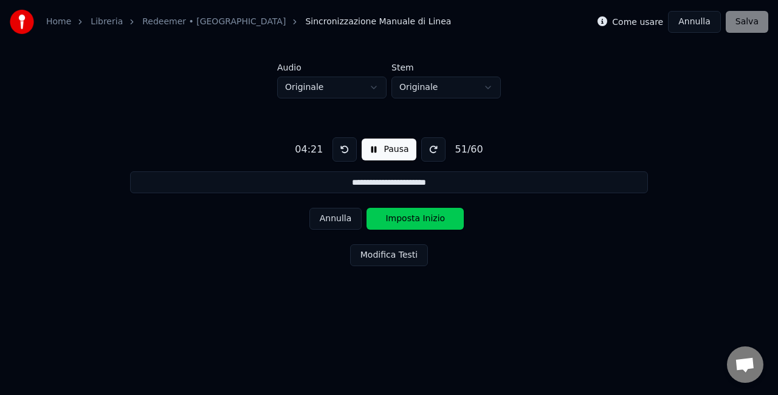
click at [404, 216] on button "Imposta Inizio" at bounding box center [415, 219] width 97 height 22
click at [404, 216] on button "Imposta Fine" at bounding box center [415, 219] width 97 height 22
click at [404, 216] on button "Imposta Inizio" at bounding box center [415, 219] width 97 height 22
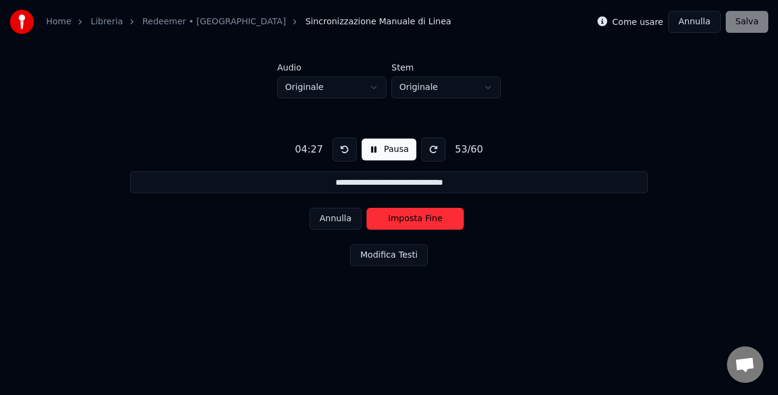
click at [404, 216] on button "Imposta Fine" at bounding box center [415, 219] width 97 height 22
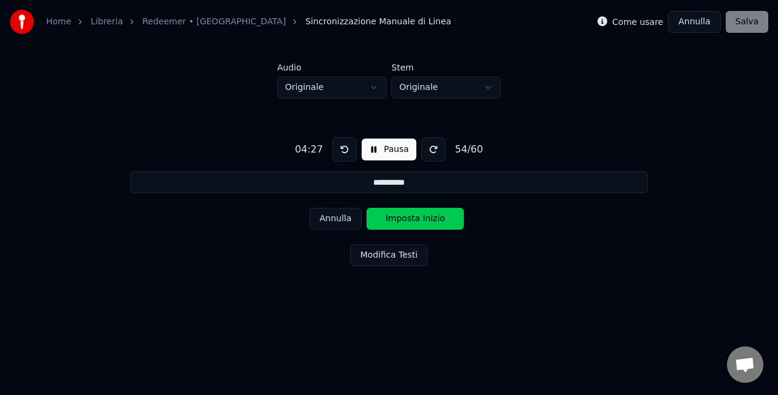
click at [404, 216] on button "Imposta Inizio" at bounding box center [415, 219] width 97 height 22
click at [404, 216] on button "Imposta Fine" at bounding box center [415, 219] width 97 height 22
click at [404, 216] on button "Imposta Inizio" at bounding box center [415, 219] width 97 height 22
click at [404, 216] on button "Imposta Fine" at bounding box center [415, 219] width 97 height 22
click at [404, 216] on button "Imposta Inizio" at bounding box center [415, 219] width 97 height 22
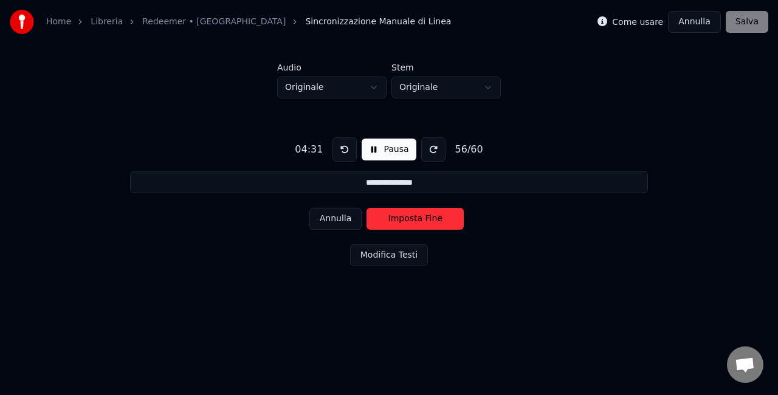
click at [404, 216] on button "Imposta Fine" at bounding box center [415, 219] width 97 height 22
click at [404, 216] on button "Imposta Inizio" at bounding box center [415, 219] width 97 height 22
click at [404, 216] on button "Imposta Fine" at bounding box center [415, 219] width 97 height 22
click at [404, 216] on button "Imposta Inizio" at bounding box center [415, 219] width 97 height 22
click at [404, 216] on button "Imposta Fine" at bounding box center [415, 219] width 97 height 22
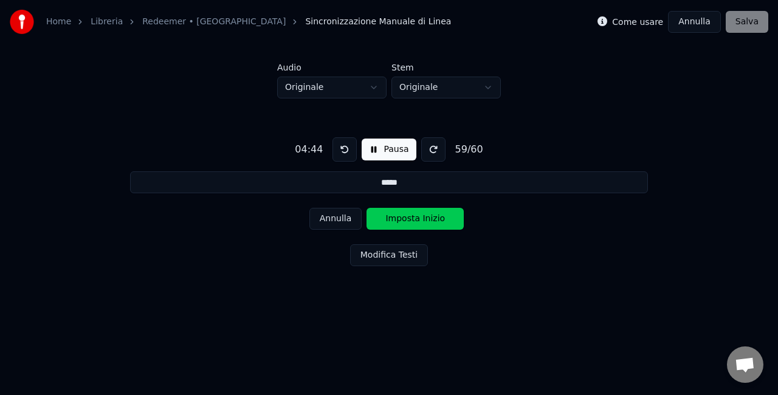
click at [404, 216] on button "Imposta Inizio" at bounding box center [415, 219] width 97 height 22
click at [404, 216] on button "Imposta Fine" at bounding box center [415, 219] width 97 height 22
type input "**********"
click at [404, 216] on button "Imposta Inizio" at bounding box center [415, 219] width 97 height 22
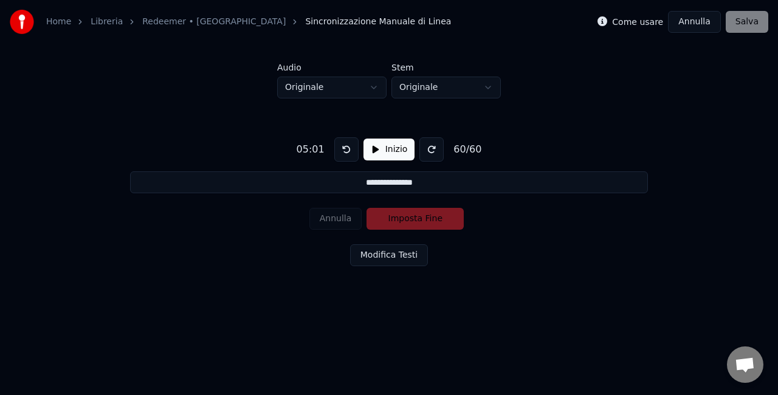
click at [443, 220] on div "Annulla Imposta Fine" at bounding box center [390, 219] width 160 height 32
click at [403, 155] on button "Inizio" at bounding box center [390, 150] width 52 height 22
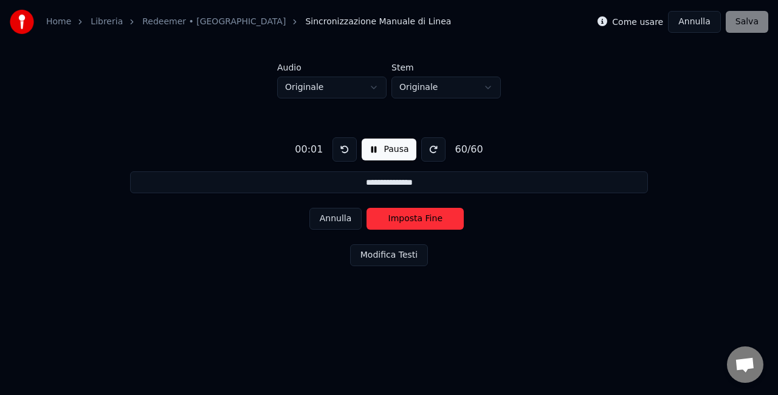
click at [423, 215] on button "Imposta Fine" at bounding box center [415, 219] width 97 height 22
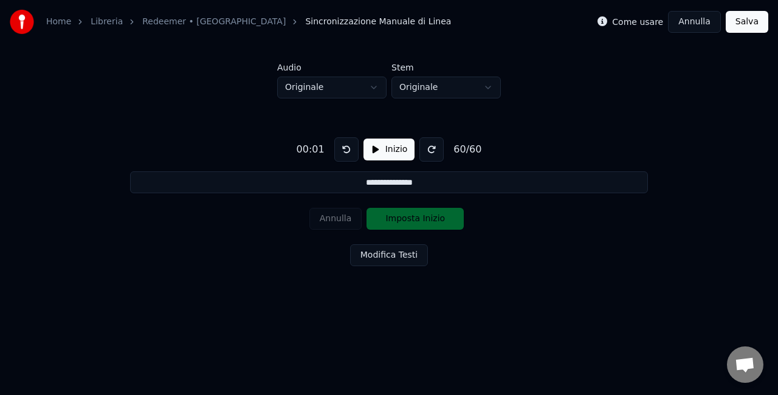
click at [760, 23] on button "Salva" at bounding box center [747, 22] width 43 height 22
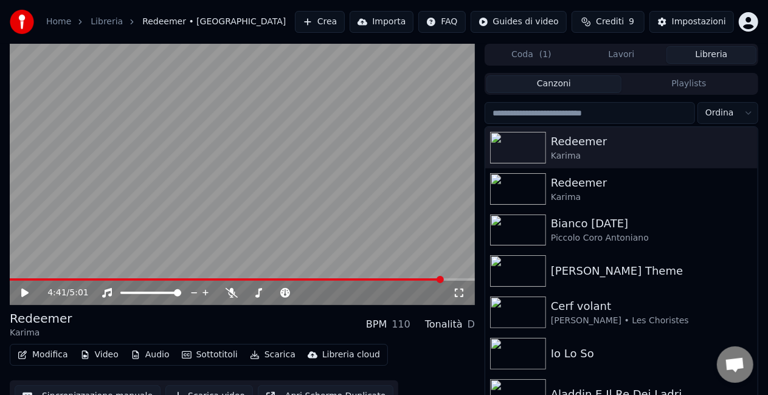
click at [443, 279] on span at bounding box center [227, 280] width 434 height 2
click at [342, 194] on video at bounding box center [242, 174] width 465 height 261
click at [443, 279] on span at bounding box center [227, 280] width 434 height 2
click at [152, 357] on button "Audio" at bounding box center [150, 355] width 49 height 17
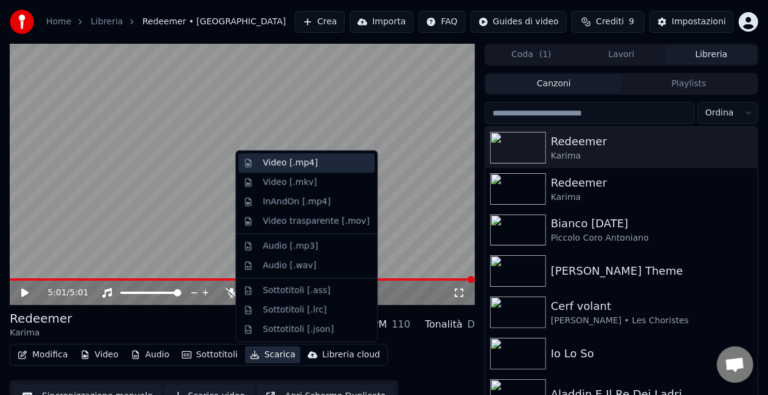
click at [304, 156] on div "Video [.mp4]" at bounding box center [306, 162] width 136 height 19
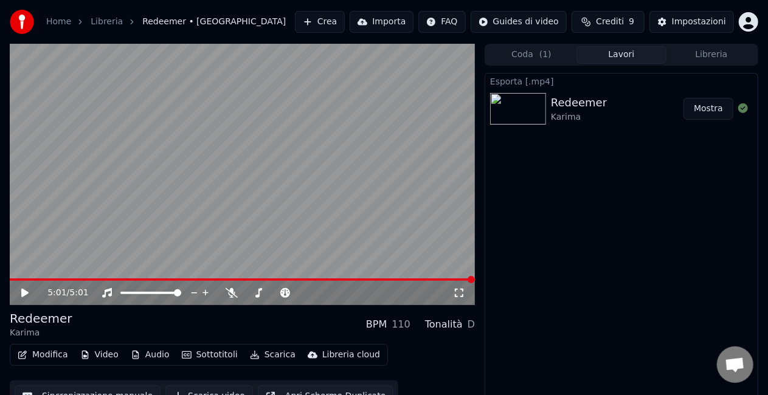
click at [716, 95] on div "Redeemer [PERSON_NAME]" at bounding box center [621, 108] width 272 height 41
click at [713, 106] on button "Mostra" at bounding box center [709, 109] width 50 height 22
click at [629, 372] on div "Esporta [.mp4] Redeemer [PERSON_NAME]" at bounding box center [622, 241] width 274 height 336
